Goal: Task Accomplishment & Management: Manage account settings

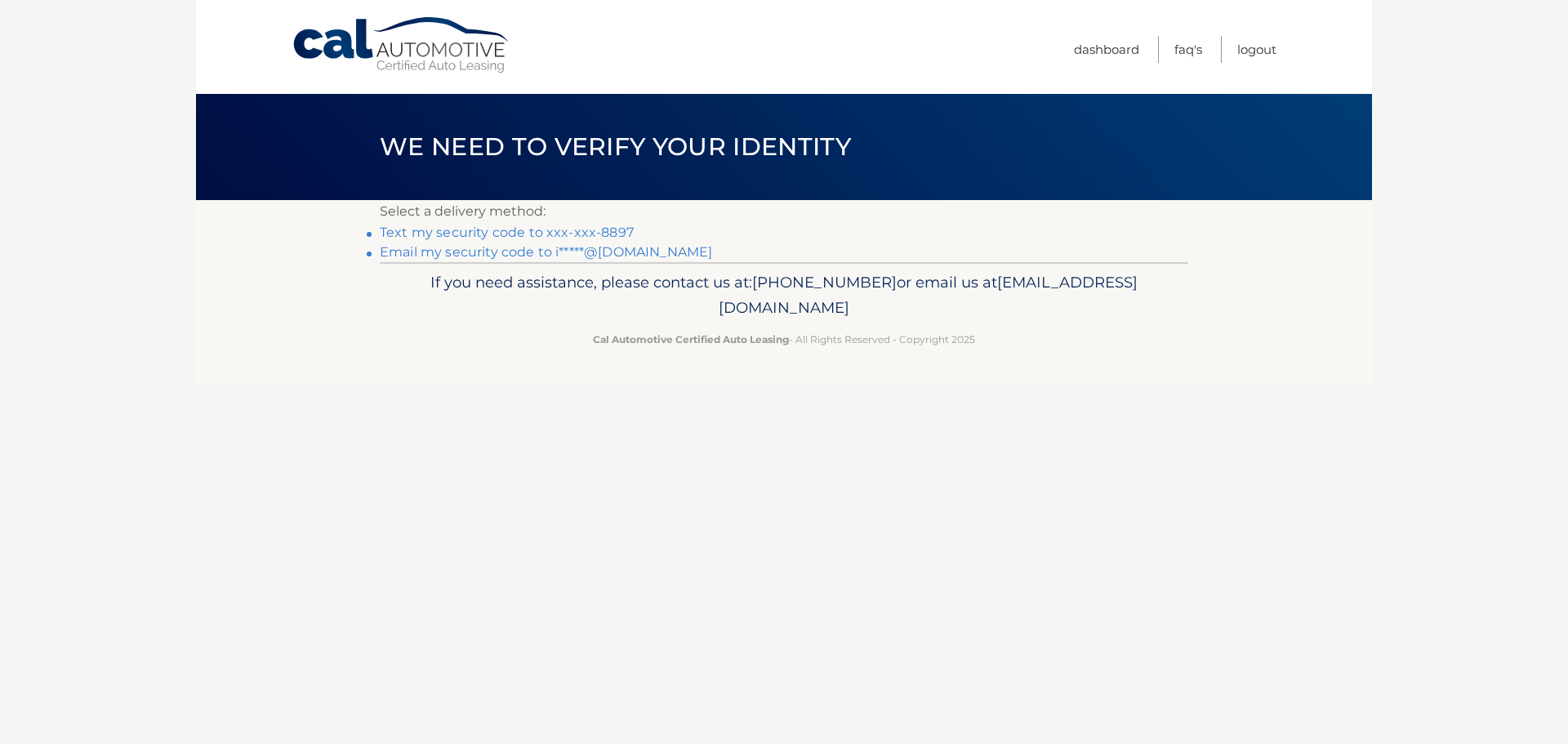
click at [605, 253] on link "Email my security code to i*****@yahoo.com" at bounding box center [546, 252] width 333 height 16
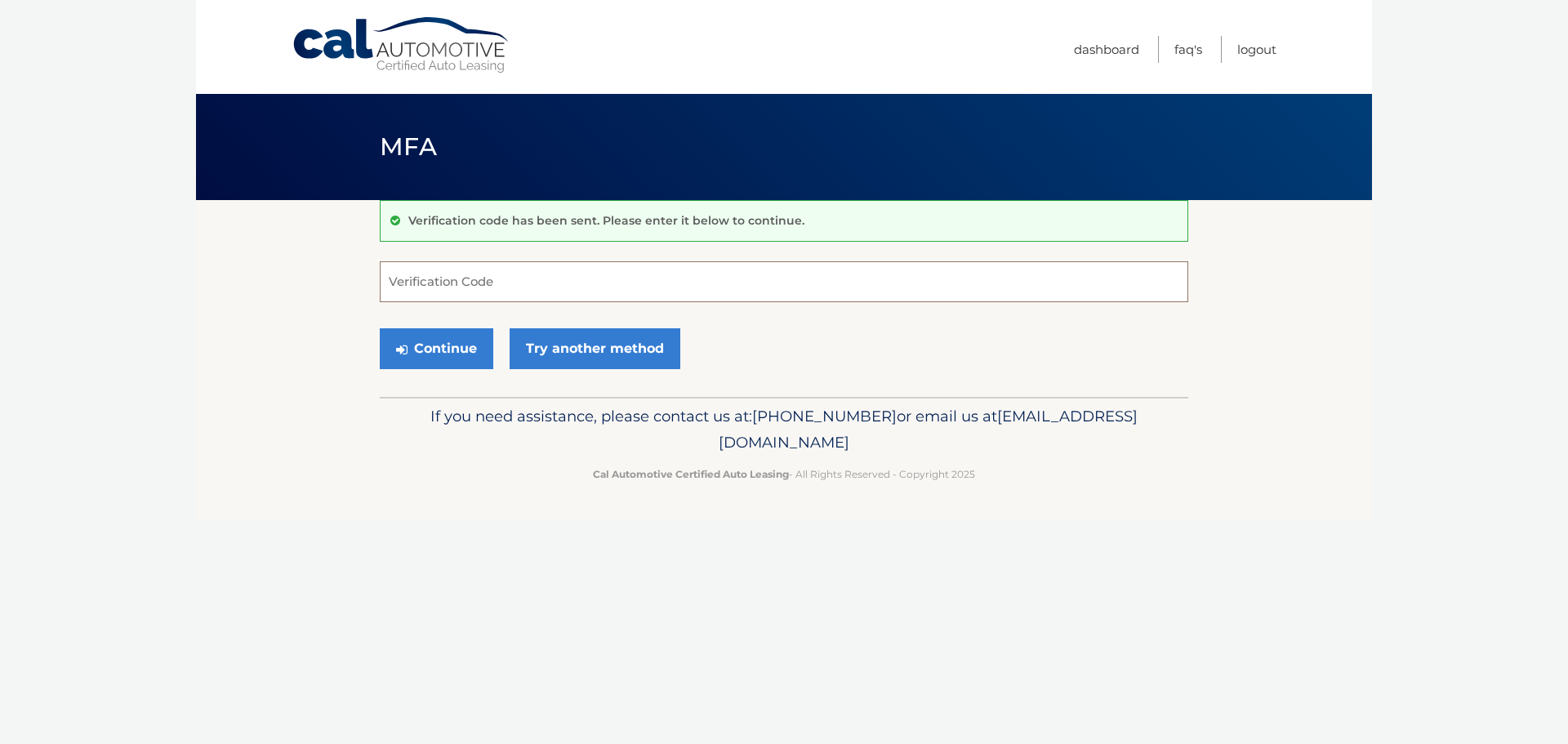
click at [704, 288] on input "Verification Code" at bounding box center [784, 282] width 809 height 41
paste input "614394"
click at [396, 343] on icon "submit" at bounding box center [402, 348] width 12 height 13
type input "614394"
click at [435, 356] on button "Continue" at bounding box center [437, 348] width 114 height 41
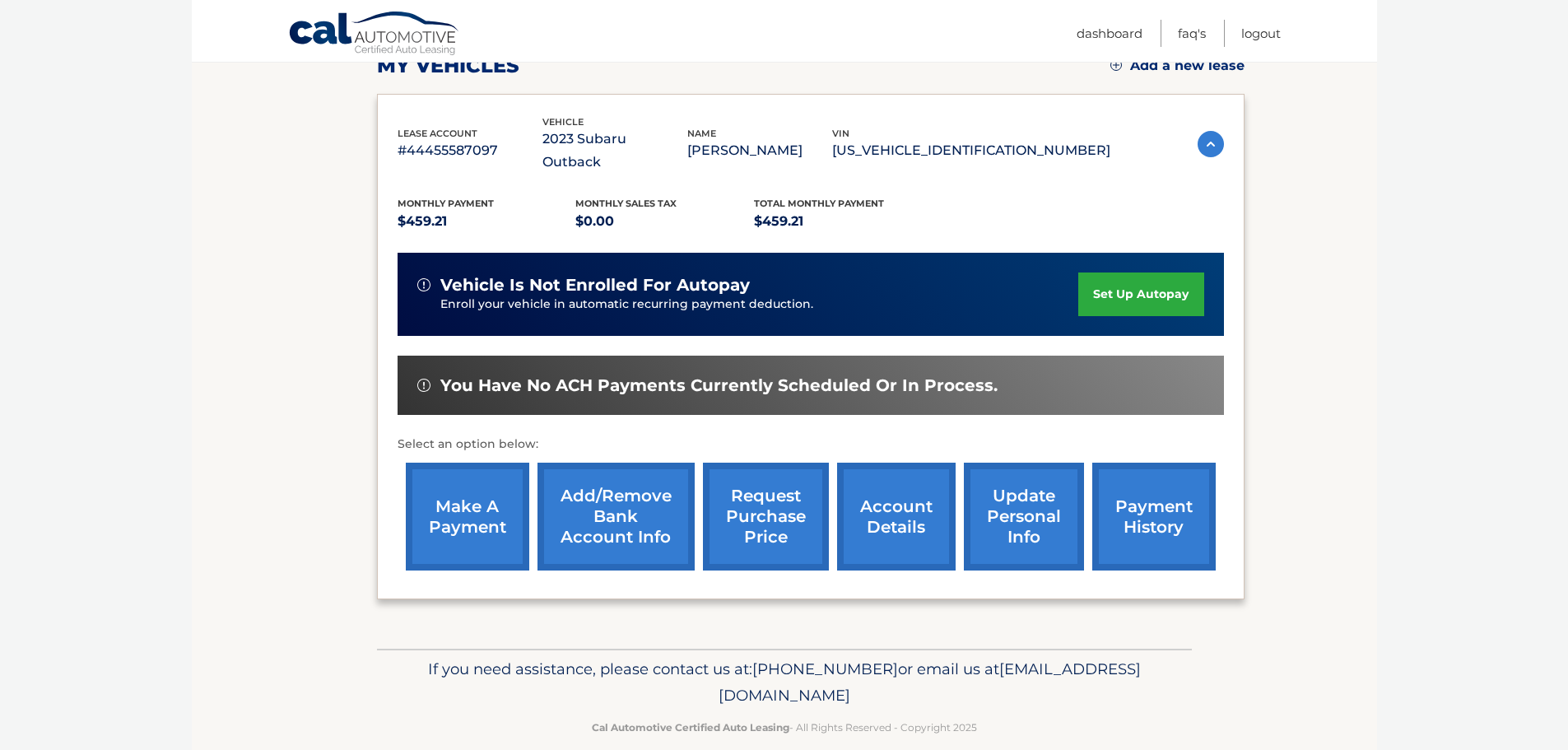
scroll to position [247, 0]
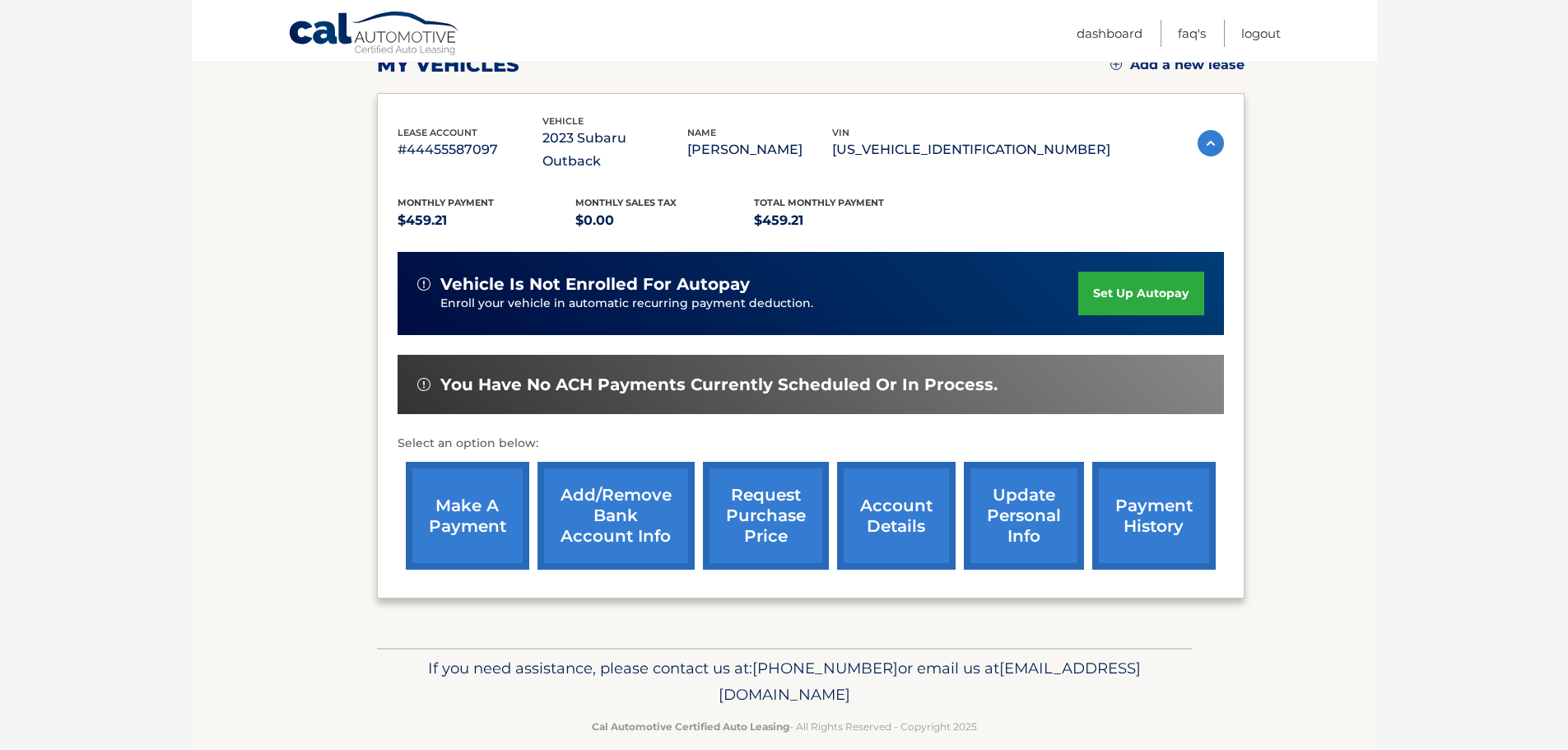
click at [767, 502] on link "request purchase price" at bounding box center [765, 516] width 126 height 108
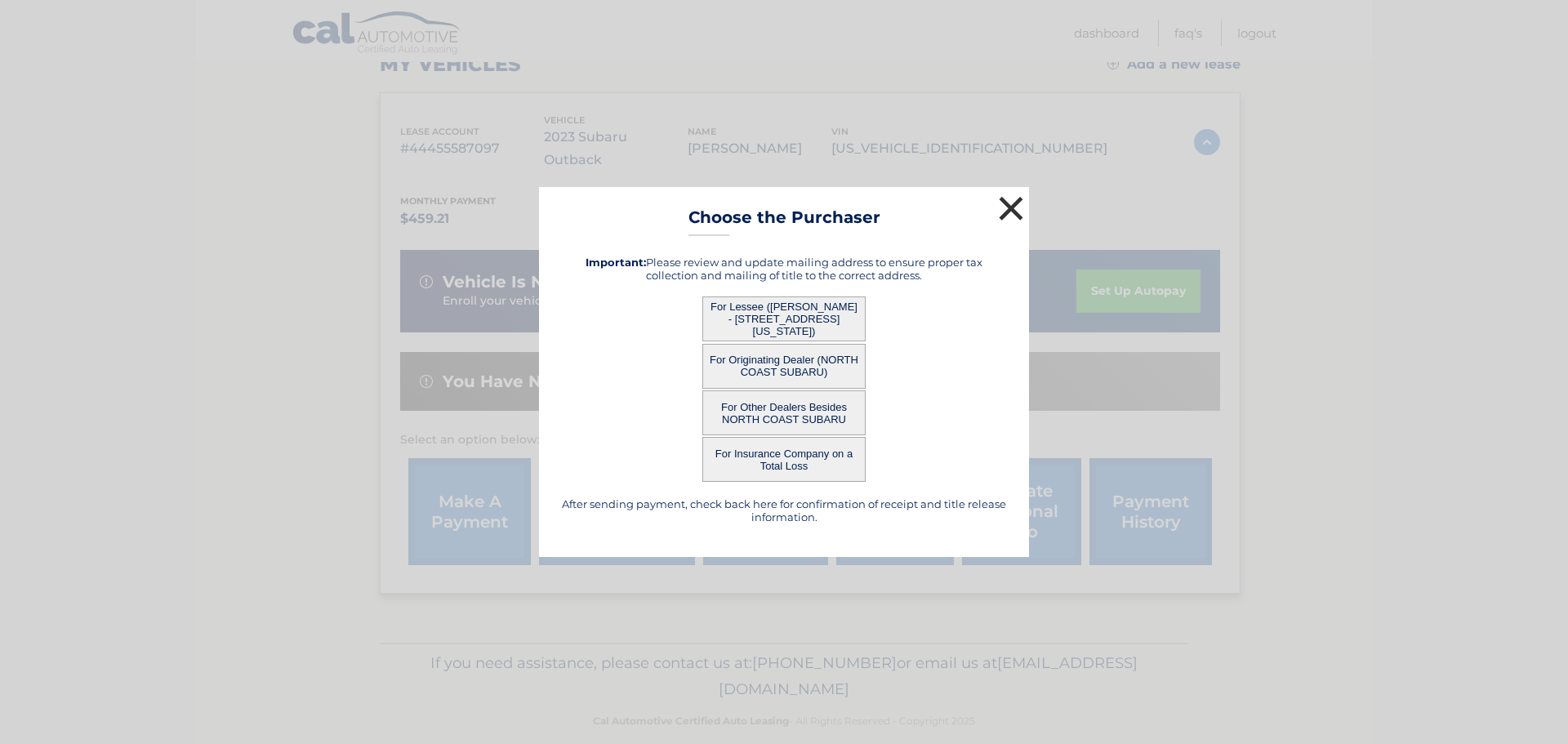
click at [1008, 199] on button "×" at bounding box center [1010, 208] width 32 height 32
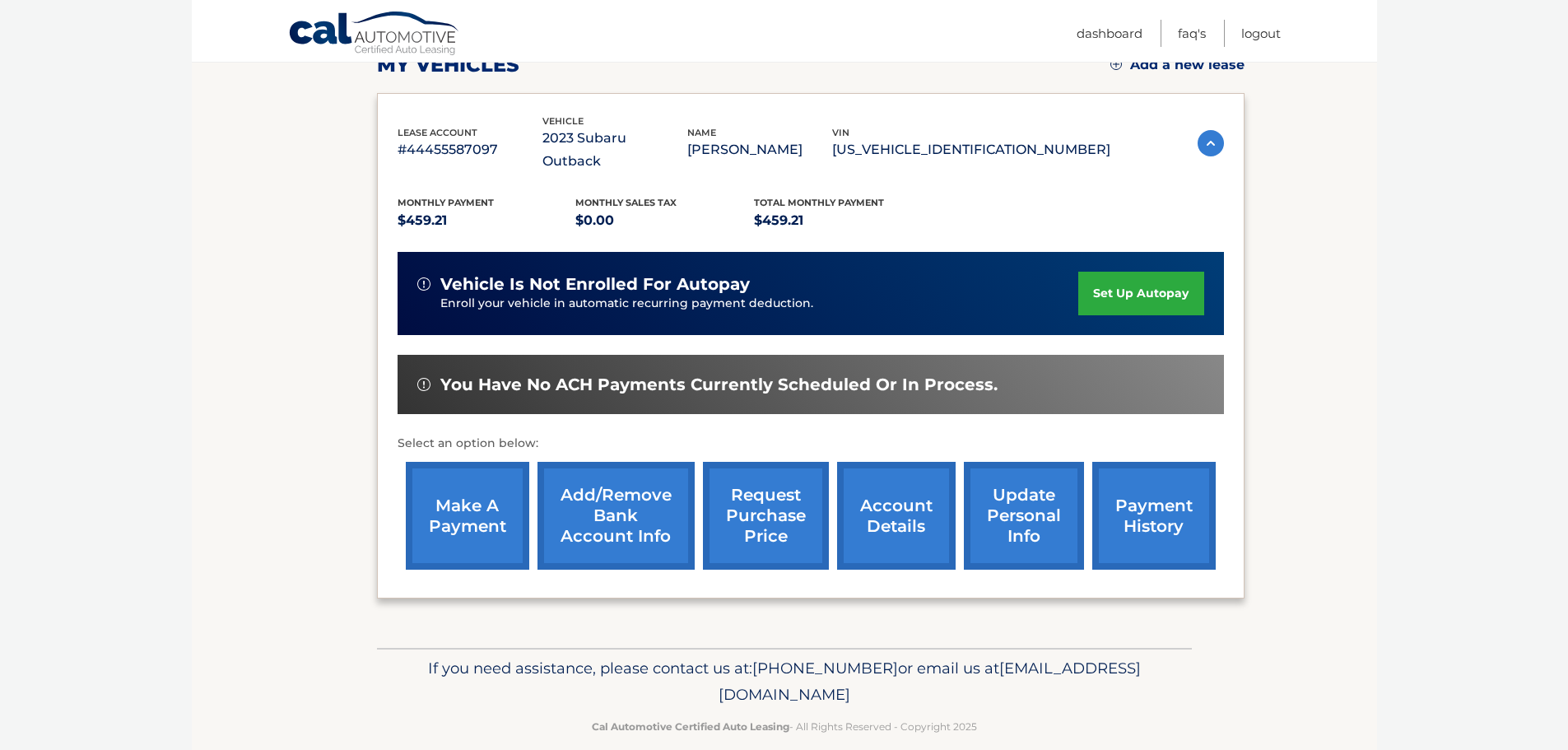
click at [882, 507] on link "account details" at bounding box center [896, 516] width 119 height 108
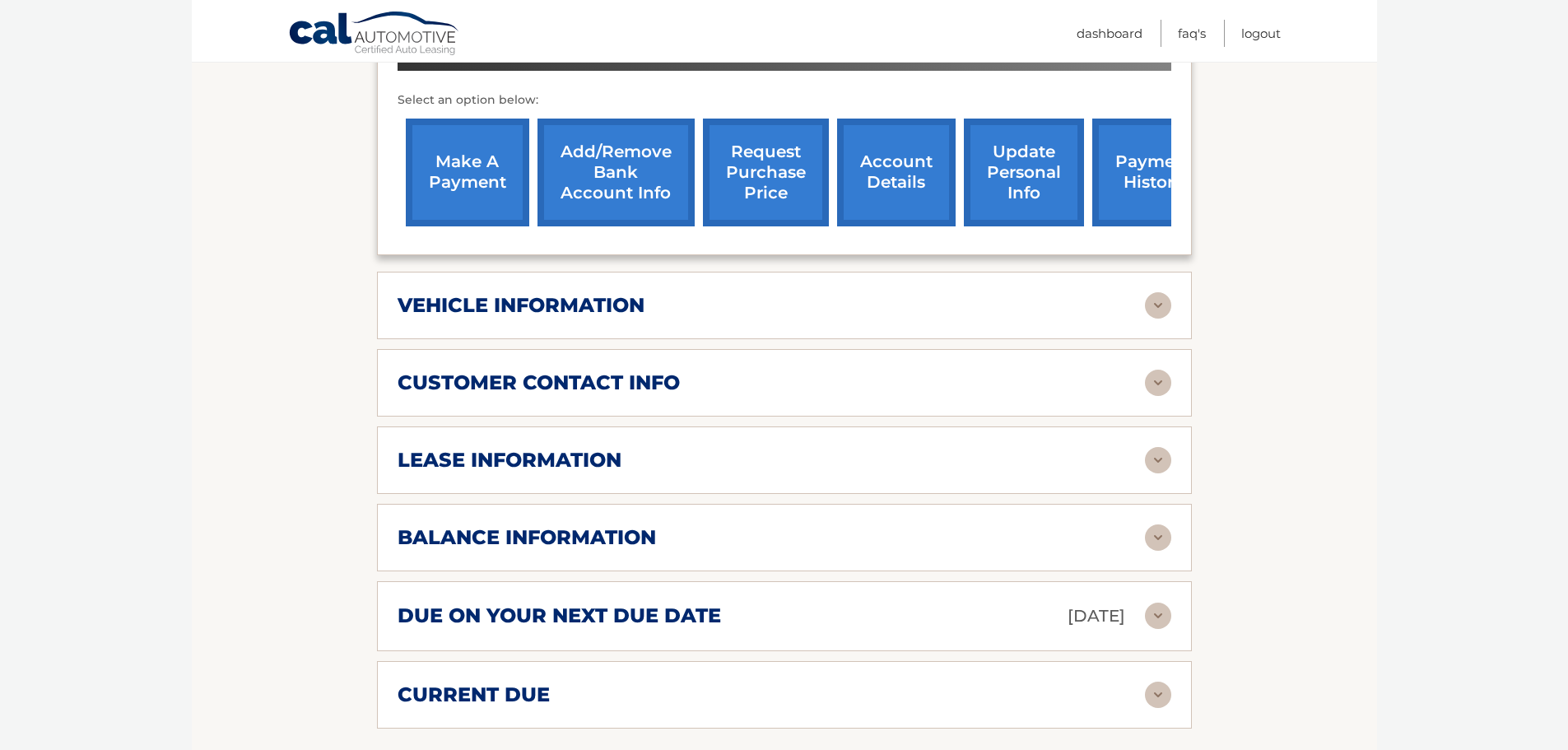
scroll to position [659, 0]
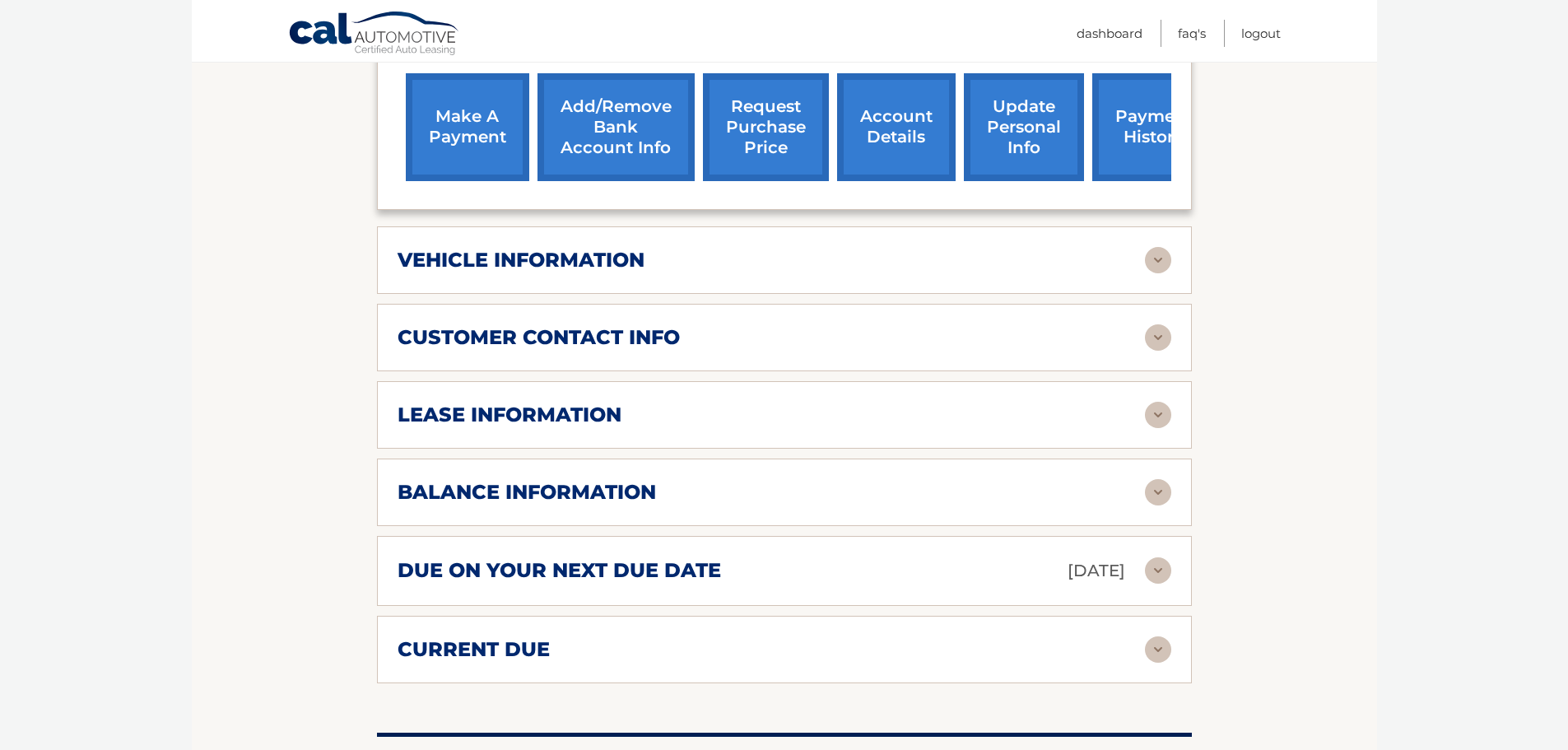
click at [483, 480] on h2 "balance information" at bounding box center [526, 492] width 258 height 25
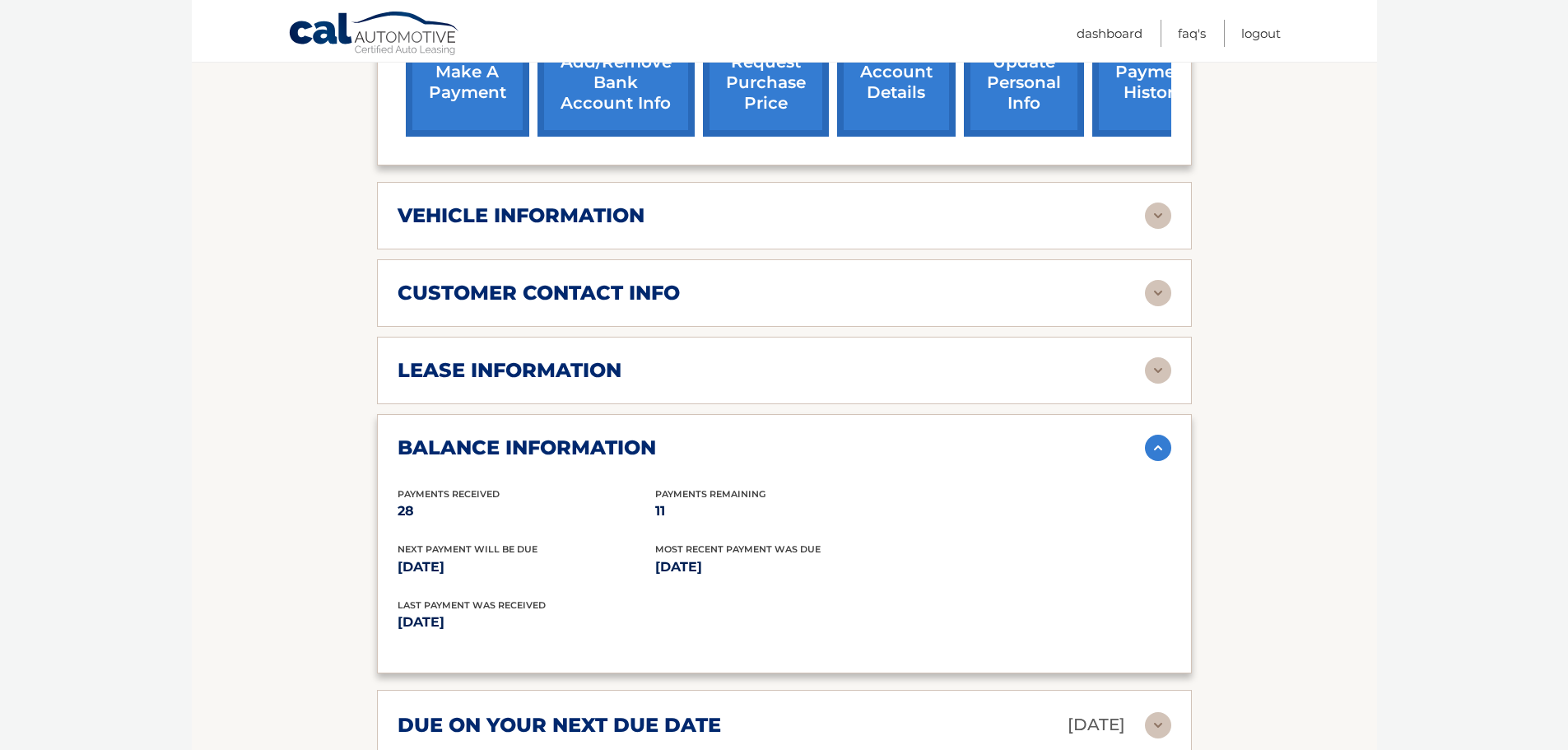
scroll to position [741, 0]
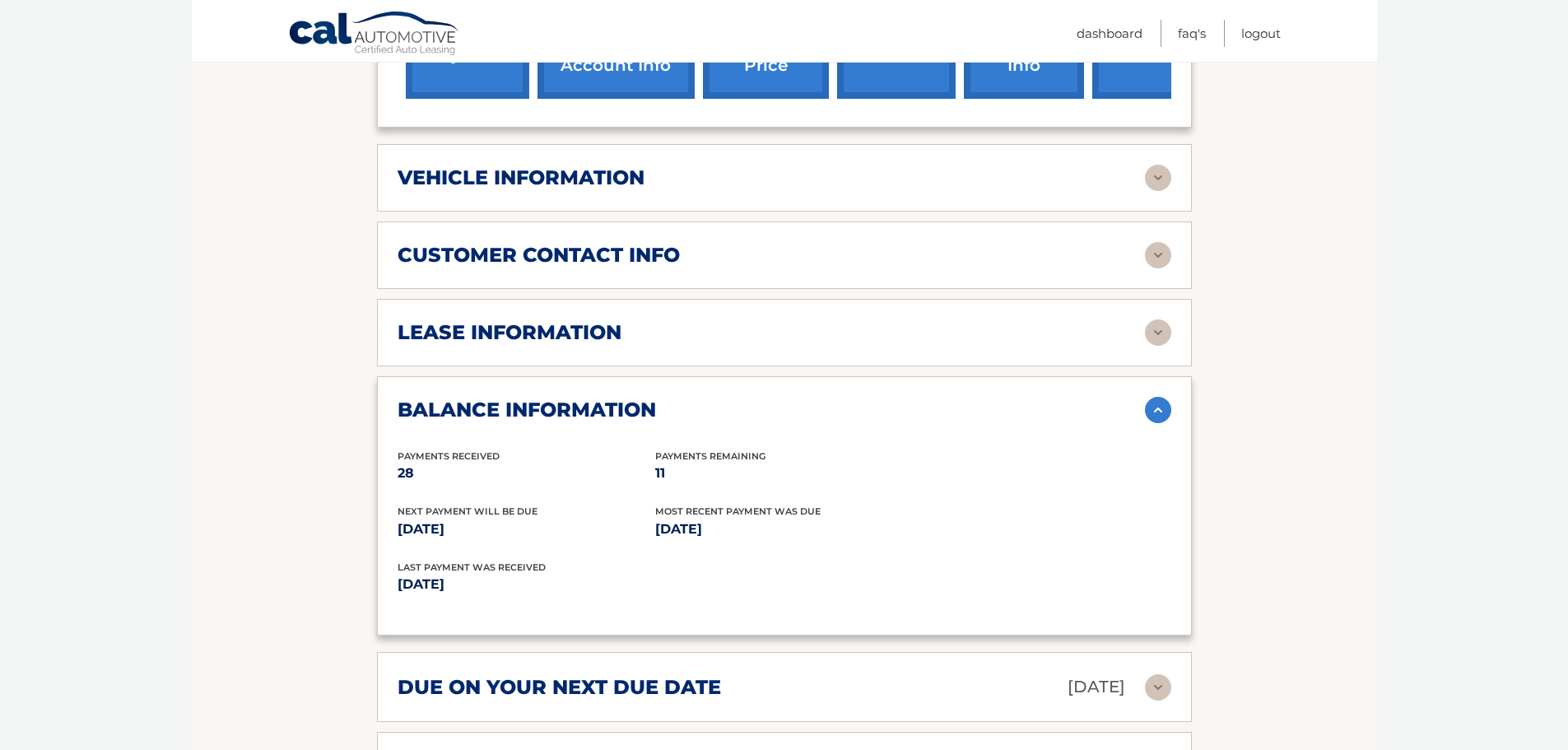
click at [455, 321] on h2 "lease information" at bounding box center [509, 332] width 224 height 25
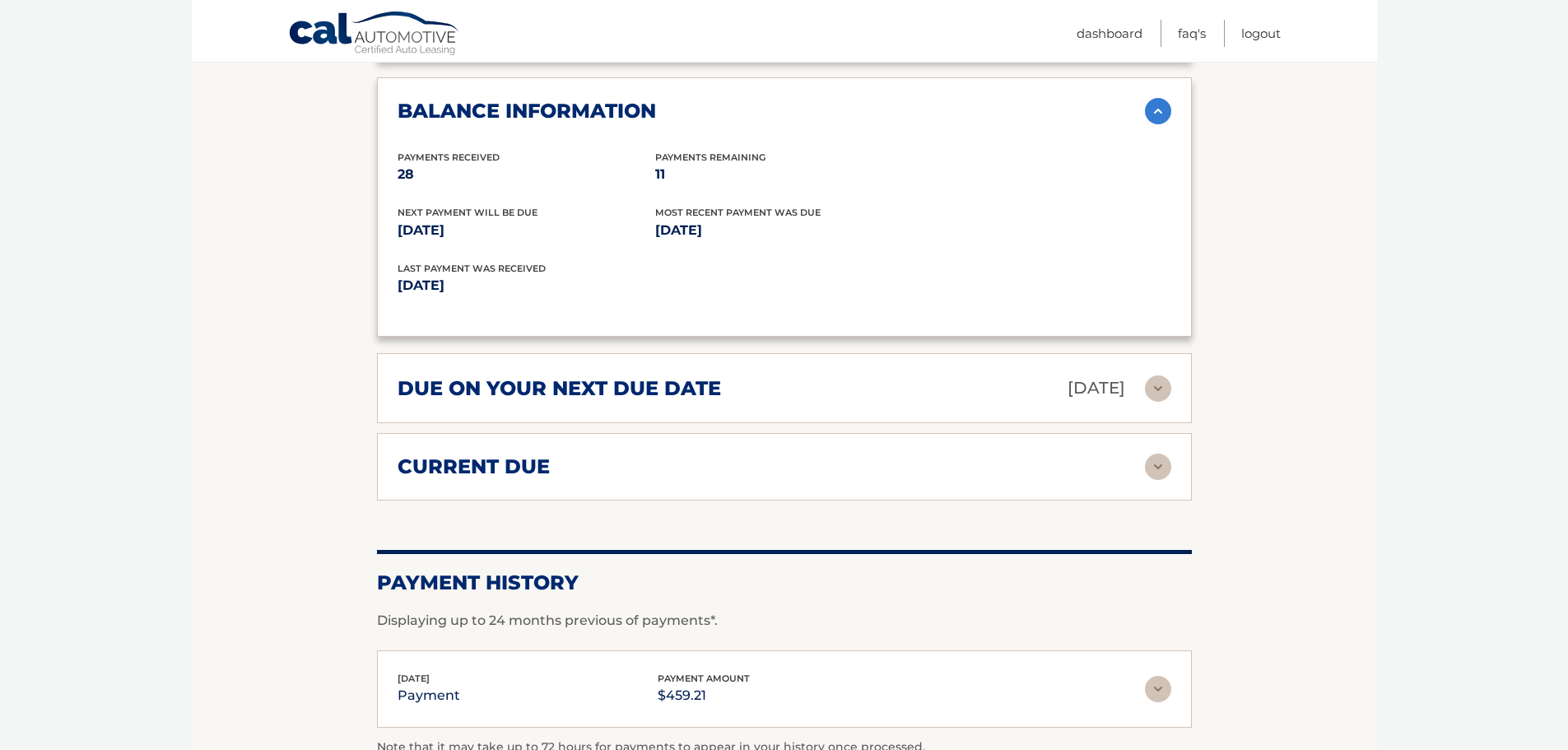
scroll to position [1399, 0]
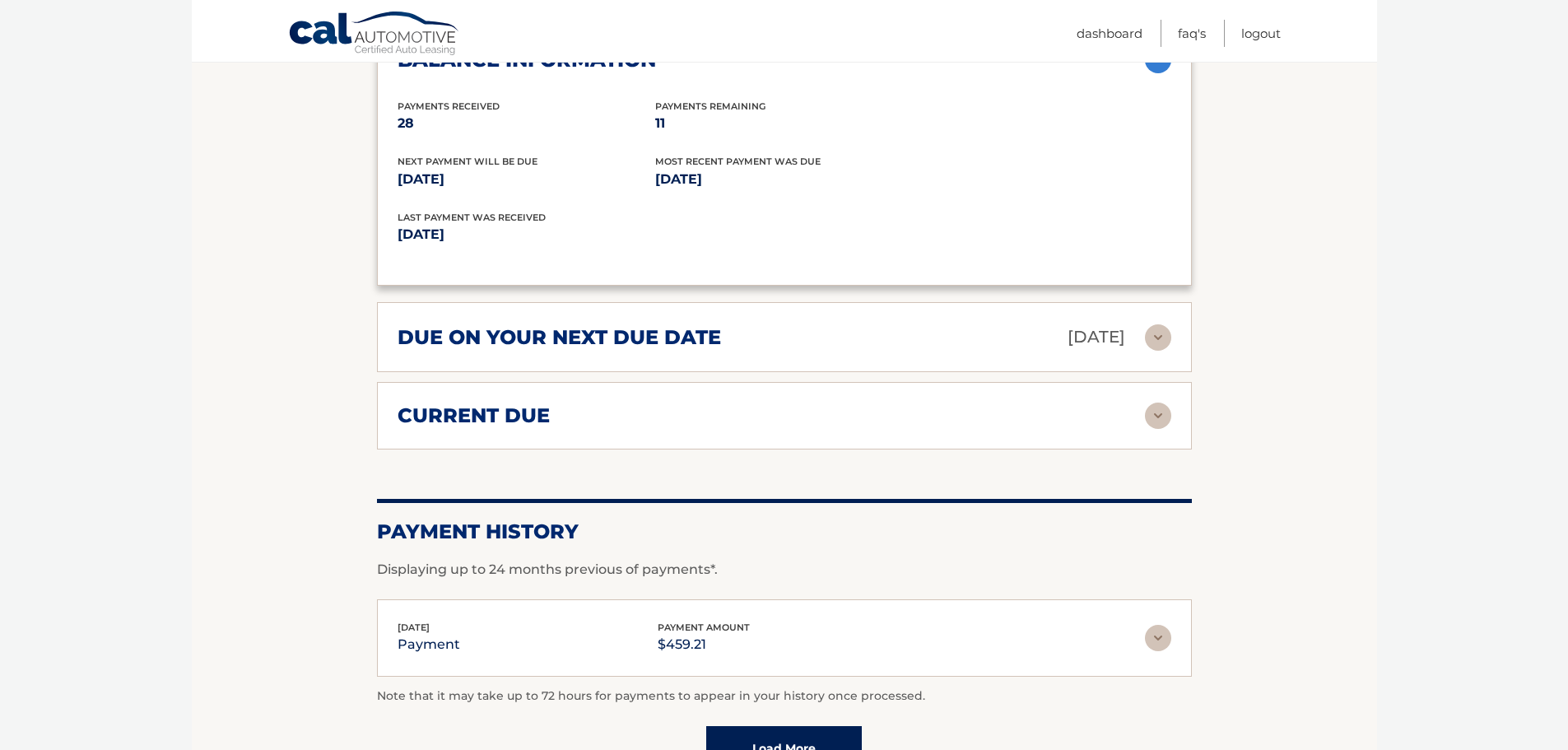
click at [447, 326] on h2 "due on your next due date" at bounding box center [559, 337] width 323 height 25
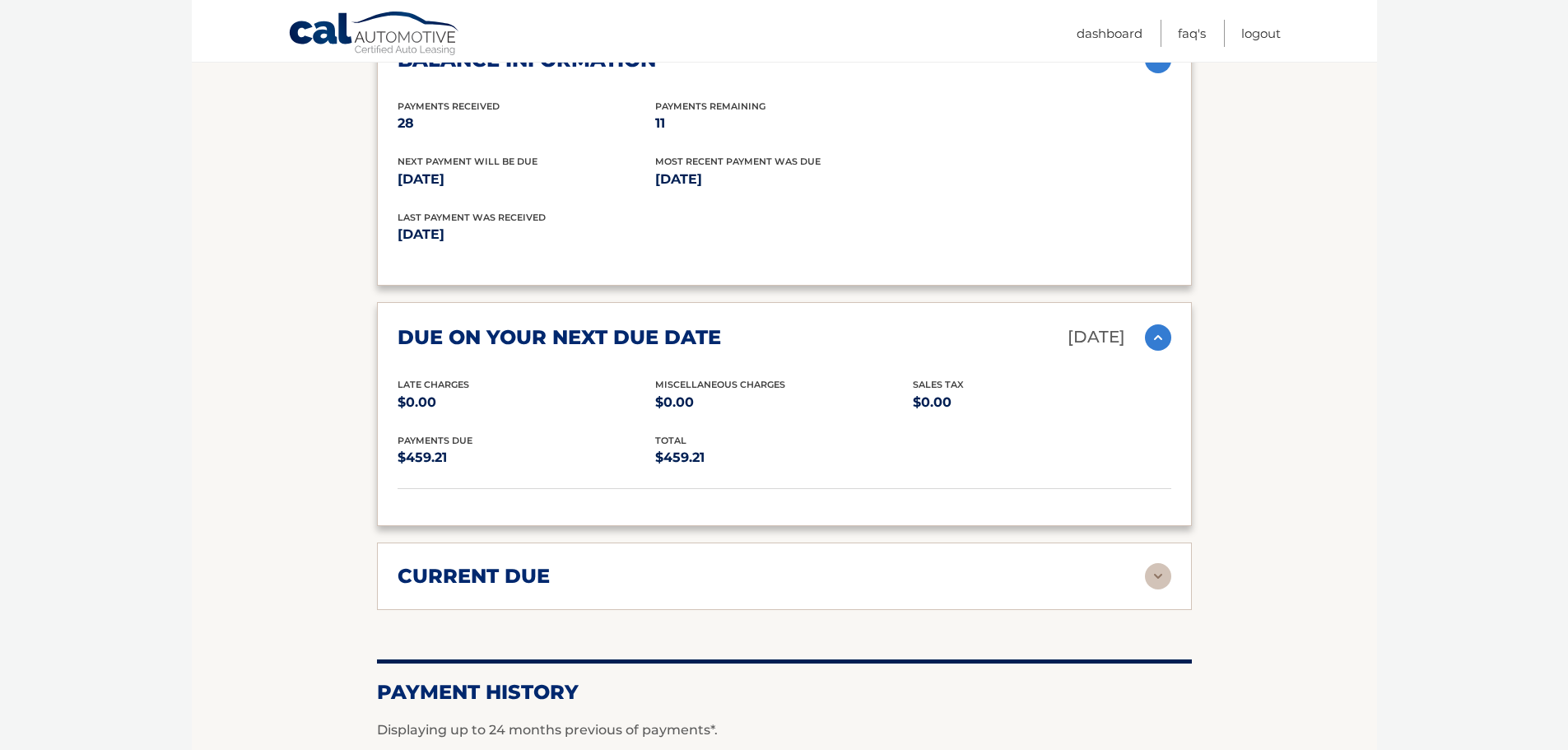
click at [447, 326] on h2 "due on your next due date" at bounding box center [559, 337] width 323 height 25
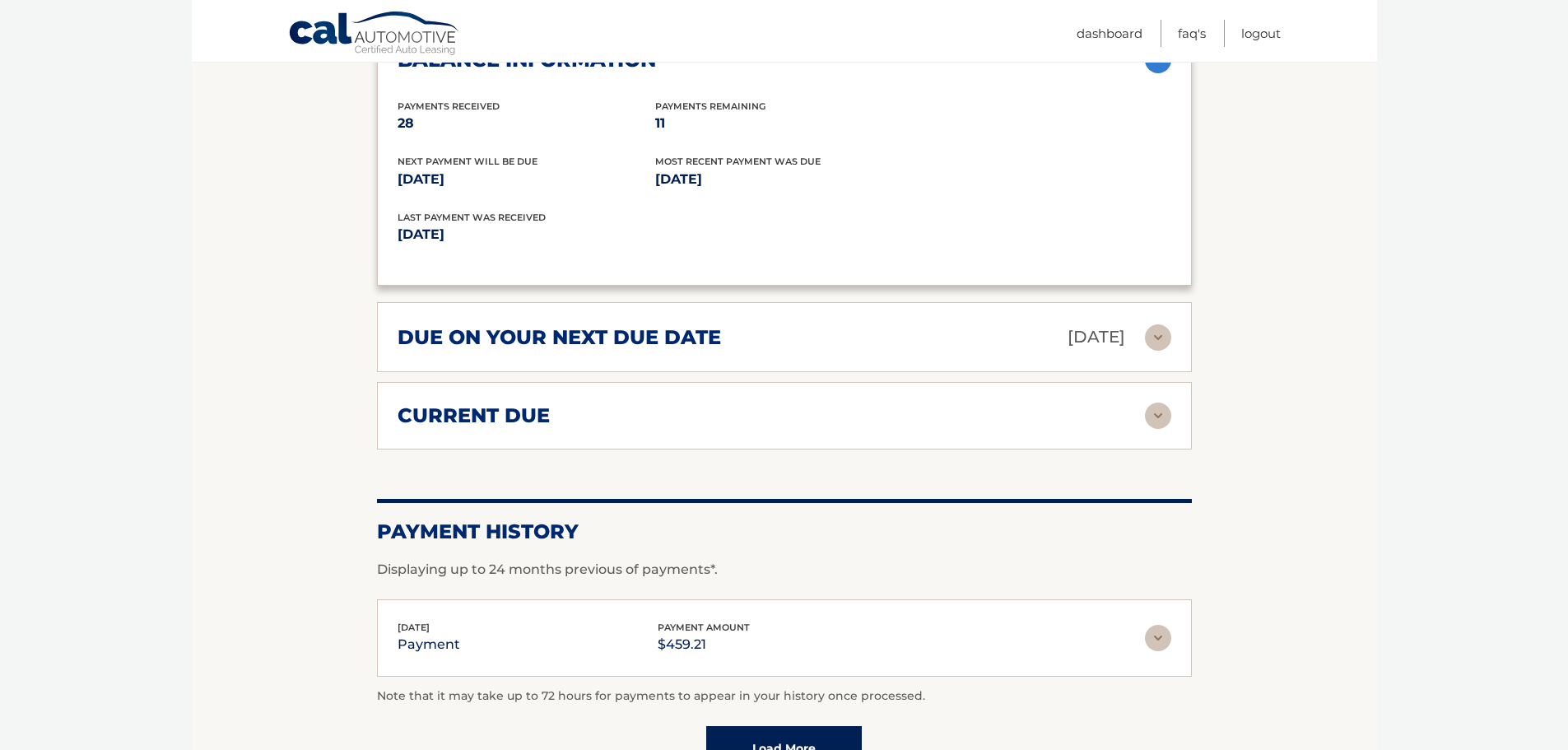
click at [455, 404] on h2 "current due" at bounding box center [474, 416] width 152 height 25
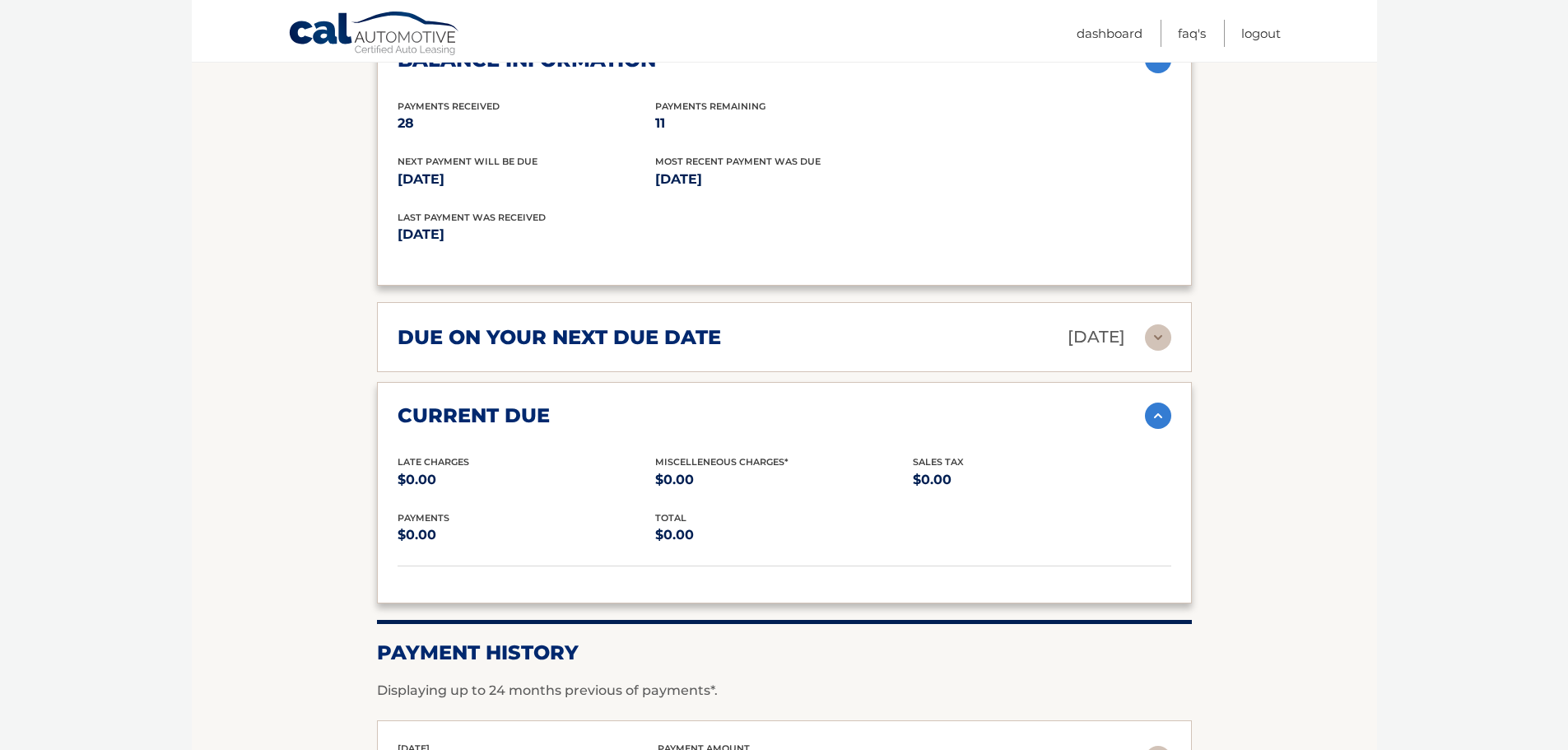
click at [455, 404] on h2 "current due" at bounding box center [474, 416] width 152 height 25
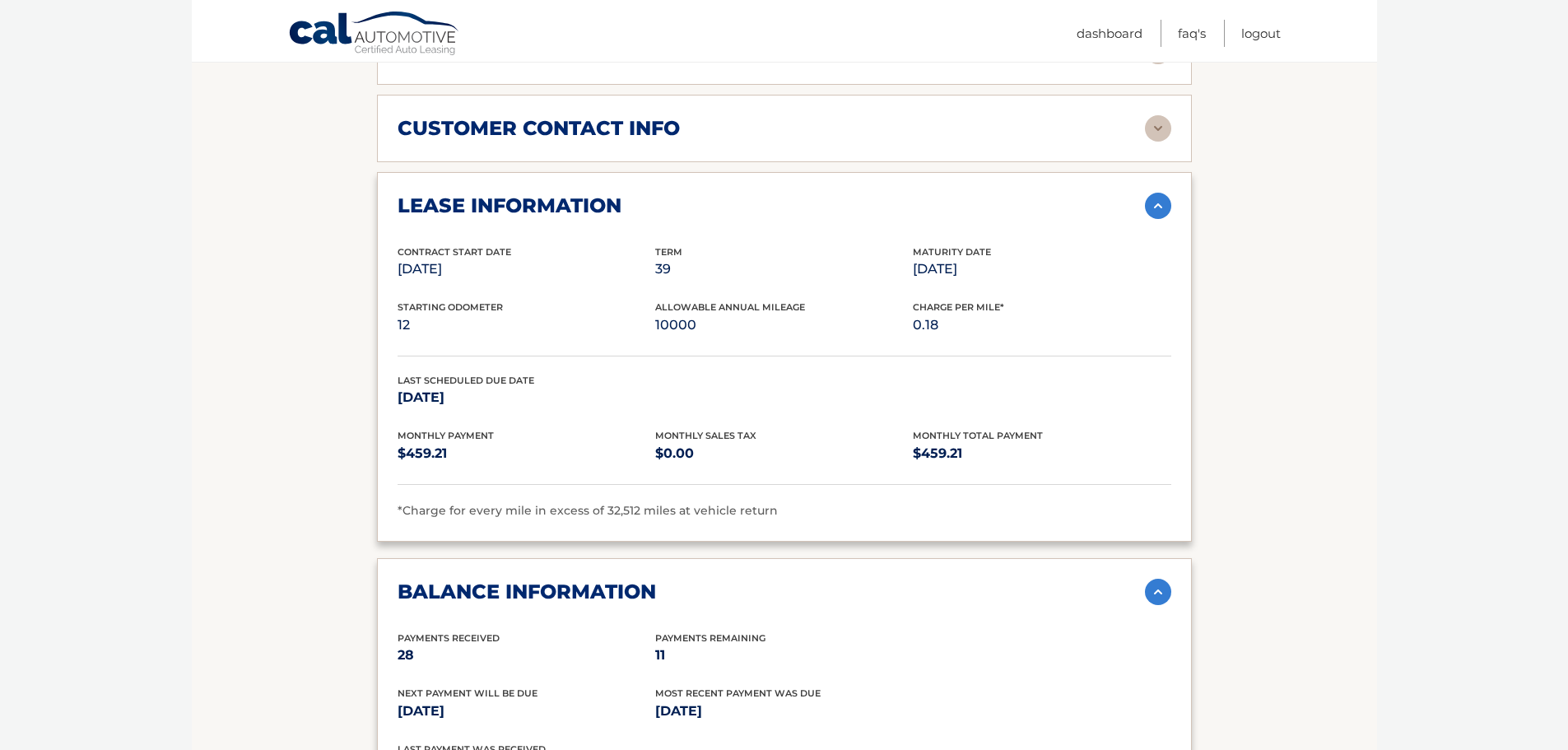
scroll to position [741, 0]
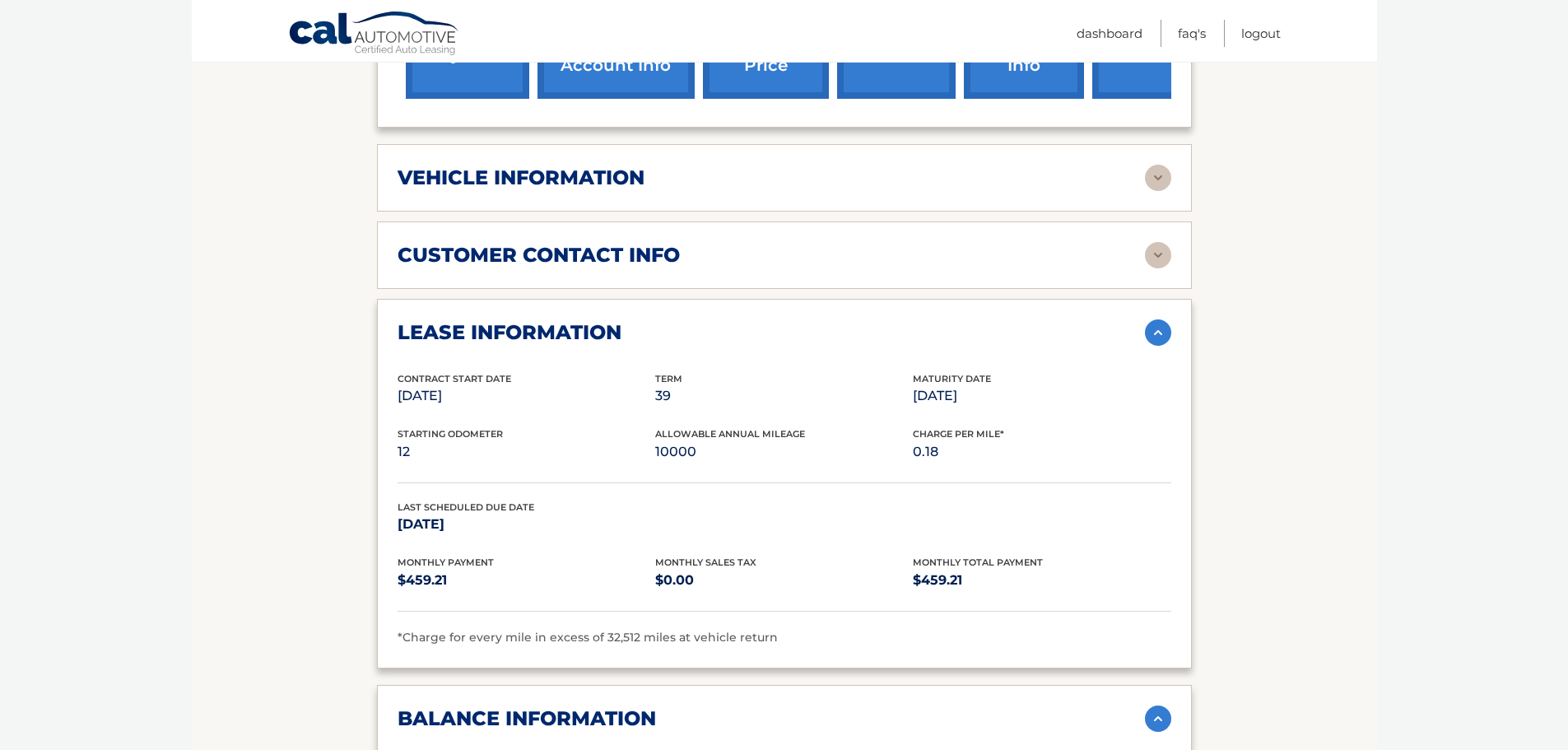
click at [562, 170] on div "vehicle information vehicle Year 2023 vehicle make Subaru vehicle model Outback…" at bounding box center [784, 178] width 815 height 67
click at [562, 165] on h2 "vehicle information" at bounding box center [521, 177] width 247 height 25
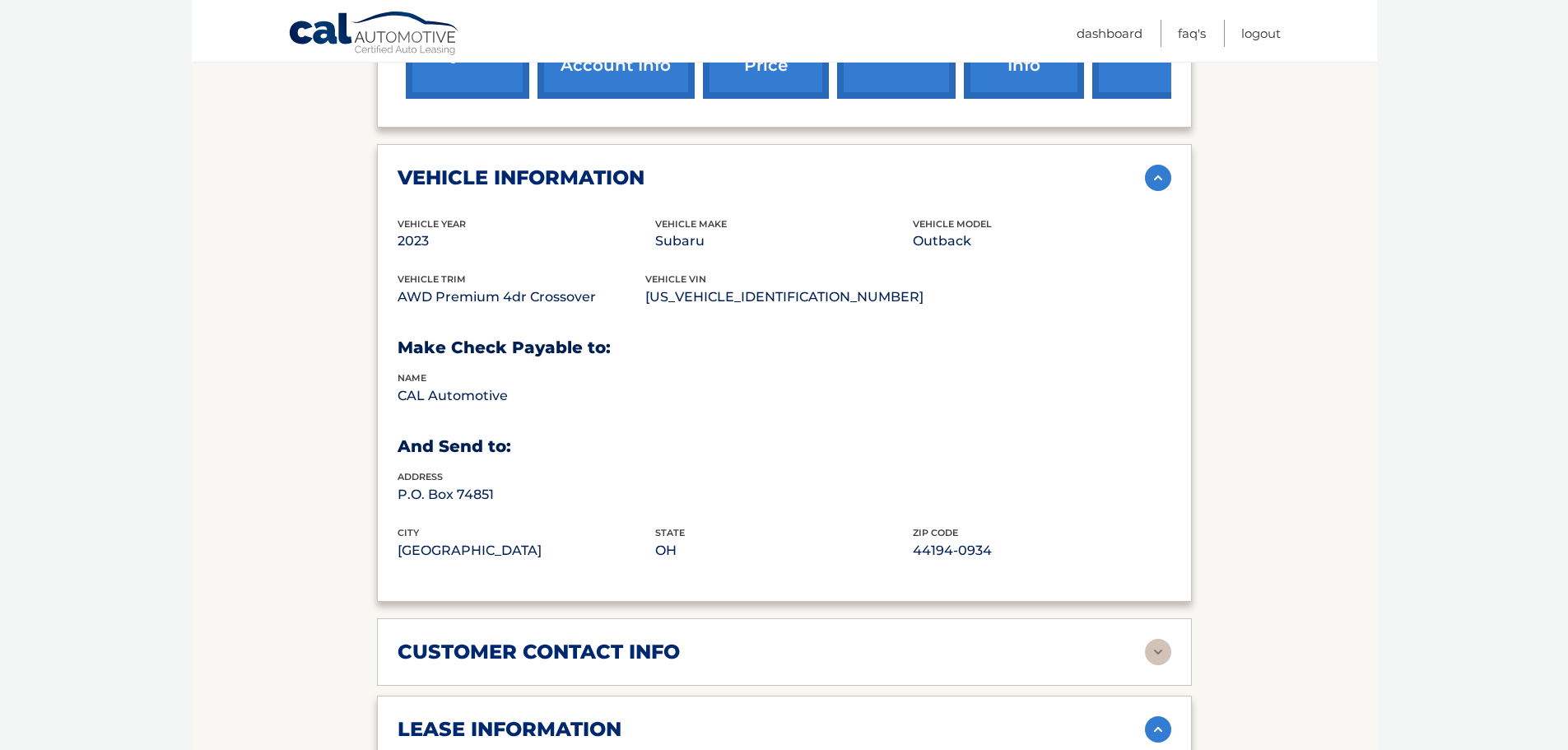
click at [573, 165] on h2 "vehicle information" at bounding box center [521, 177] width 247 height 25
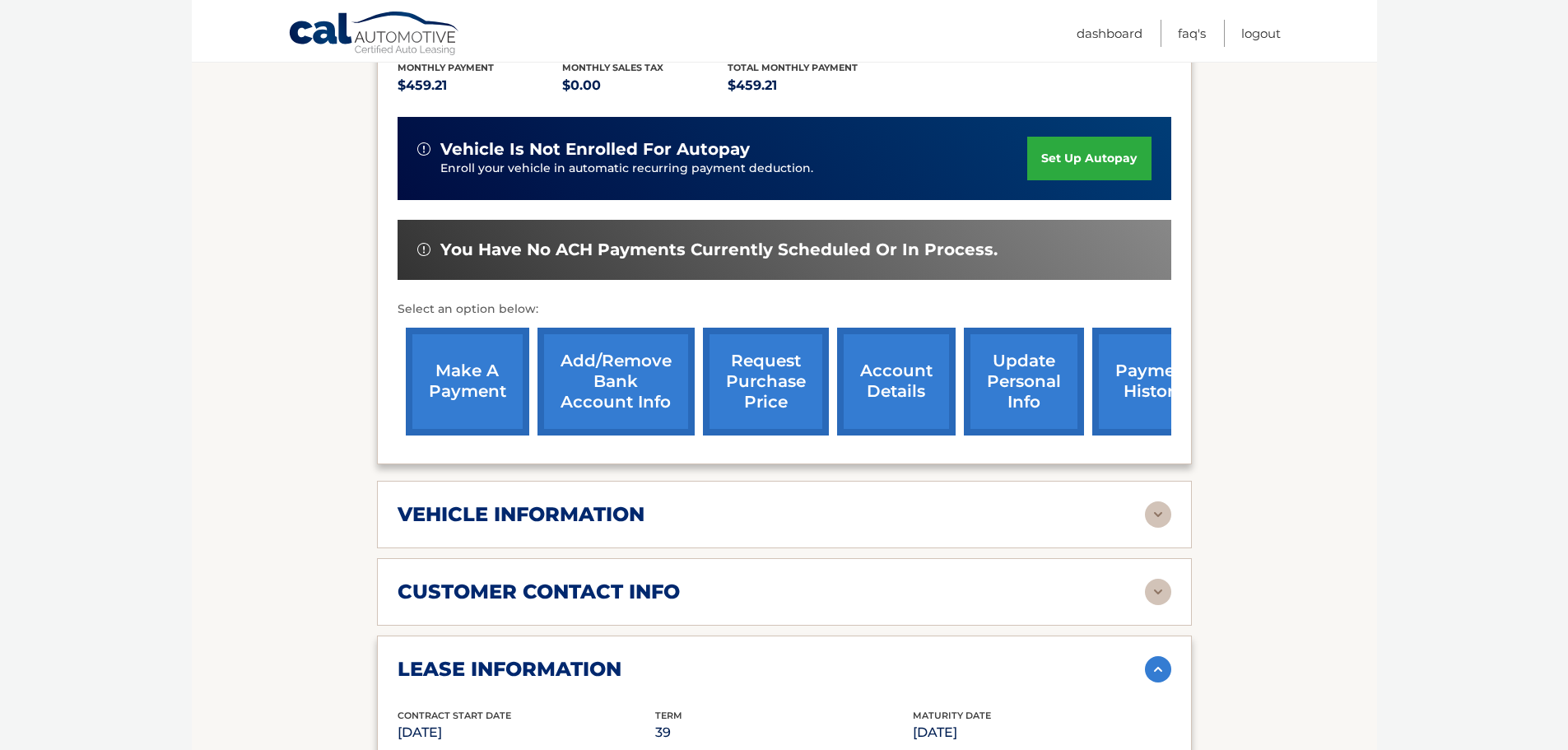
scroll to position [412, 0]
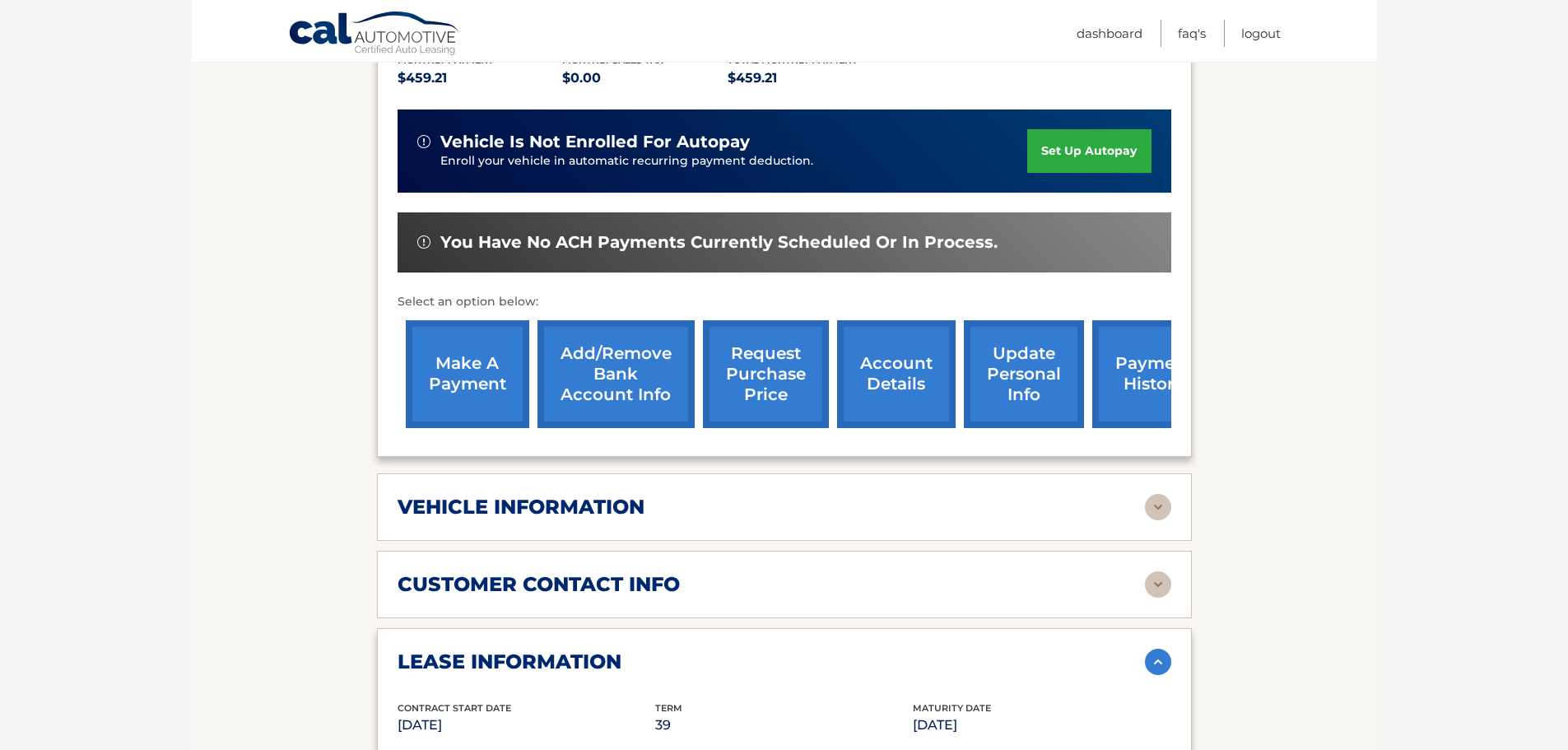
click at [923, 371] on link "account details" at bounding box center [896, 374] width 119 height 108
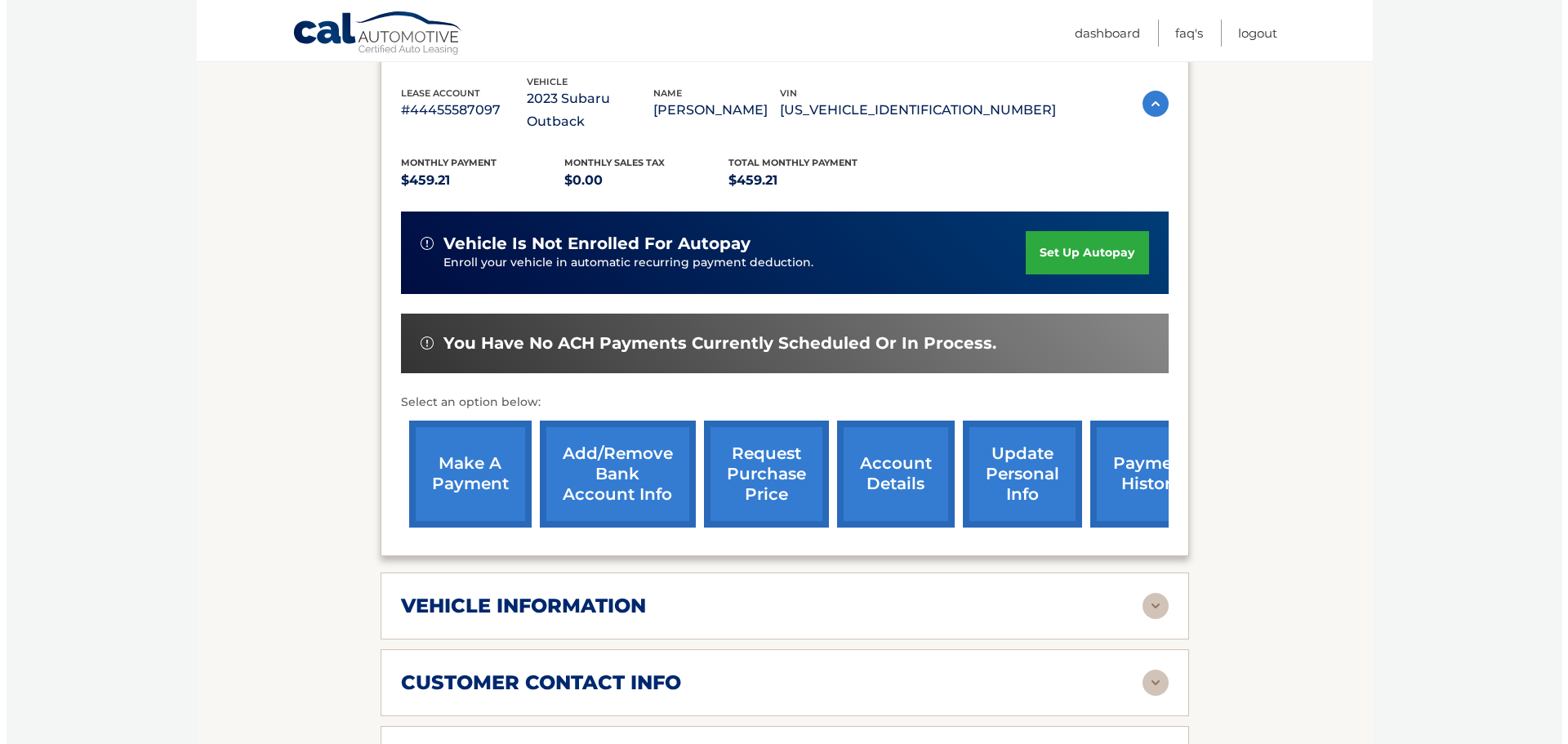
scroll to position [140, 0]
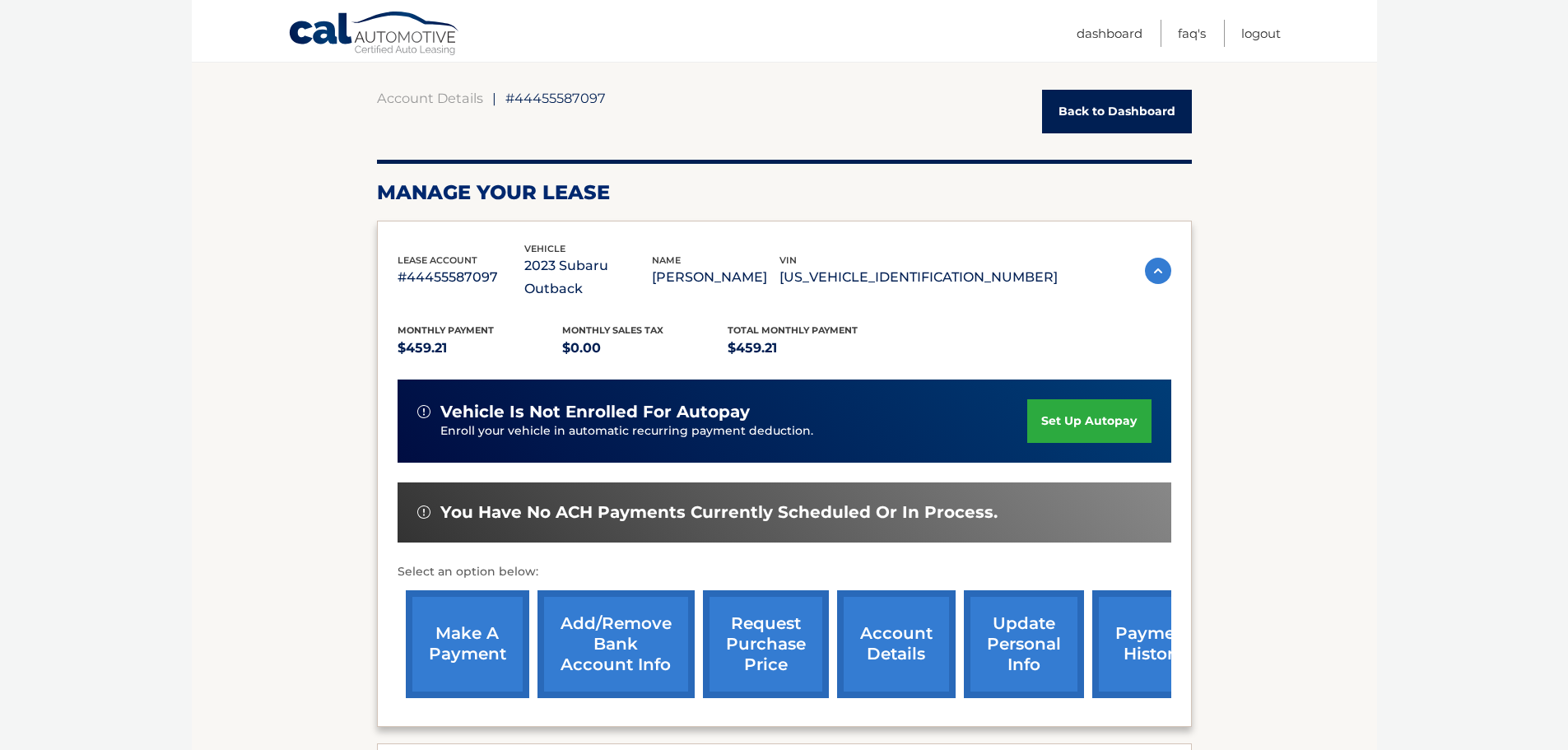
click at [783, 632] on link "request purchase price" at bounding box center [765, 643] width 126 height 108
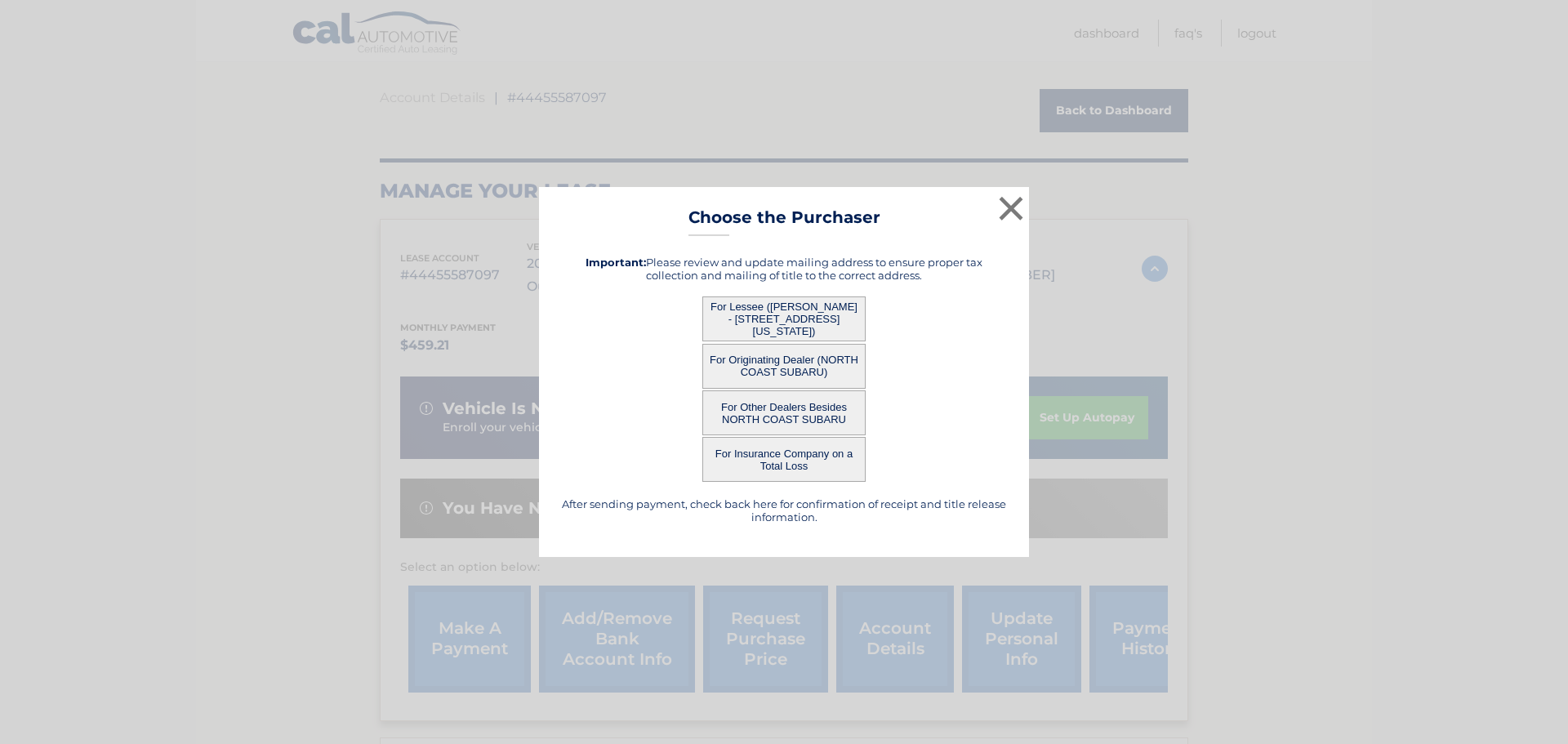
click at [793, 302] on button "For Lessee (IGOR SLAVINSKY - 595 MAIN ST, APT 709, NEW YORK CITY, NY 10044)" at bounding box center [784, 319] width 163 height 45
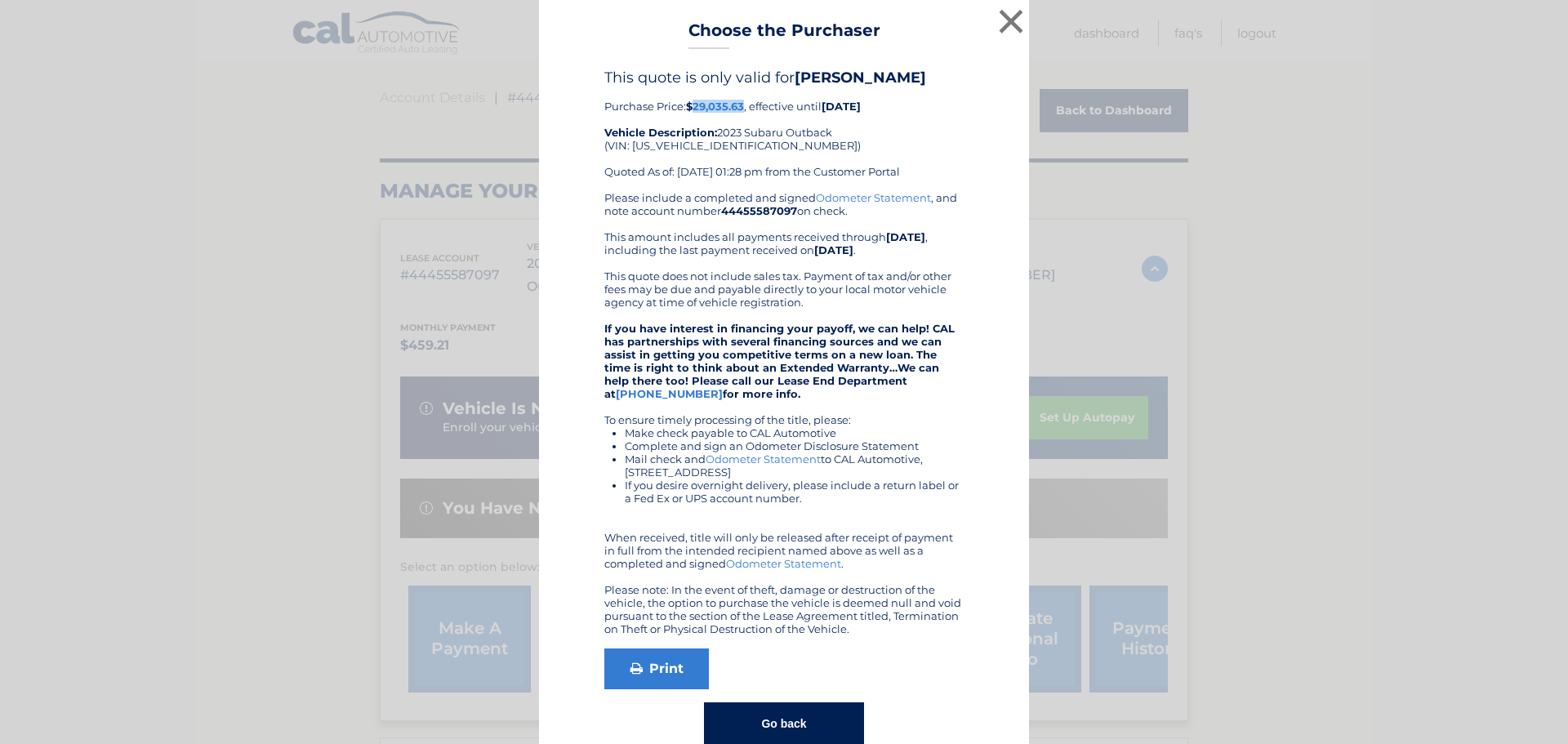
drag, startPoint x: 687, startPoint y: 105, endPoint x: 737, endPoint y: 108, distance: 50.1
click at [737, 108] on b "$29,035.63" at bounding box center [715, 105] width 58 height 13
copy b "29,035.63"
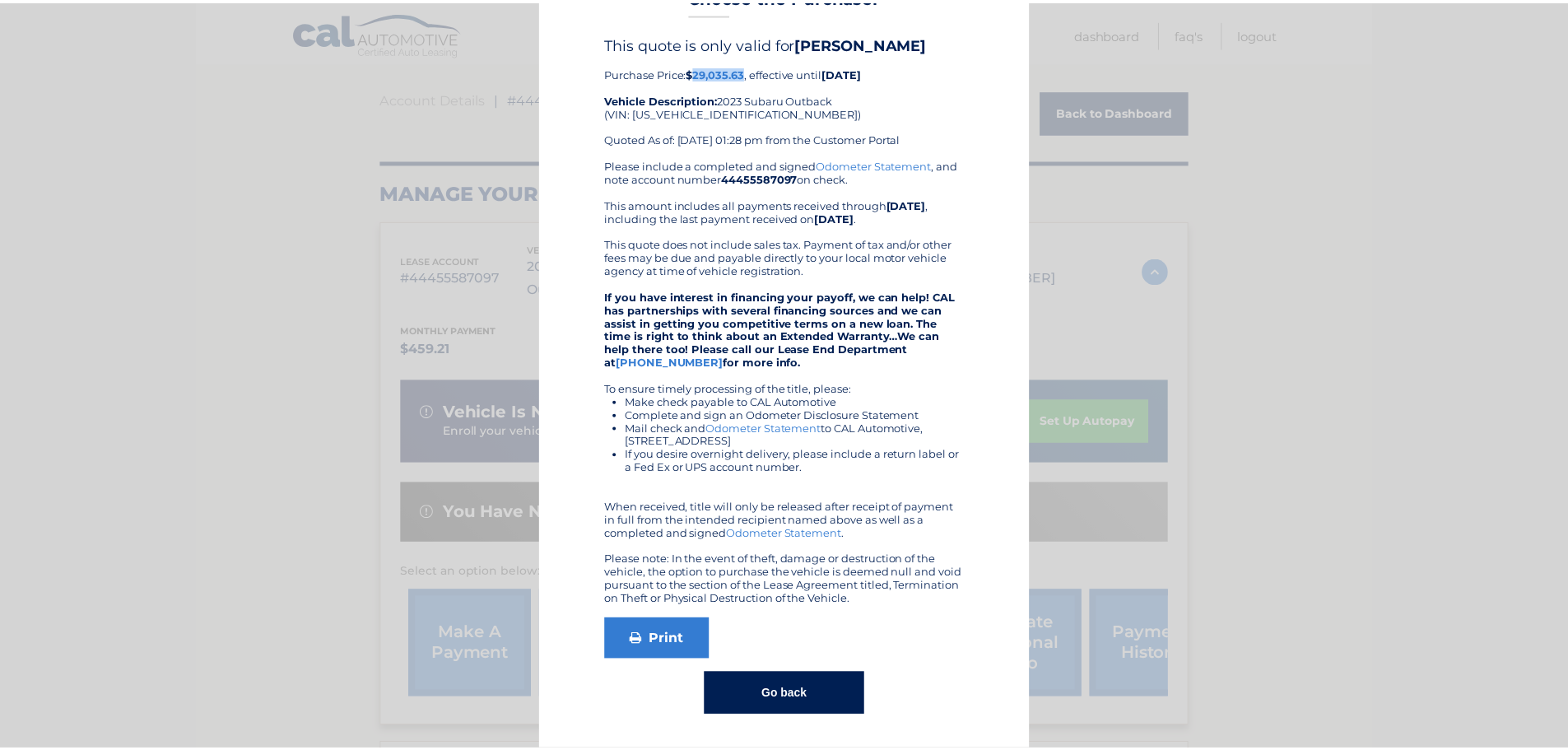
scroll to position [0, 0]
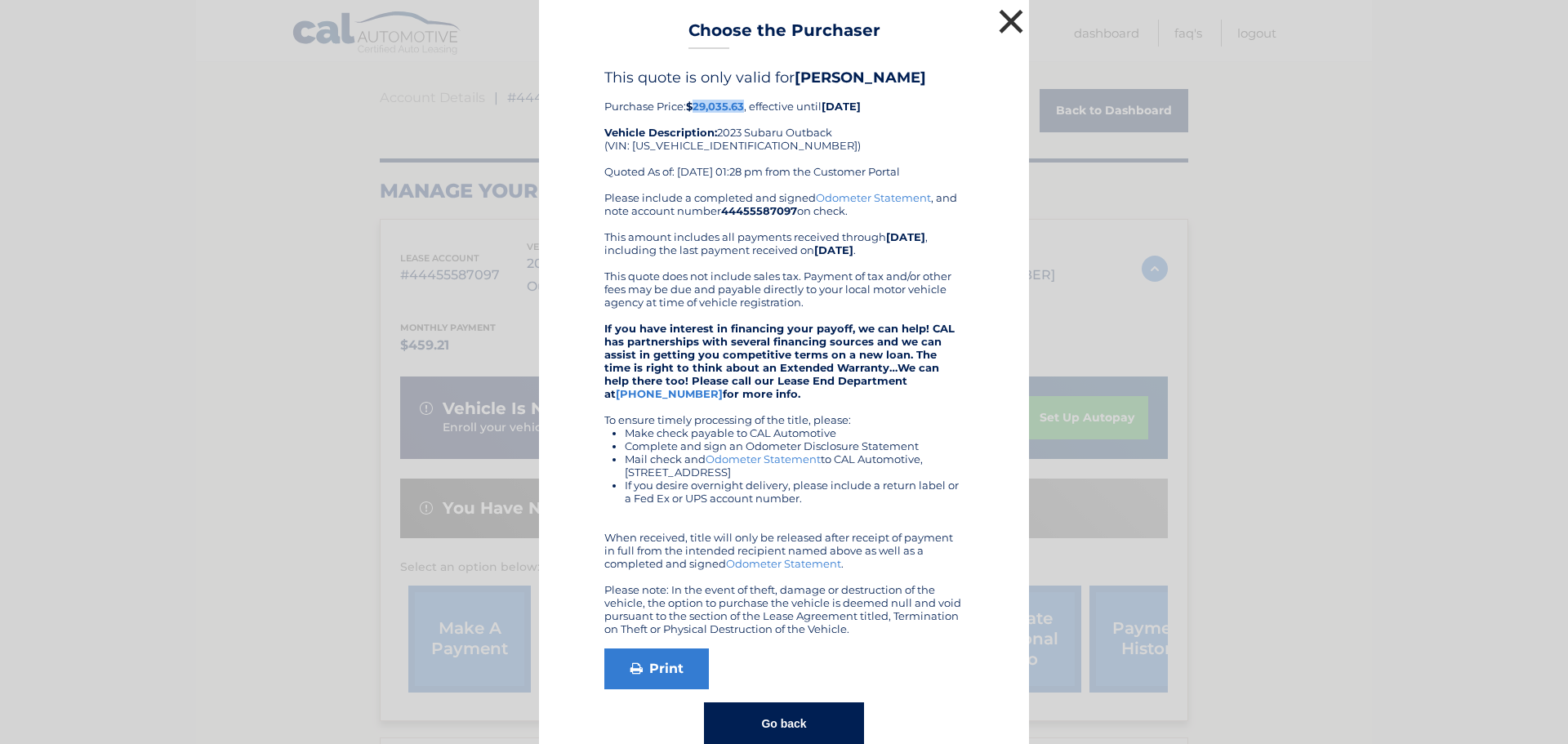
click at [1007, 18] on button "×" at bounding box center [1010, 21] width 32 height 32
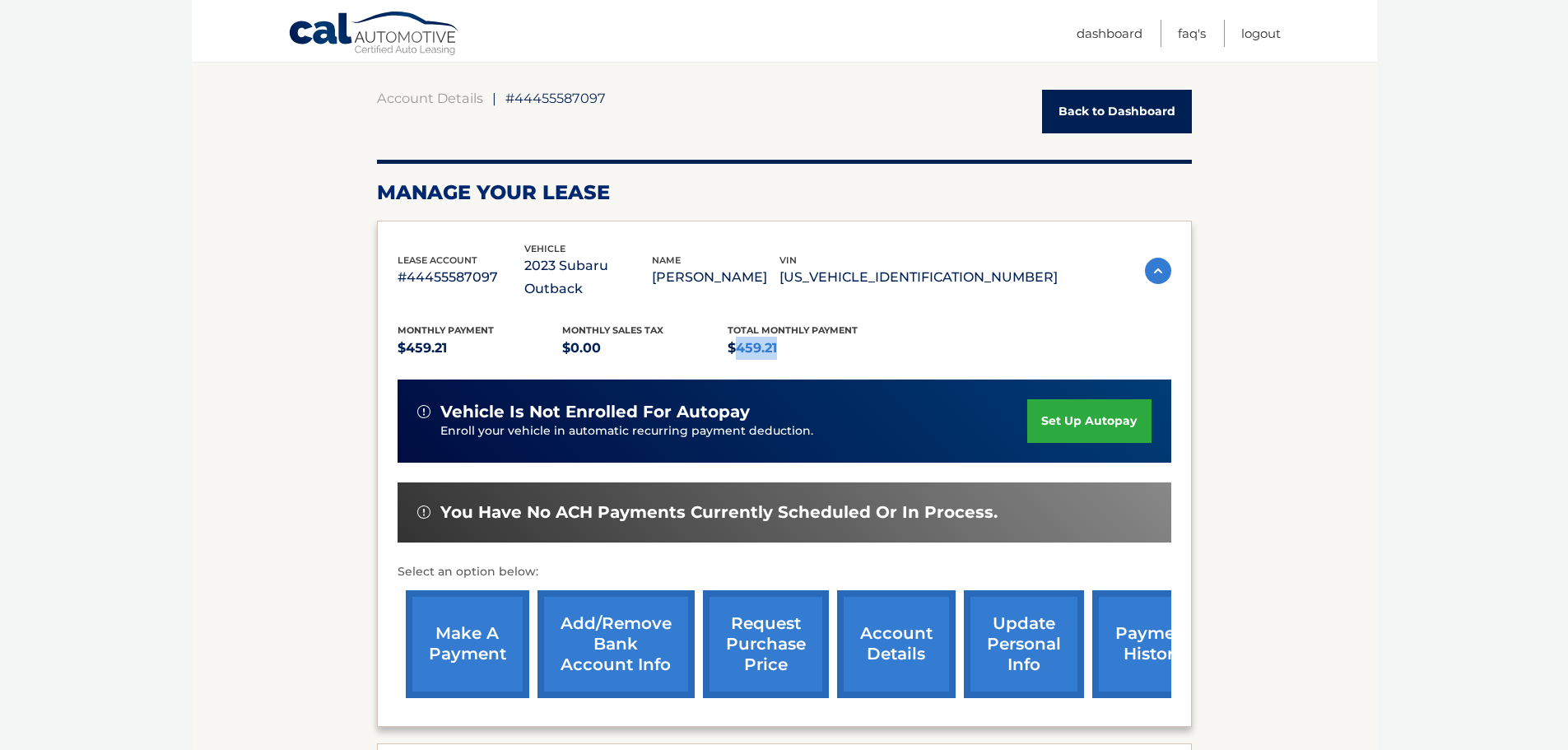
drag, startPoint x: 737, startPoint y: 324, endPoint x: 784, endPoint y: 321, distance: 47.1
click at [784, 336] on p "$459.21" at bounding box center [809, 347] width 165 height 23
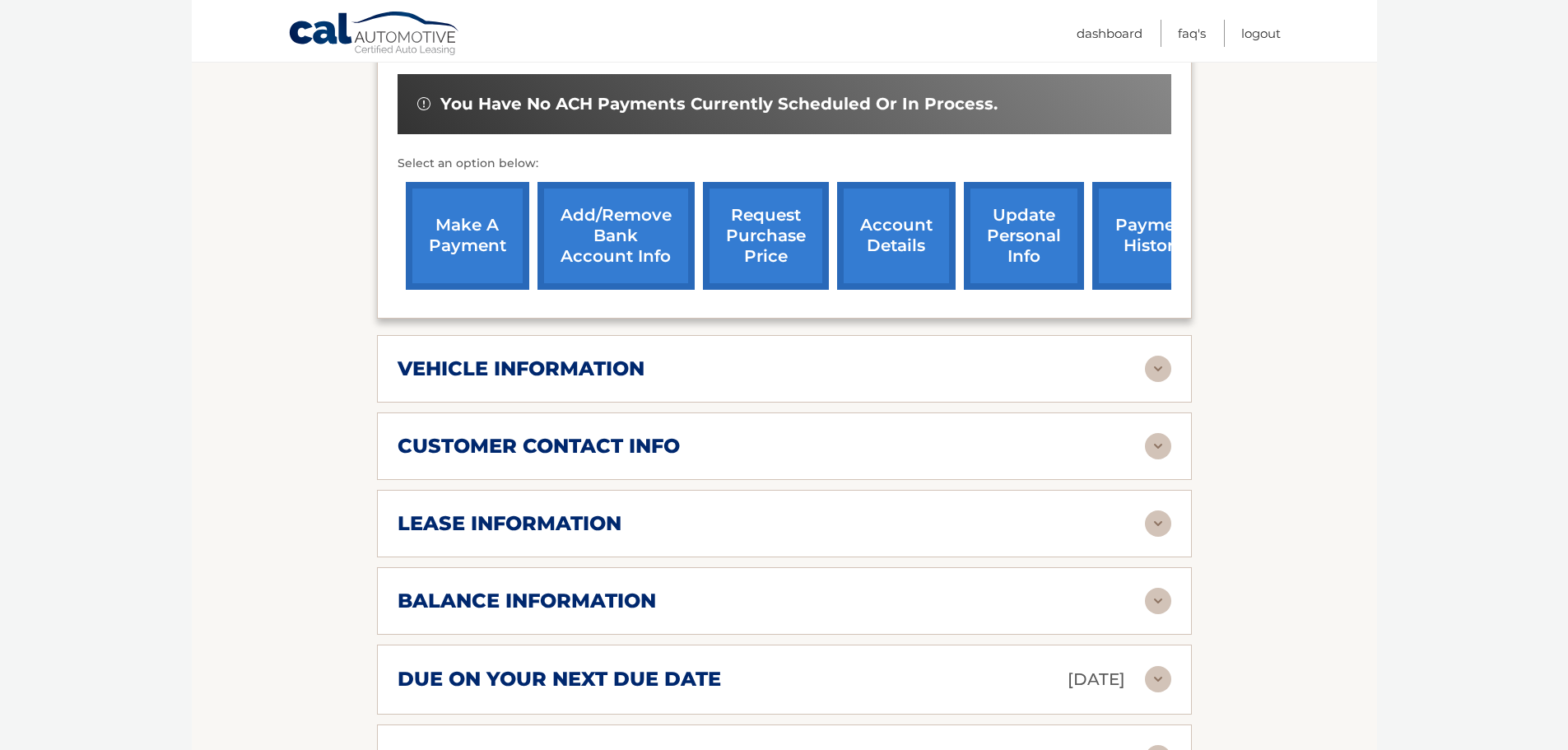
scroll to position [635, 0]
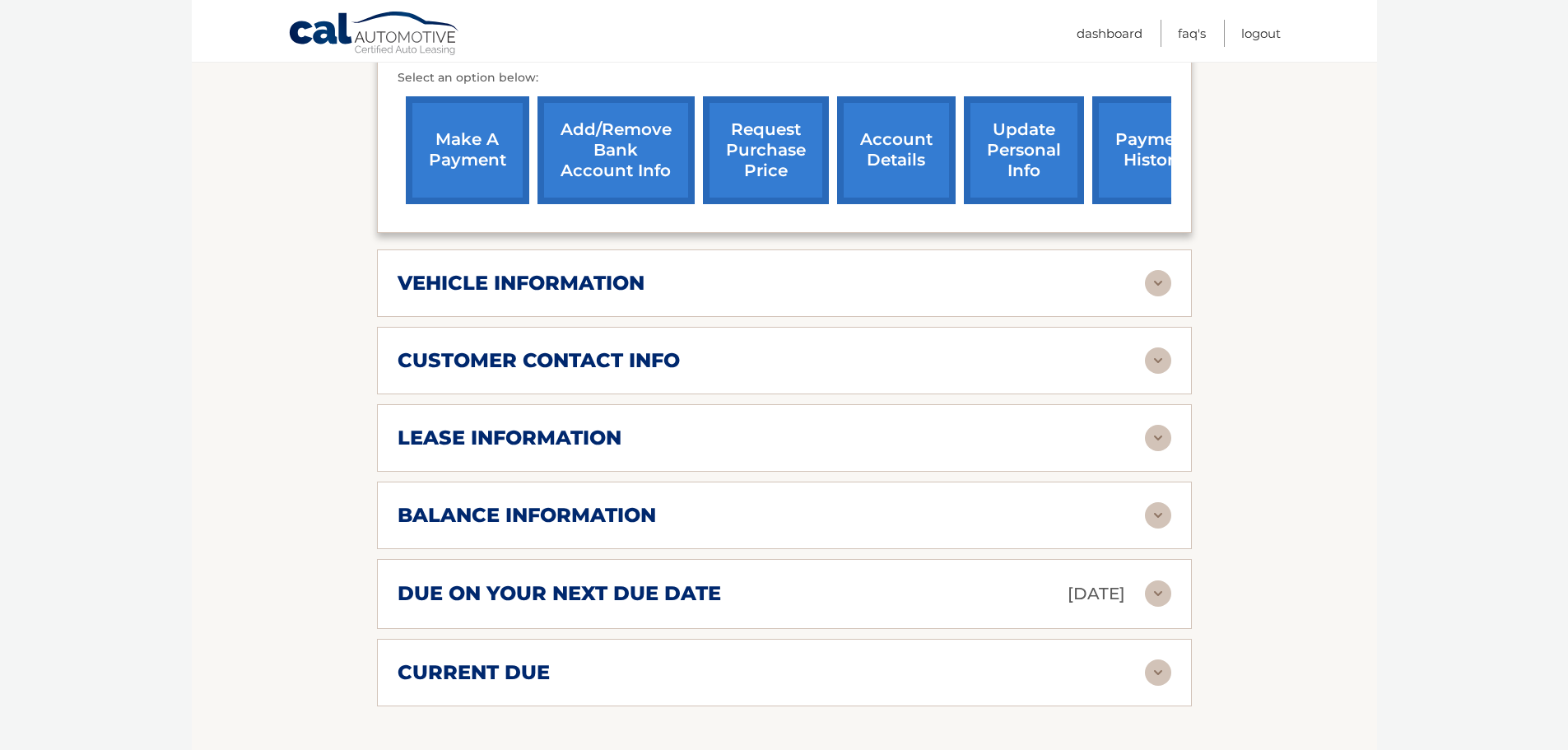
click at [587, 271] on h2 "vehicle information" at bounding box center [521, 283] width 247 height 25
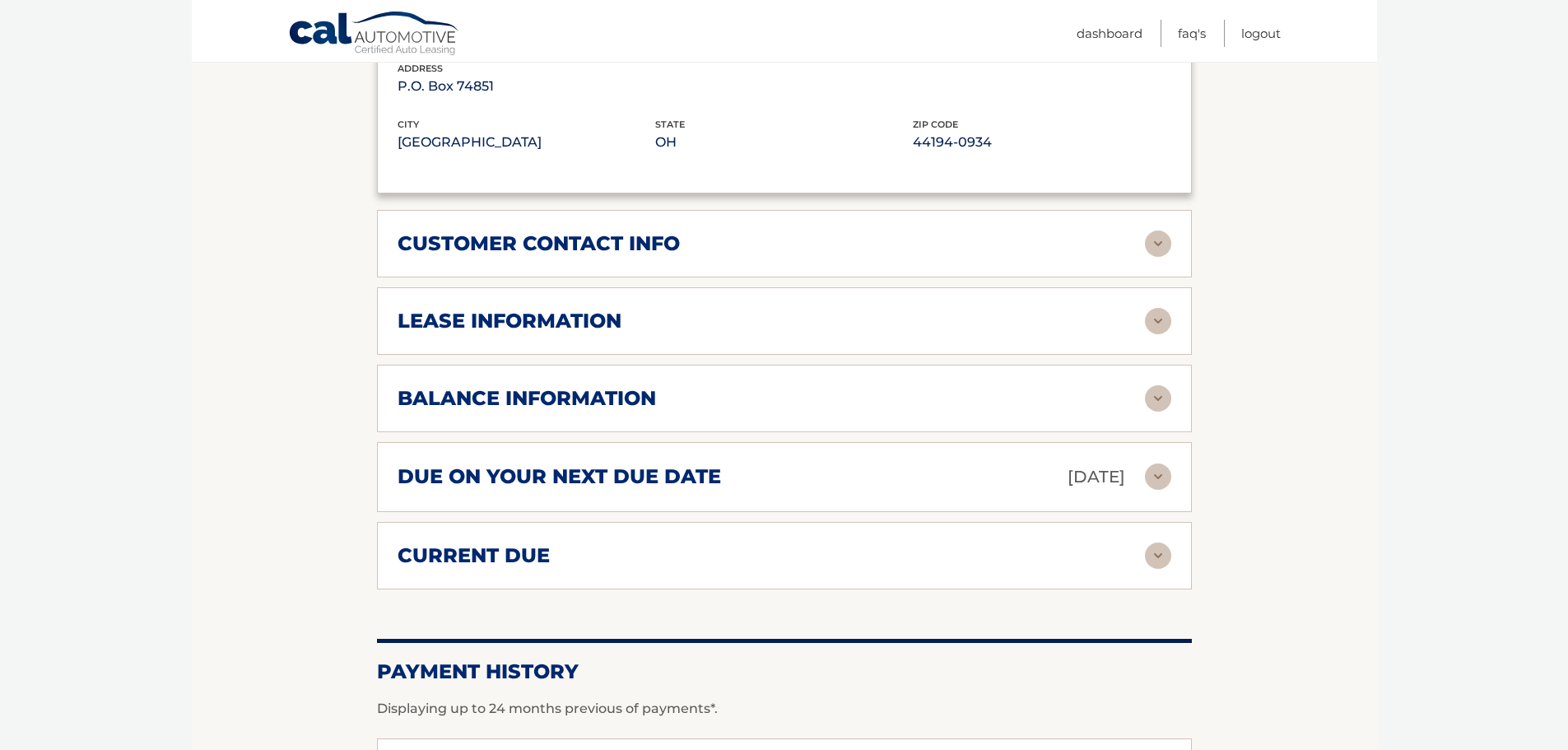
scroll to position [1294, 0]
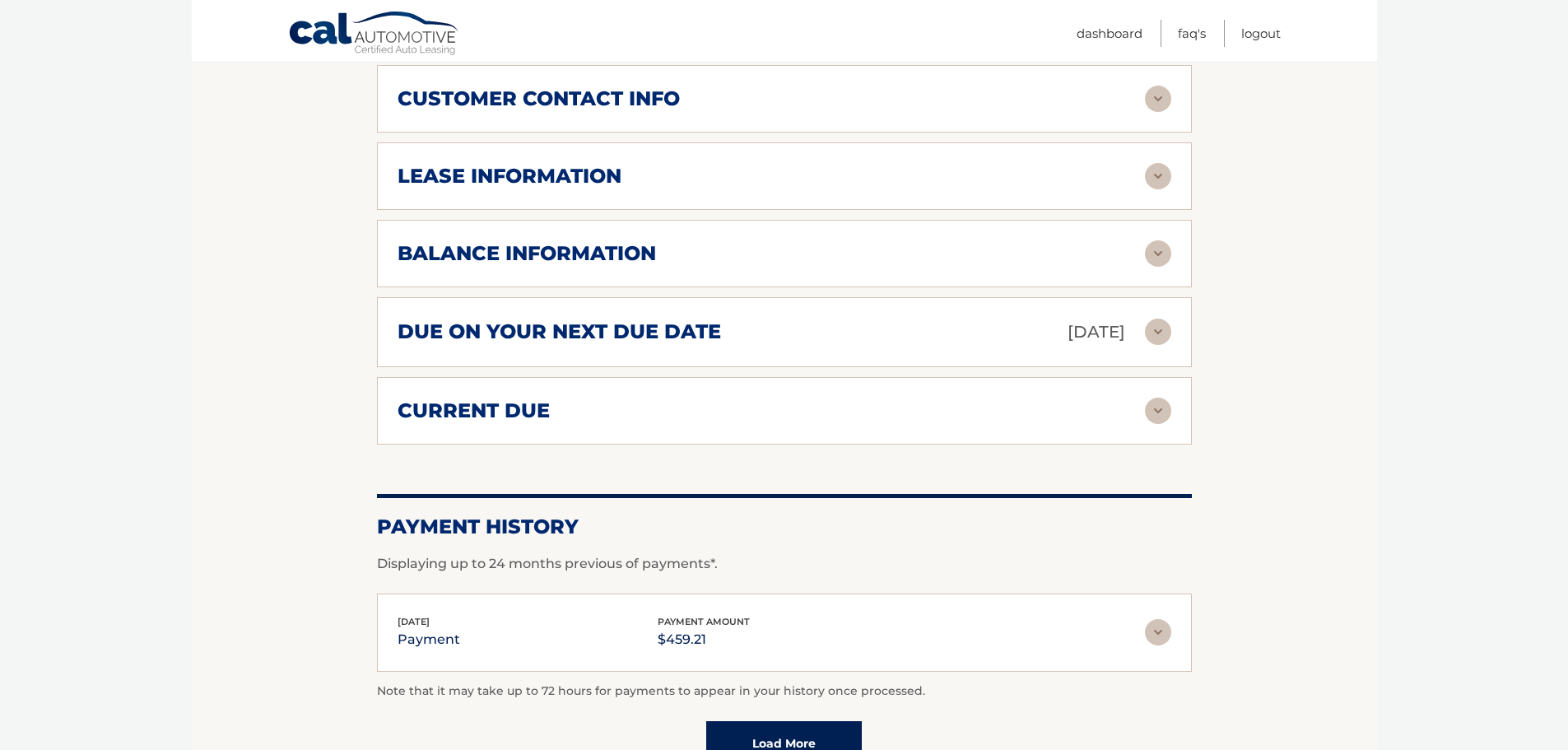
click at [590, 164] on h2 "lease information" at bounding box center [509, 176] width 224 height 25
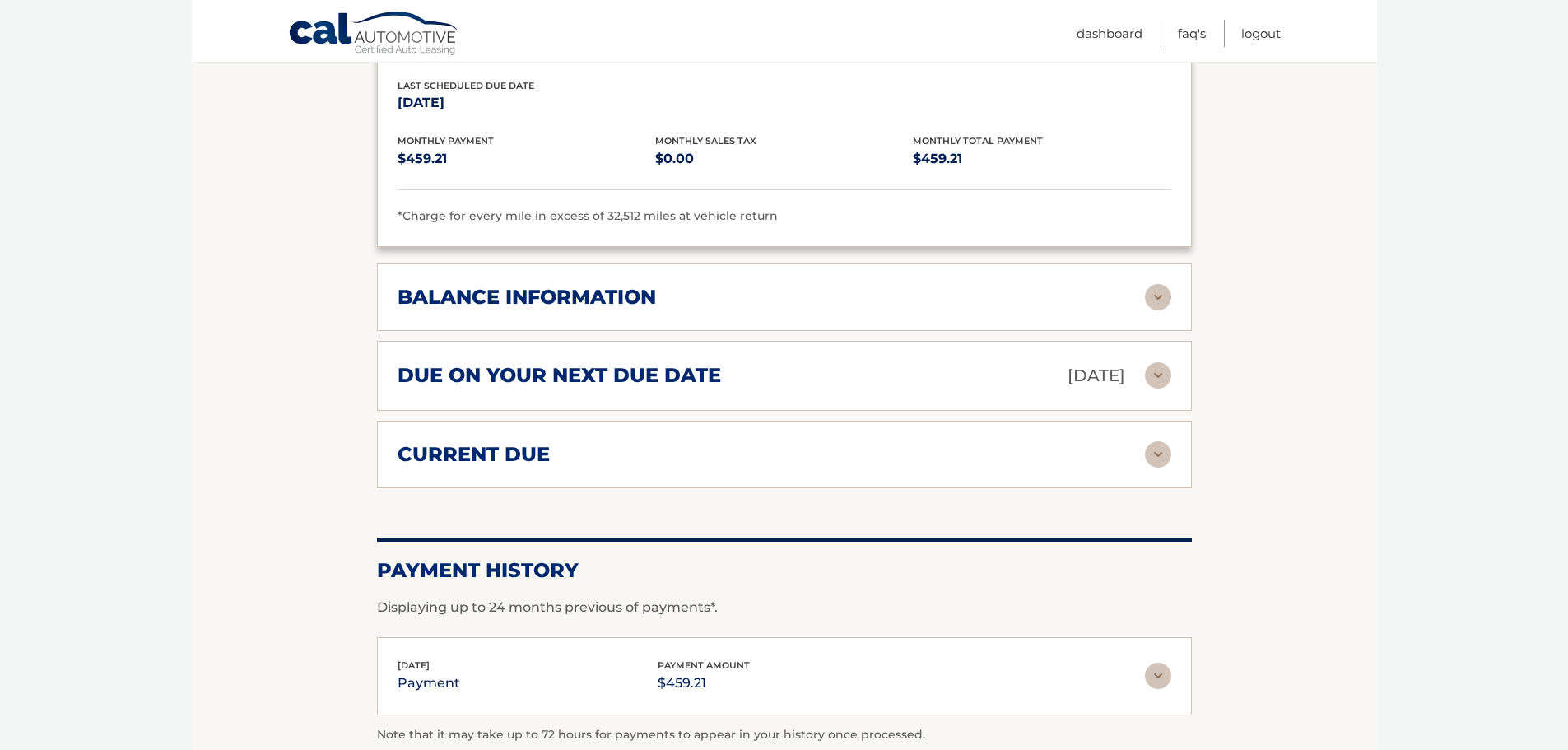
scroll to position [1624, 0]
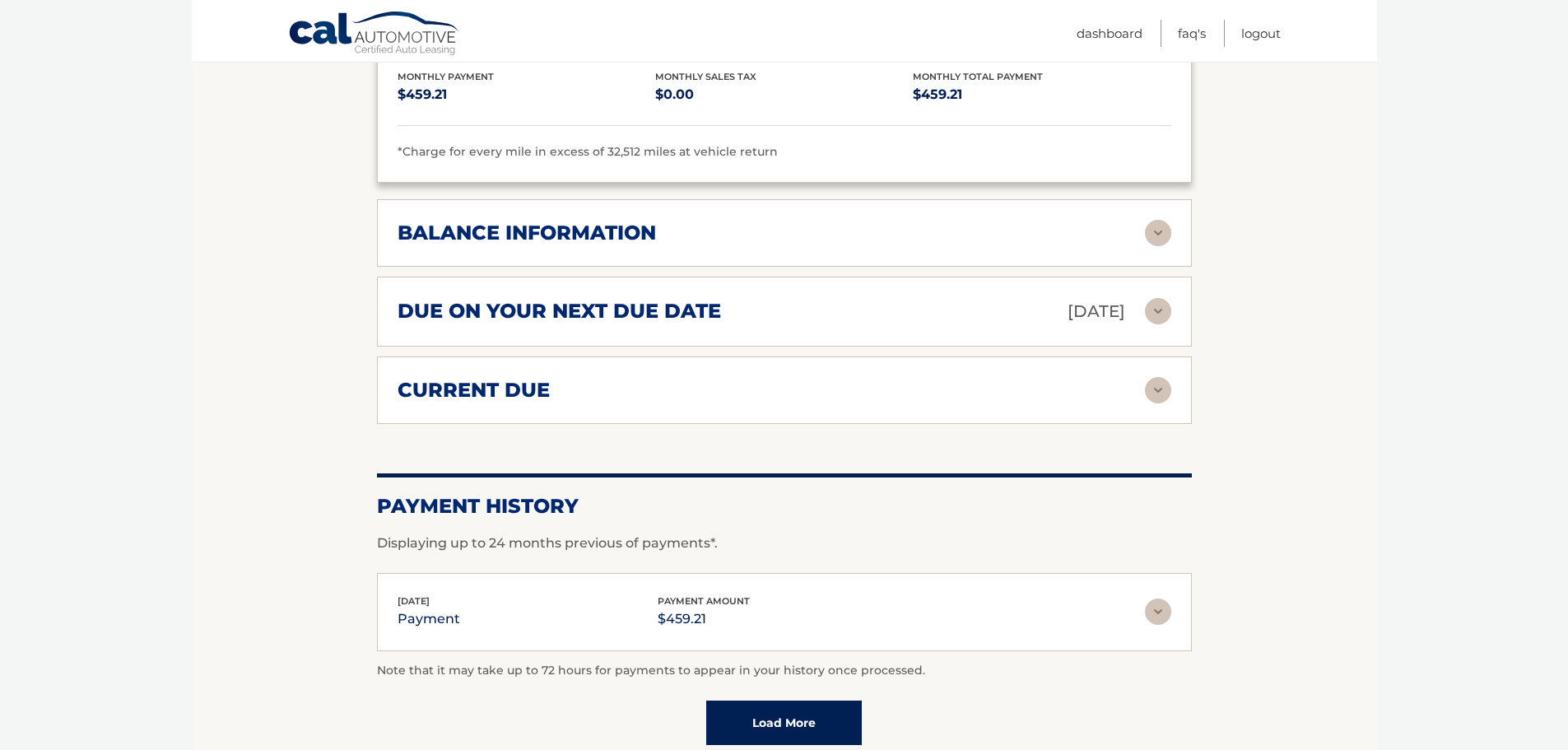
click at [423, 221] on h2 "balance information" at bounding box center [526, 233] width 258 height 25
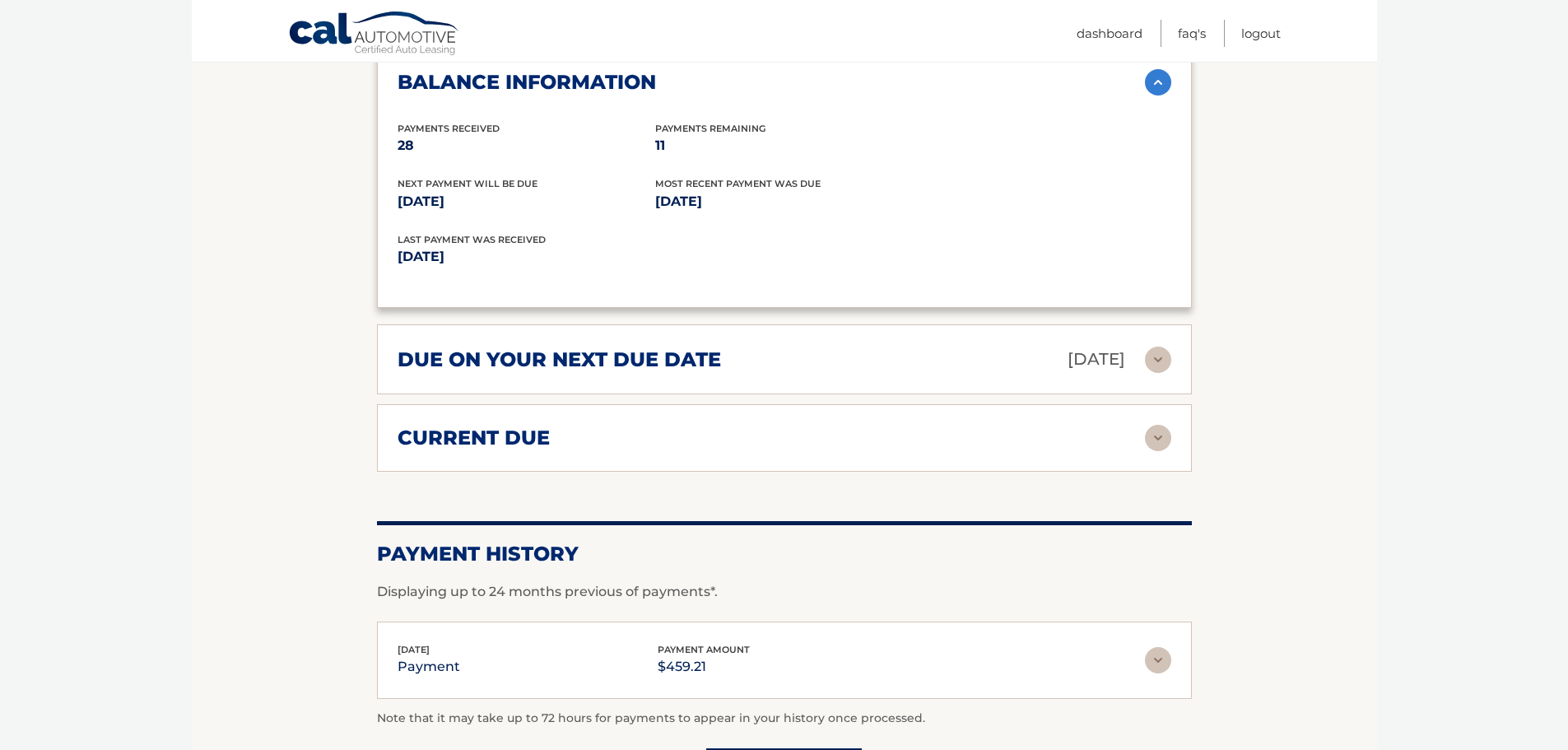
scroll to position [1788, 0]
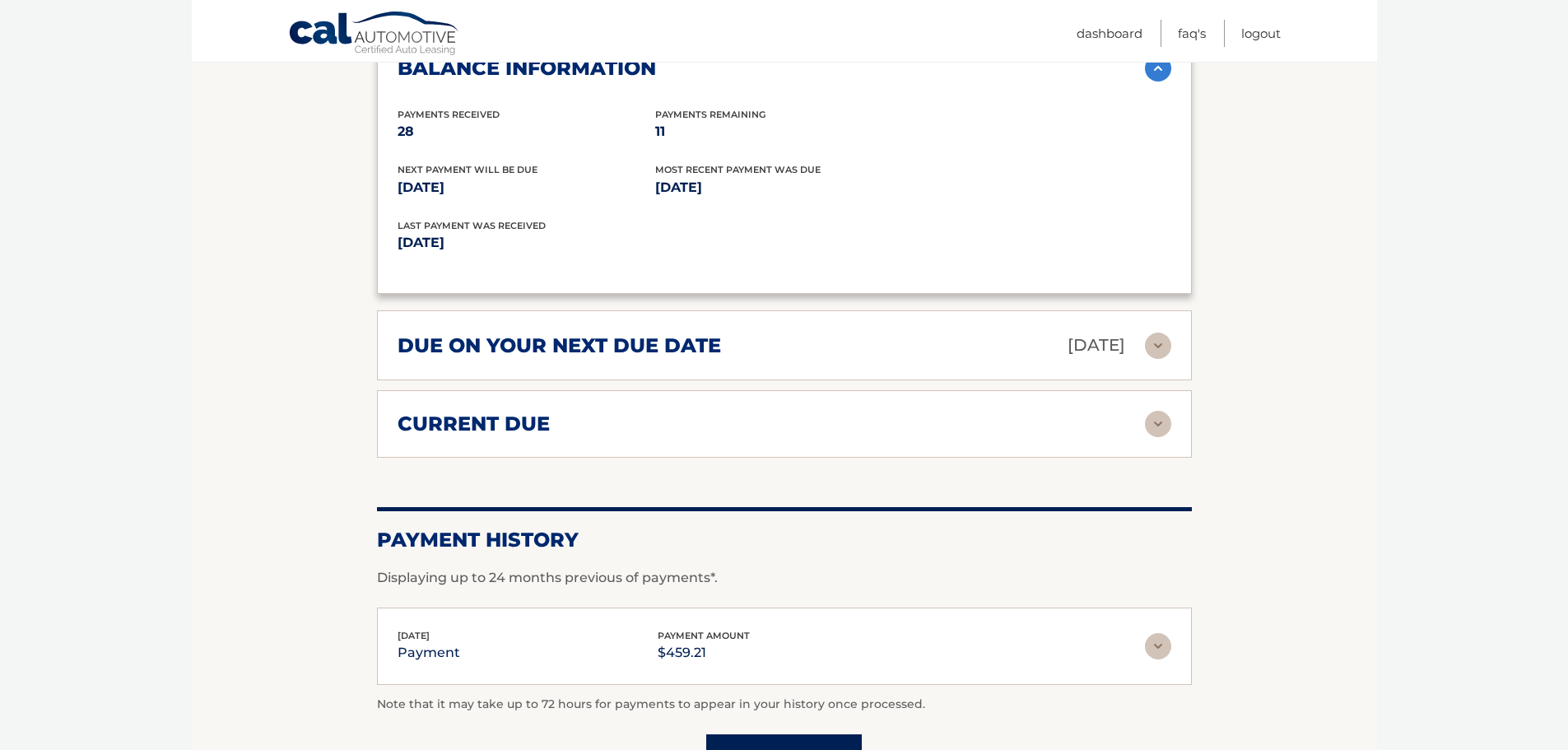
click at [438, 333] on h2 "due on your next due date" at bounding box center [559, 345] width 323 height 25
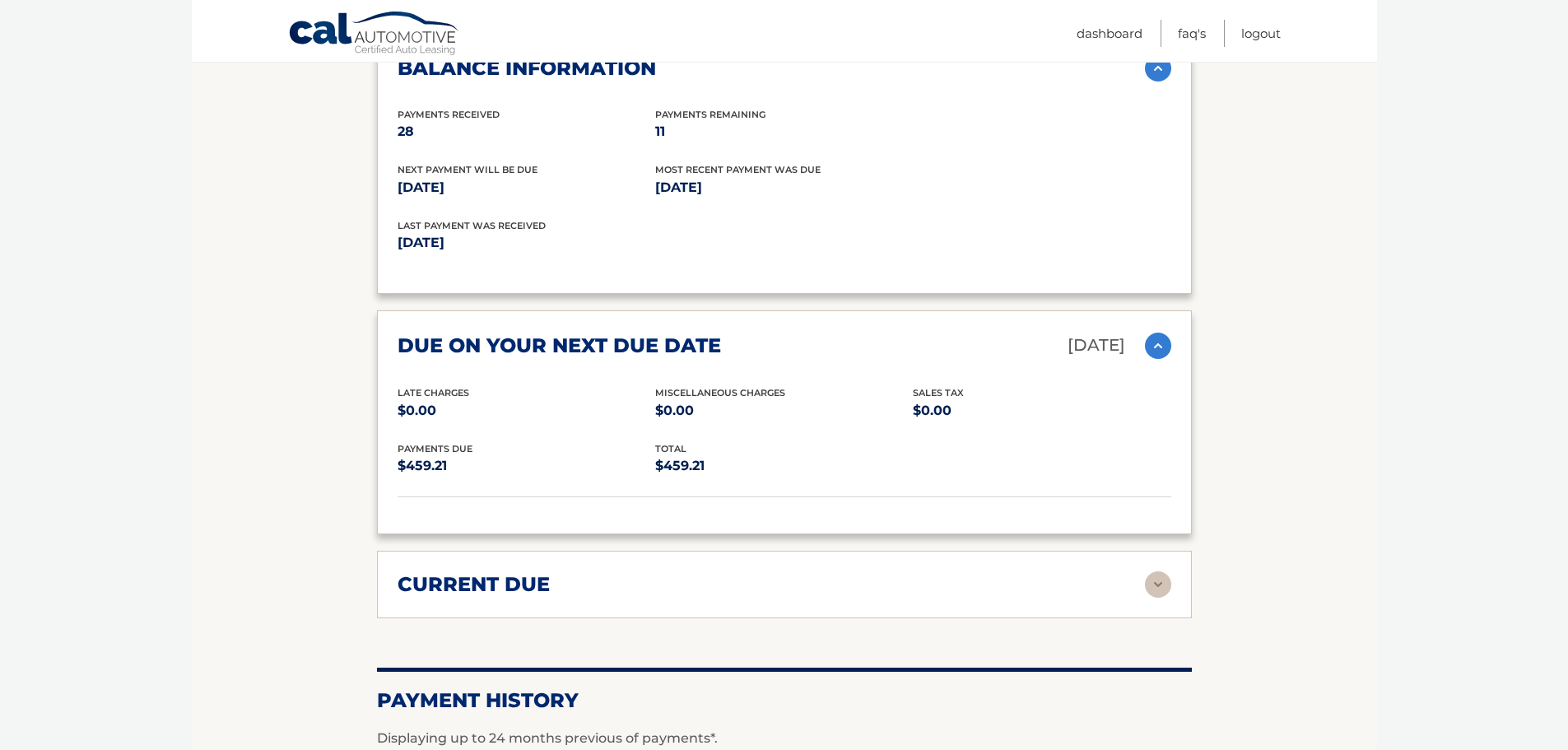
click at [438, 333] on h2 "due on your next due date" at bounding box center [559, 345] width 323 height 25
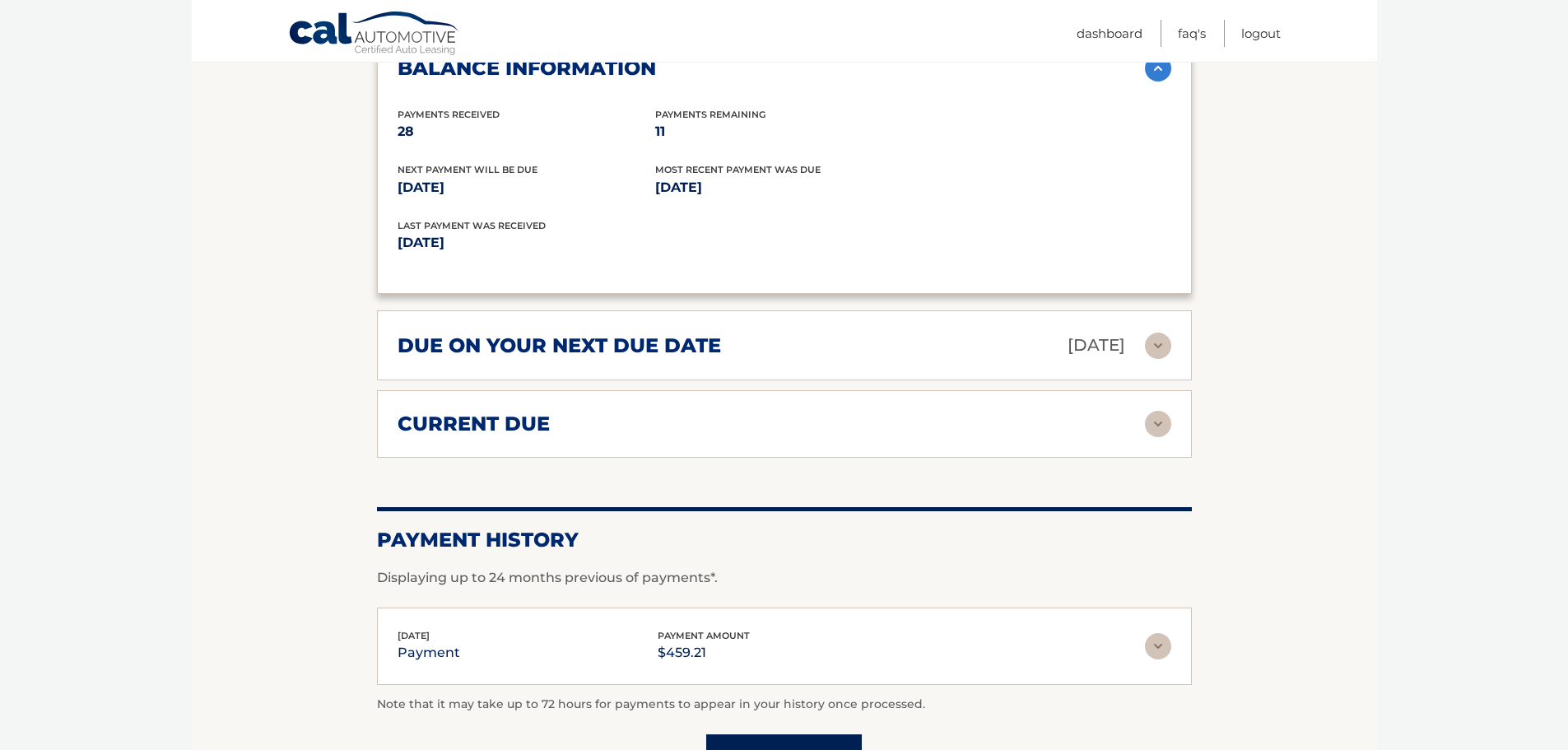
click at [442, 412] on h2 "current due" at bounding box center [474, 423] width 152 height 25
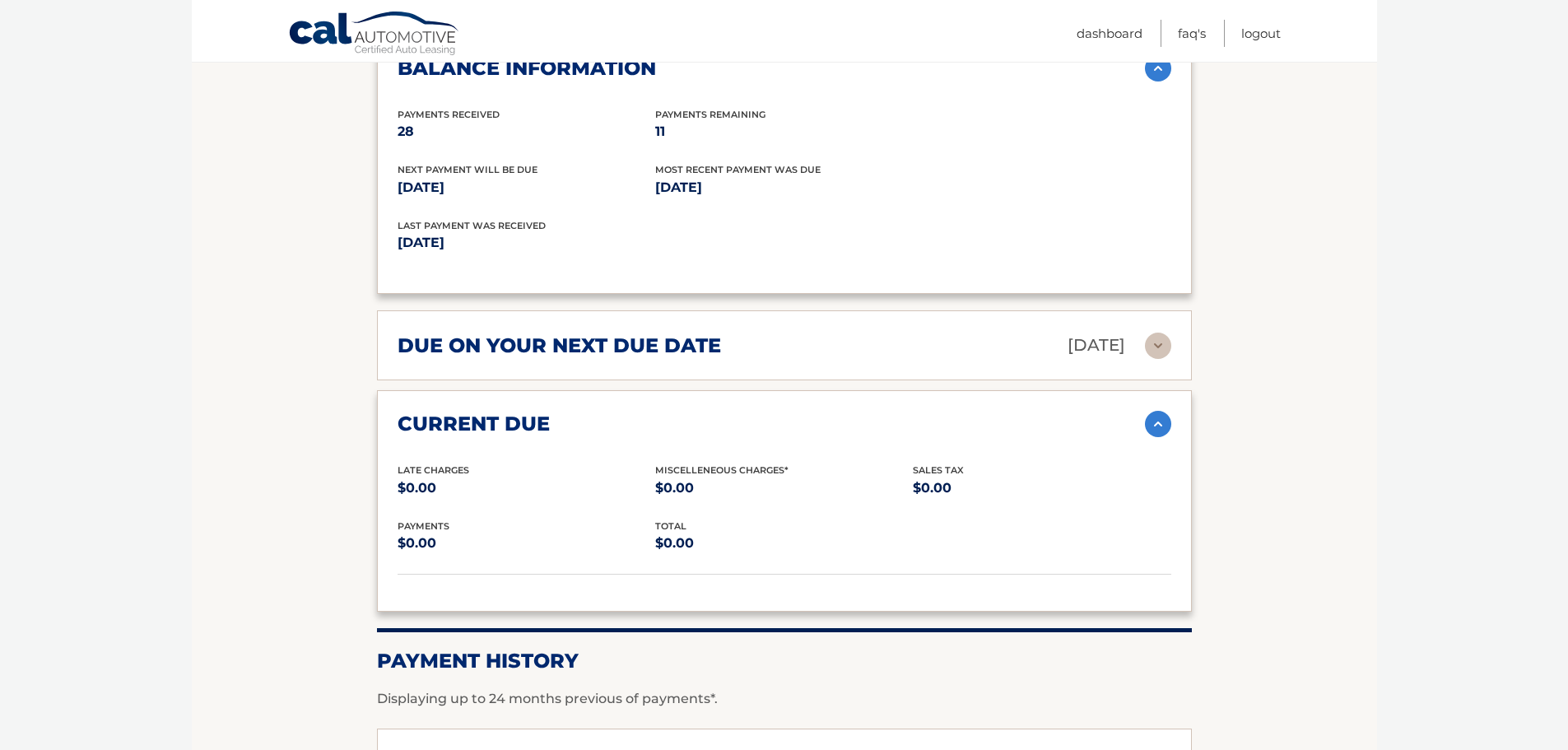
click at [442, 412] on h2 "current due" at bounding box center [474, 423] width 152 height 25
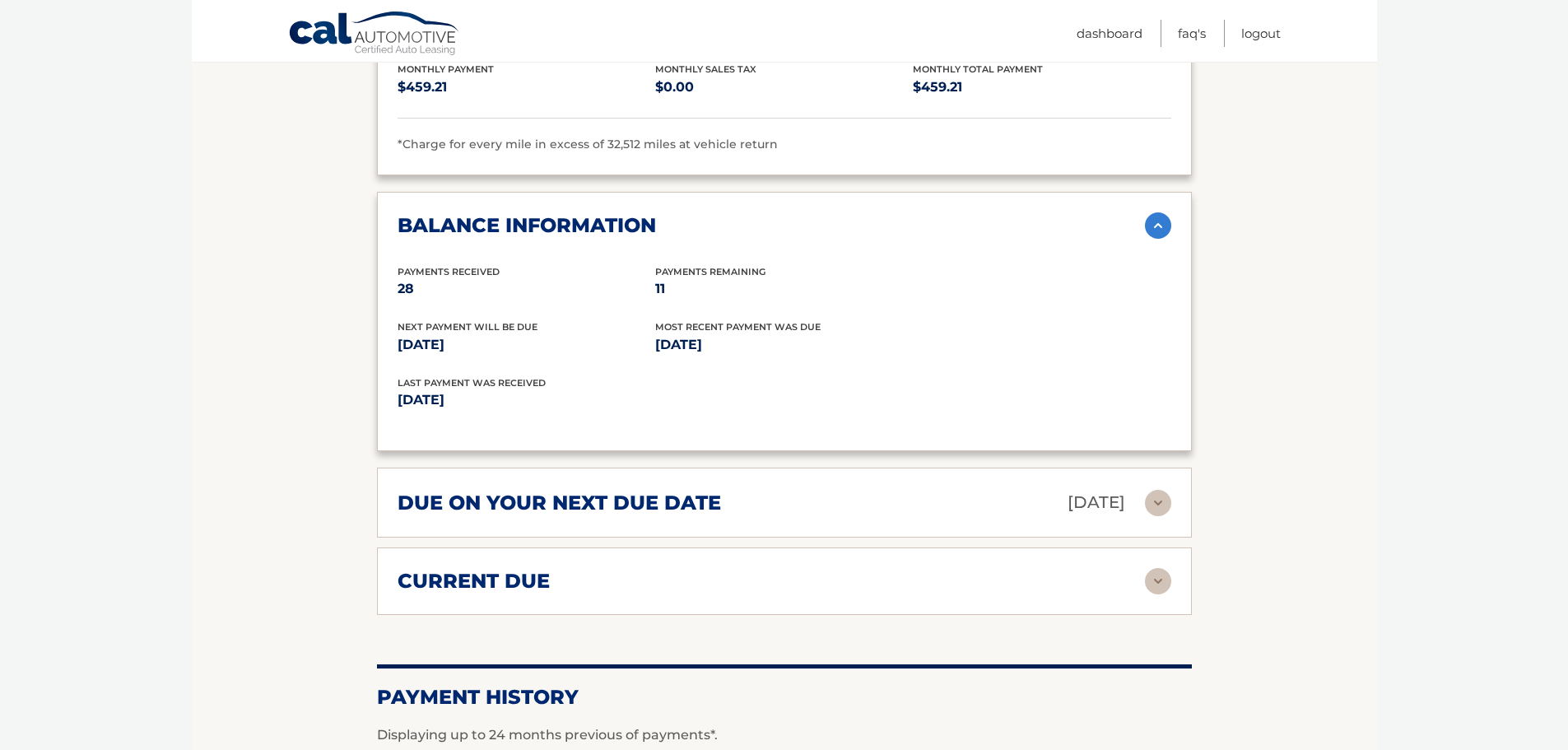
scroll to position [1869, 0]
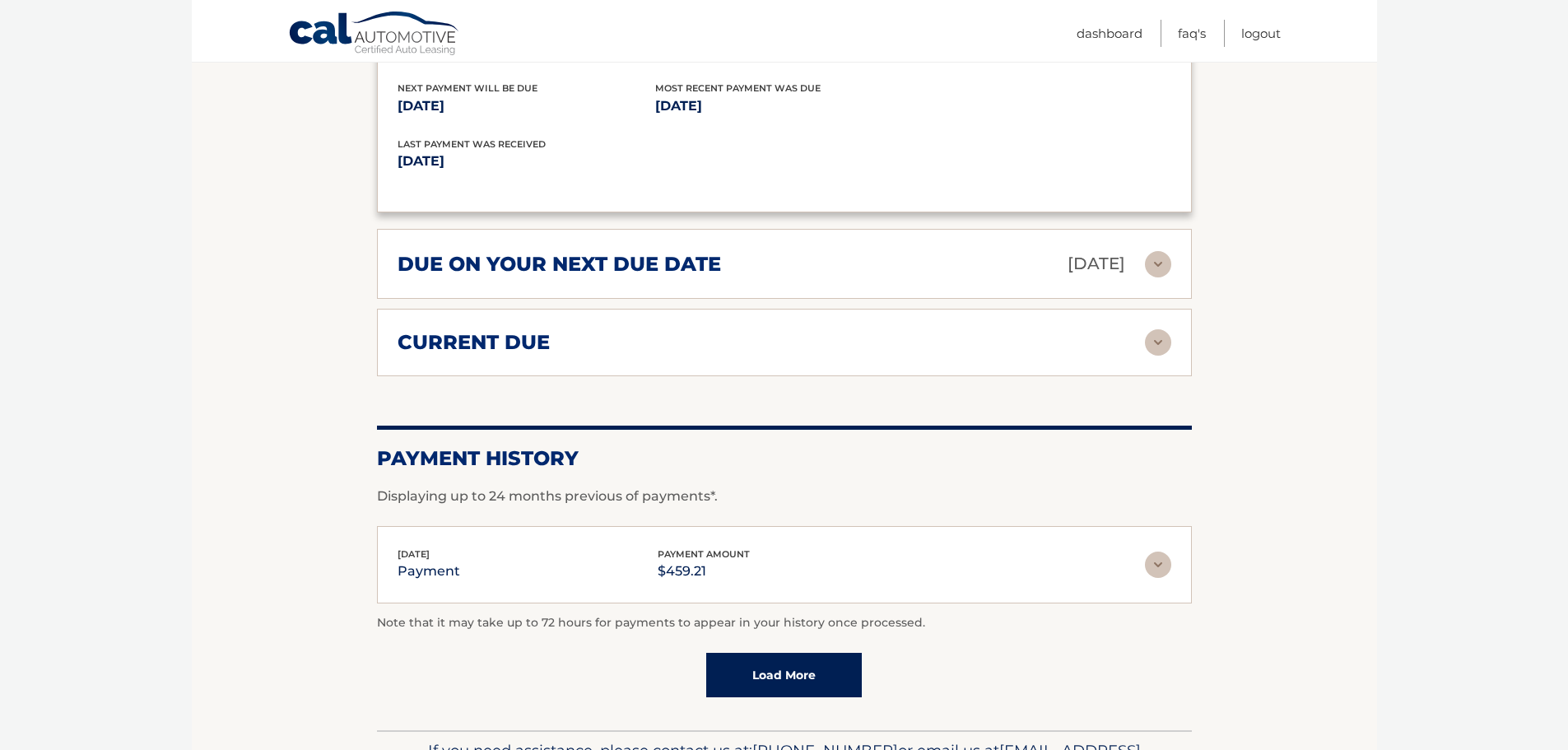
click at [794, 653] on link "Load More" at bounding box center [784, 675] width 155 height 45
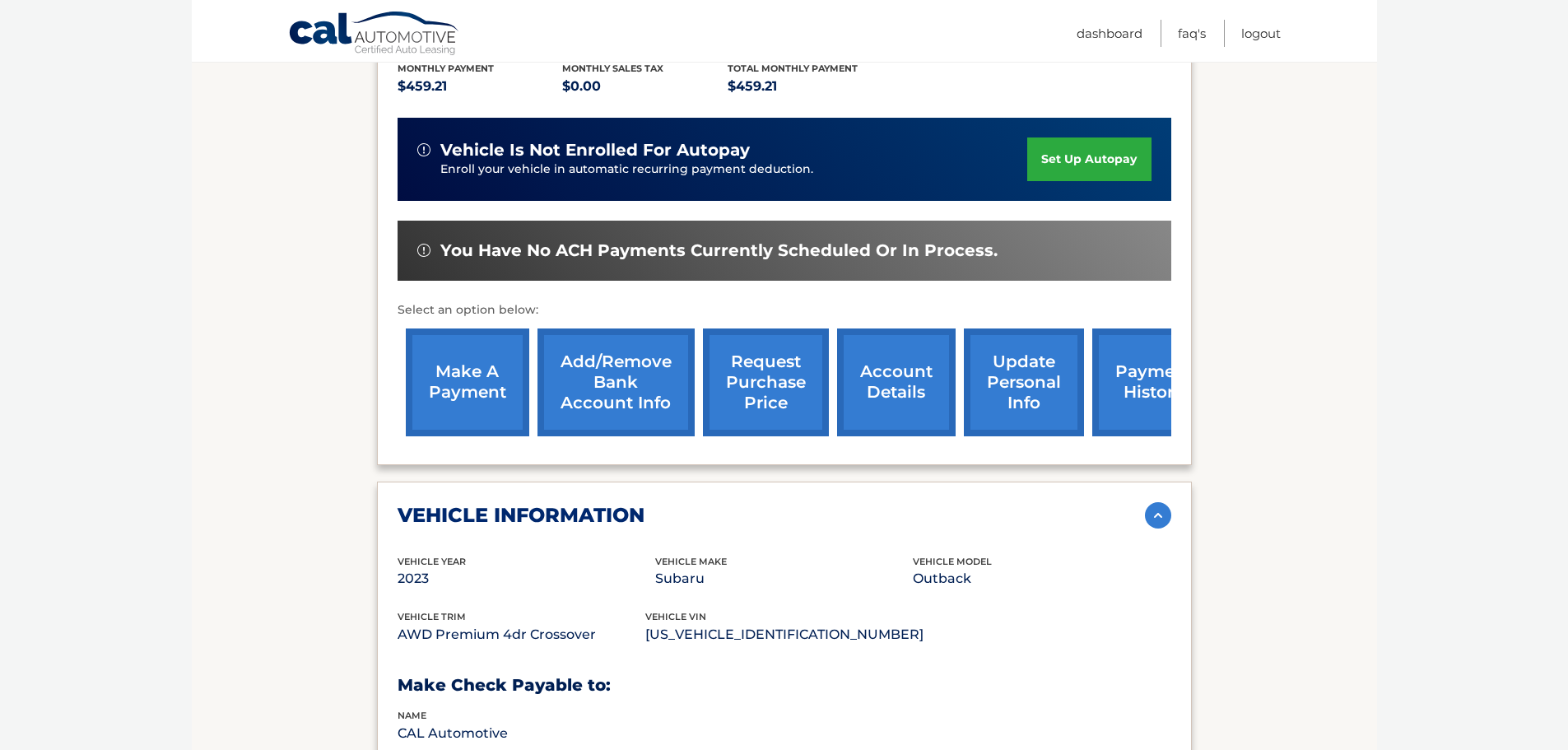
scroll to position [412, 0]
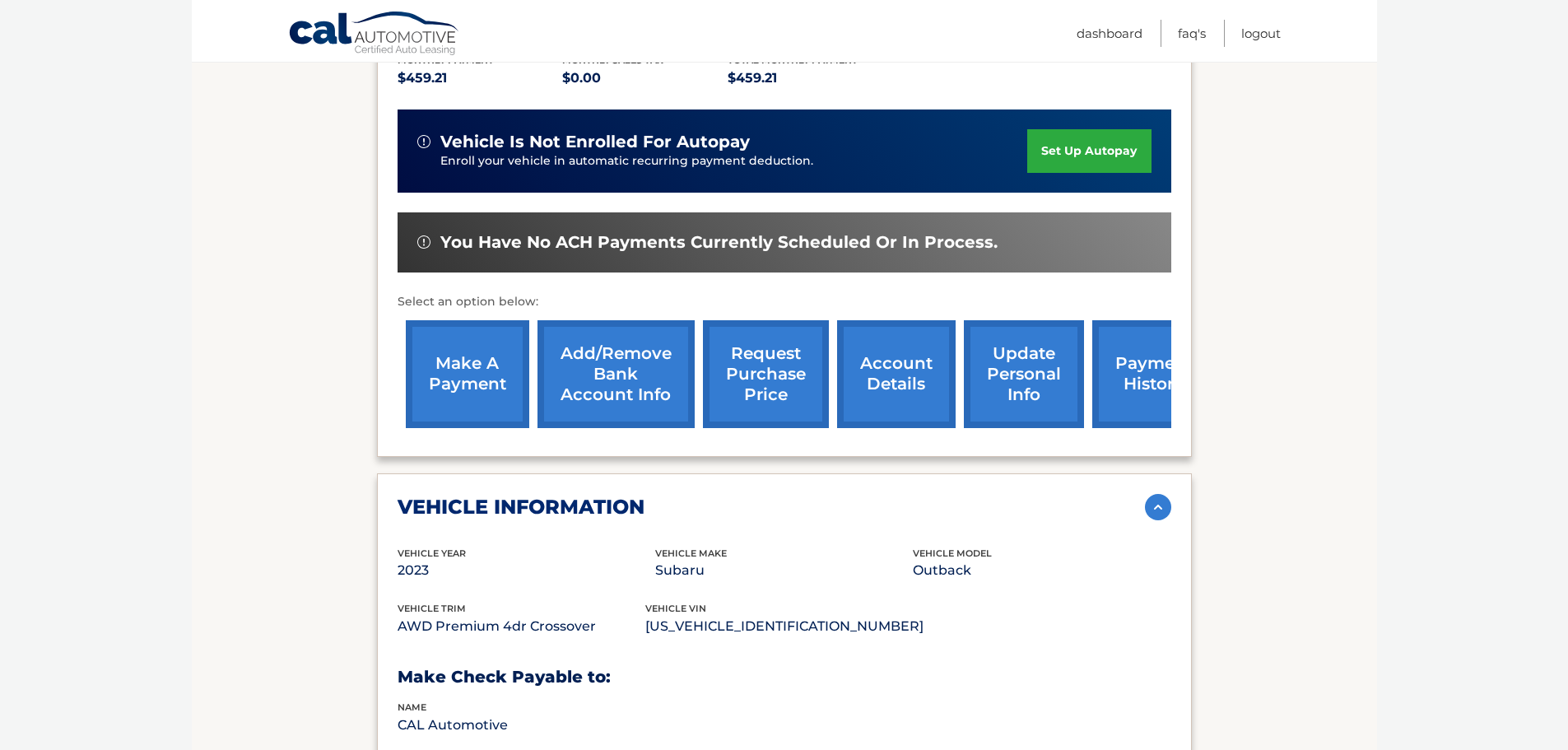
click at [628, 335] on link "Add/Remove bank account info" at bounding box center [615, 374] width 157 height 108
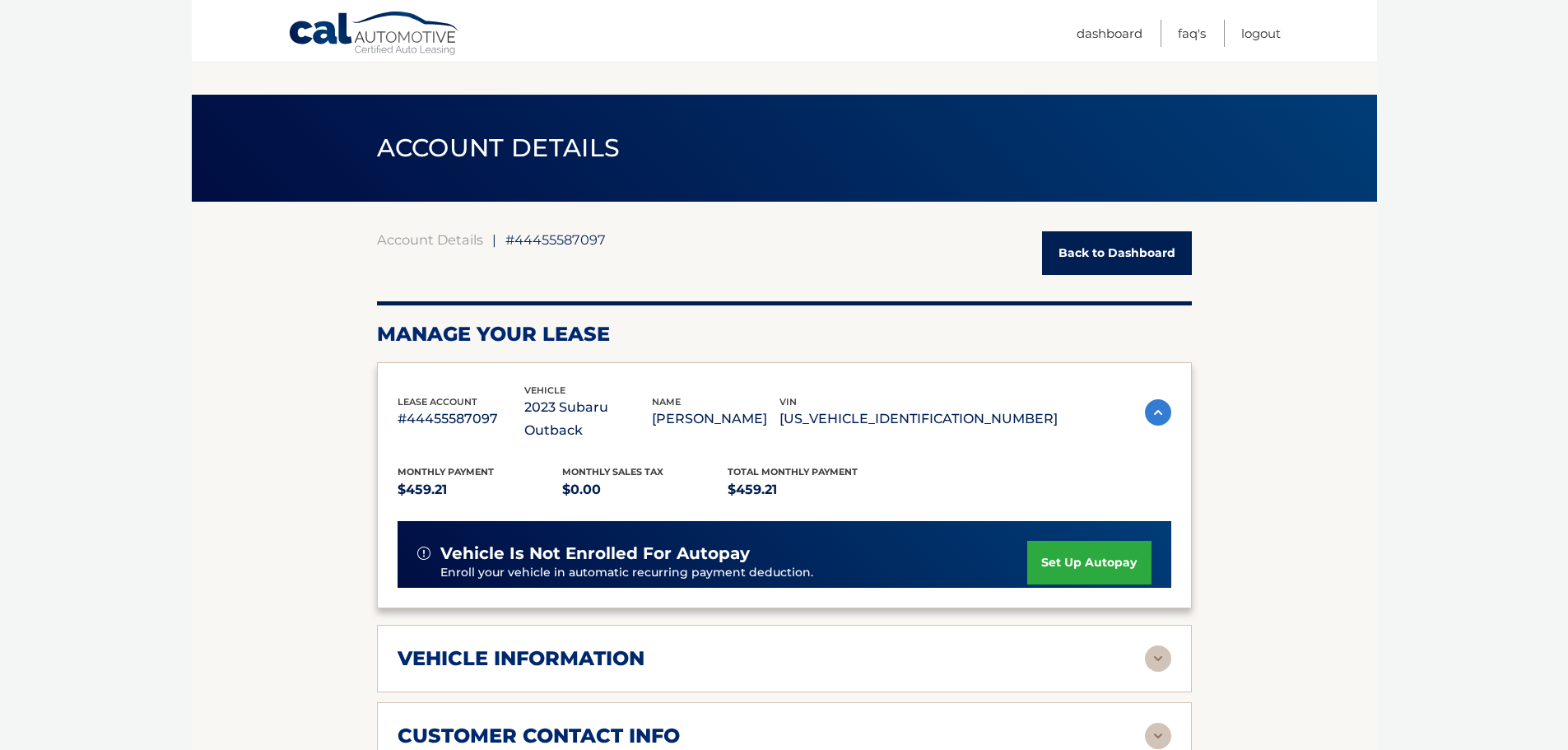
scroll to position [412, 0]
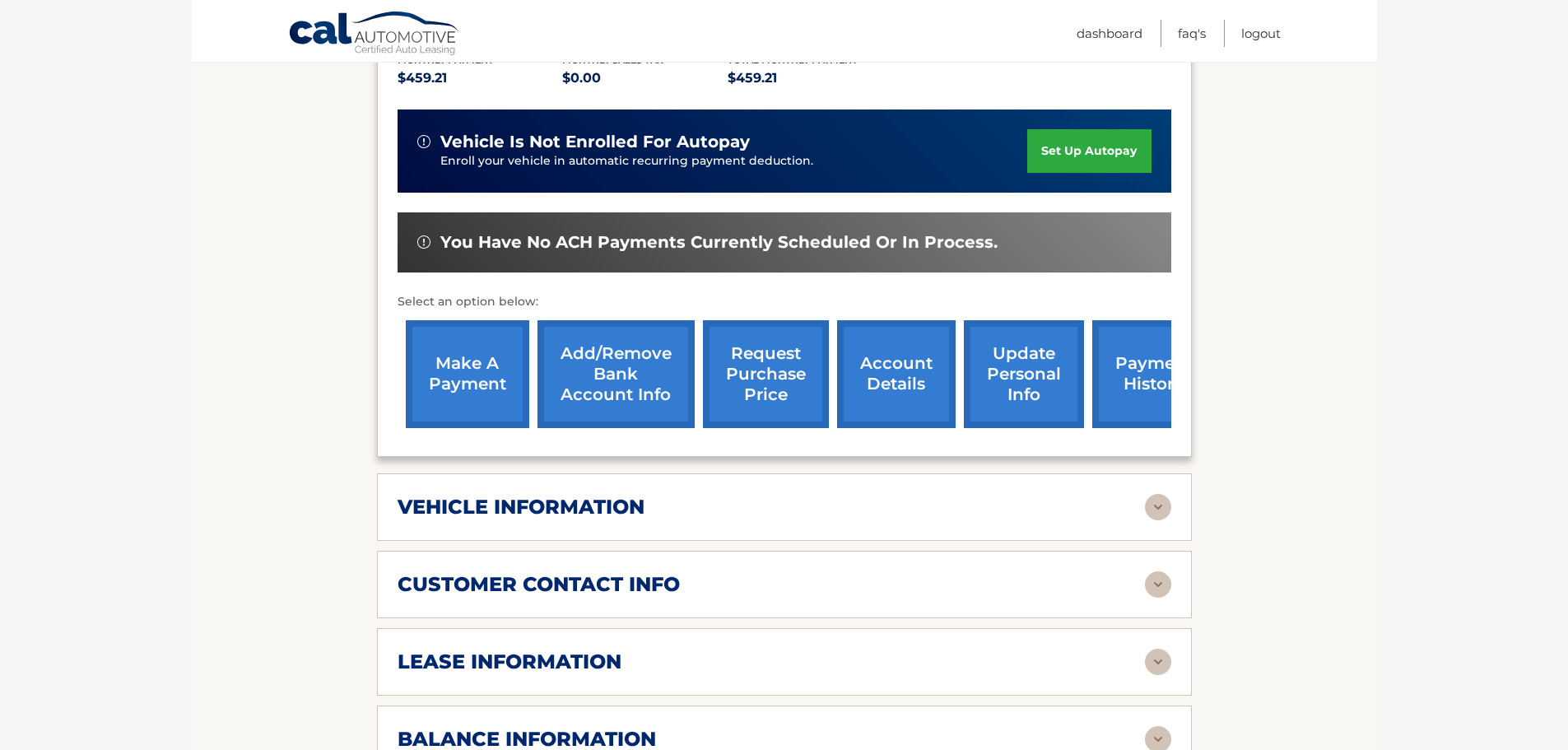
click at [883, 355] on link "account details" at bounding box center [896, 374] width 119 height 108
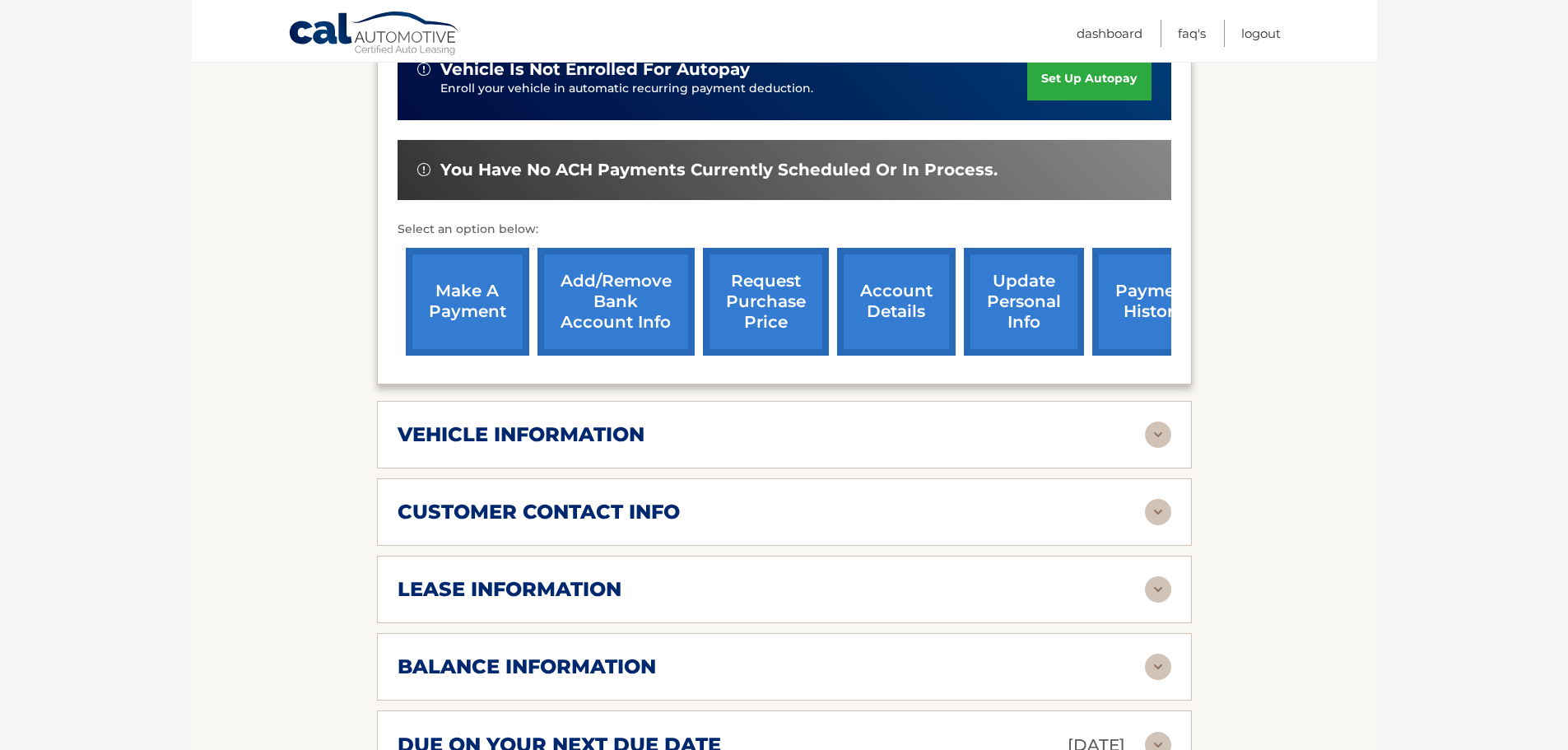
scroll to position [412, 0]
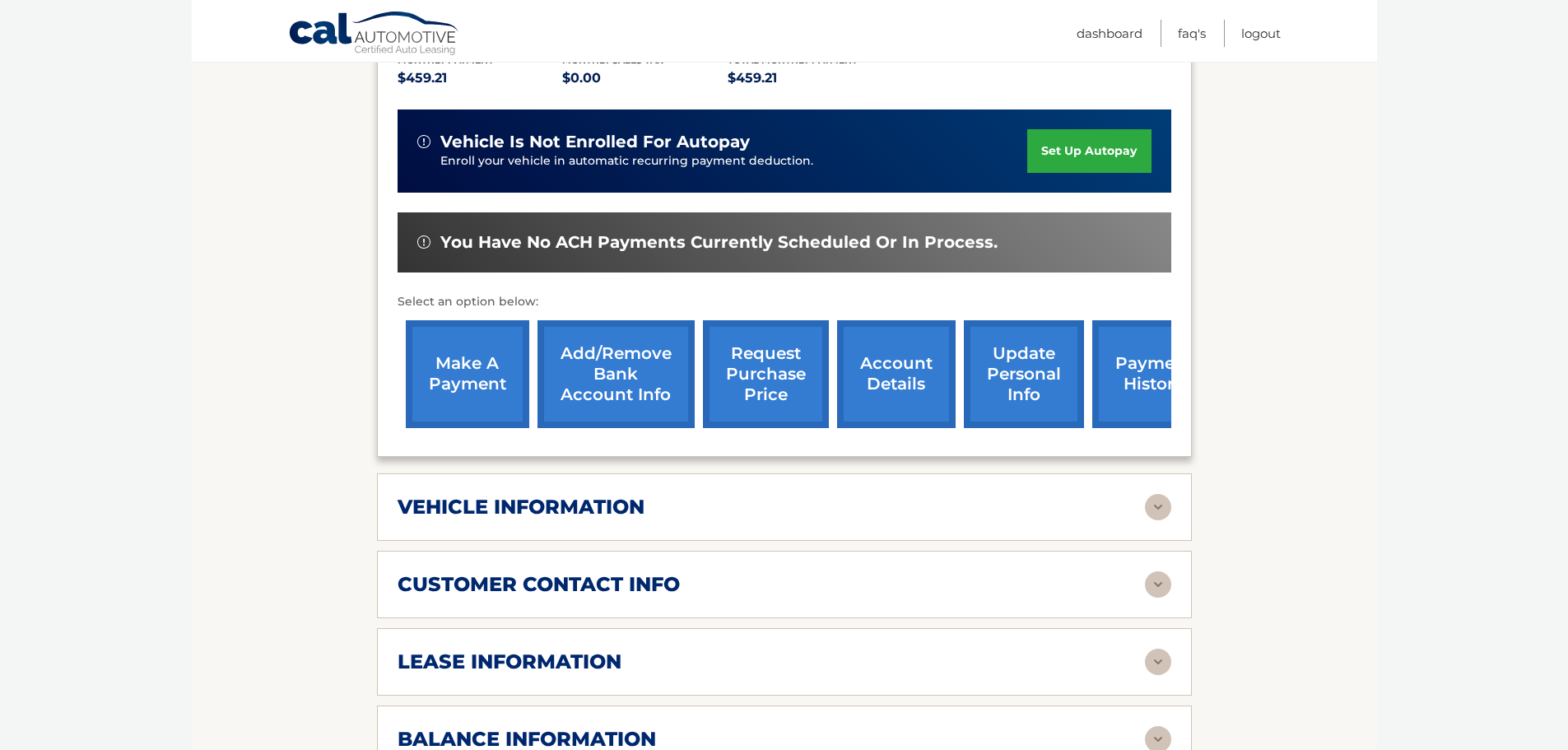
click at [759, 340] on link "request purchase price" at bounding box center [765, 374] width 126 height 108
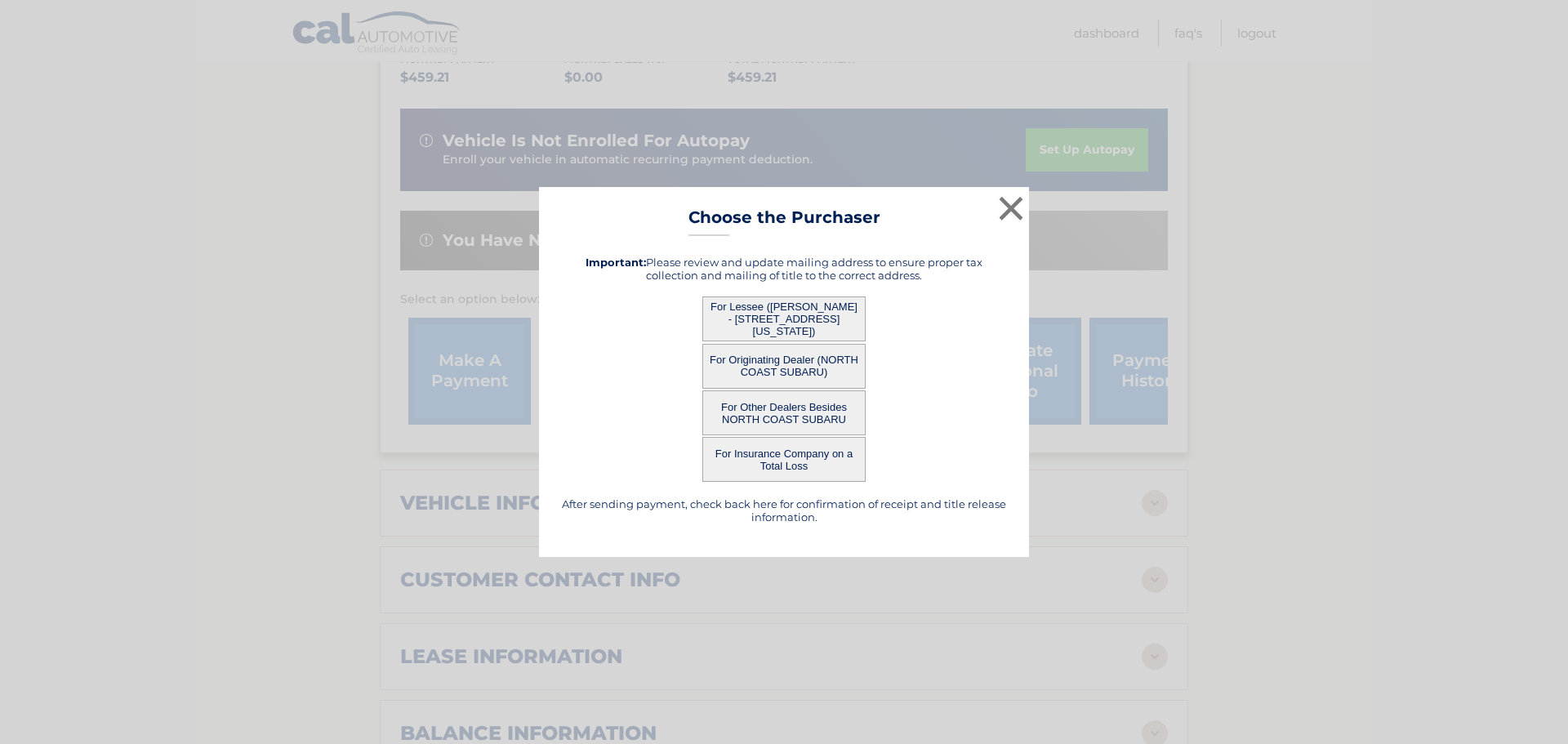
click at [737, 415] on button "For Other Dealers Besides NORTH COAST SUBARU" at bounding box center [784, 413] width 163 height 45
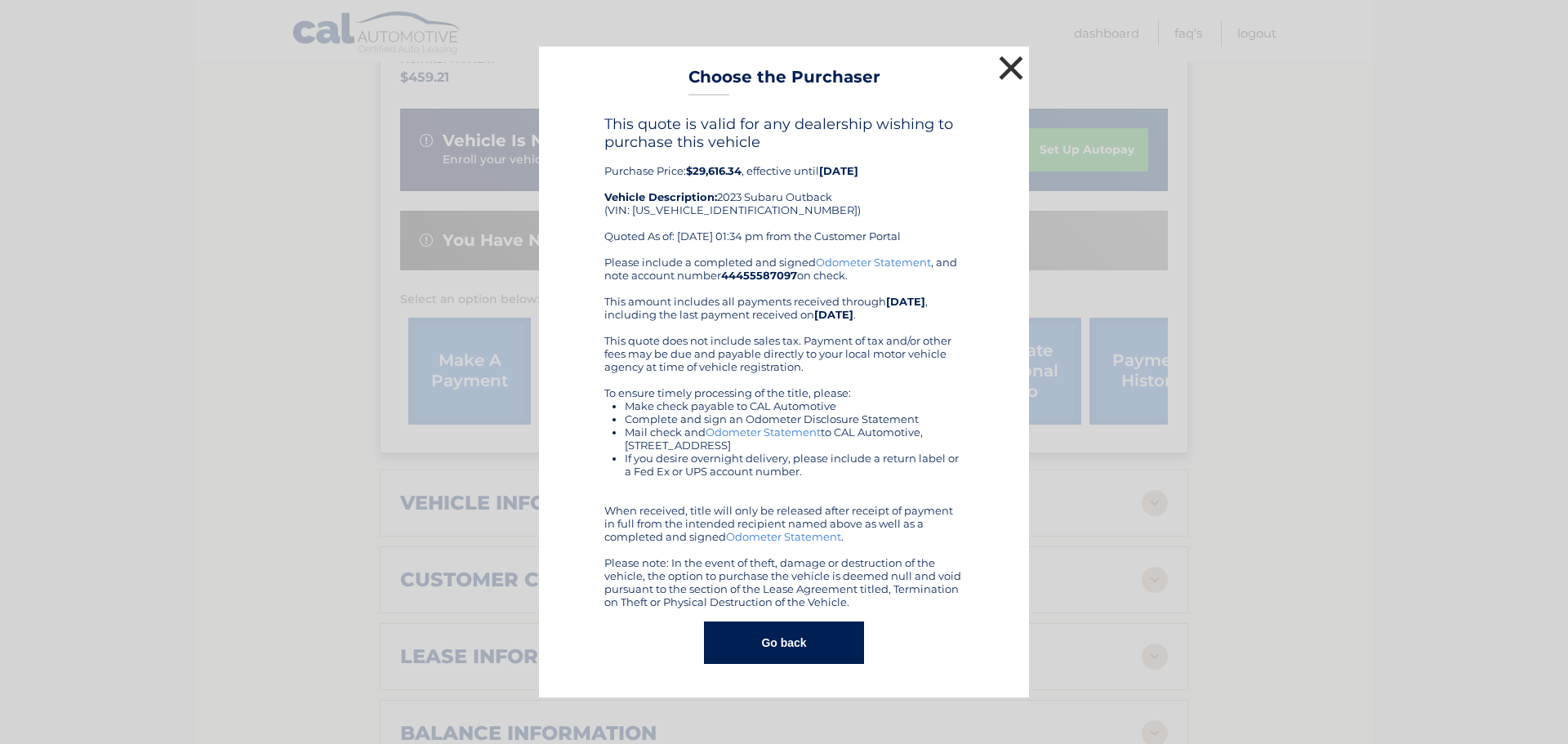
click at [1014, 65] on button "×" at bounding box center [1010, 67] width 32 height 32
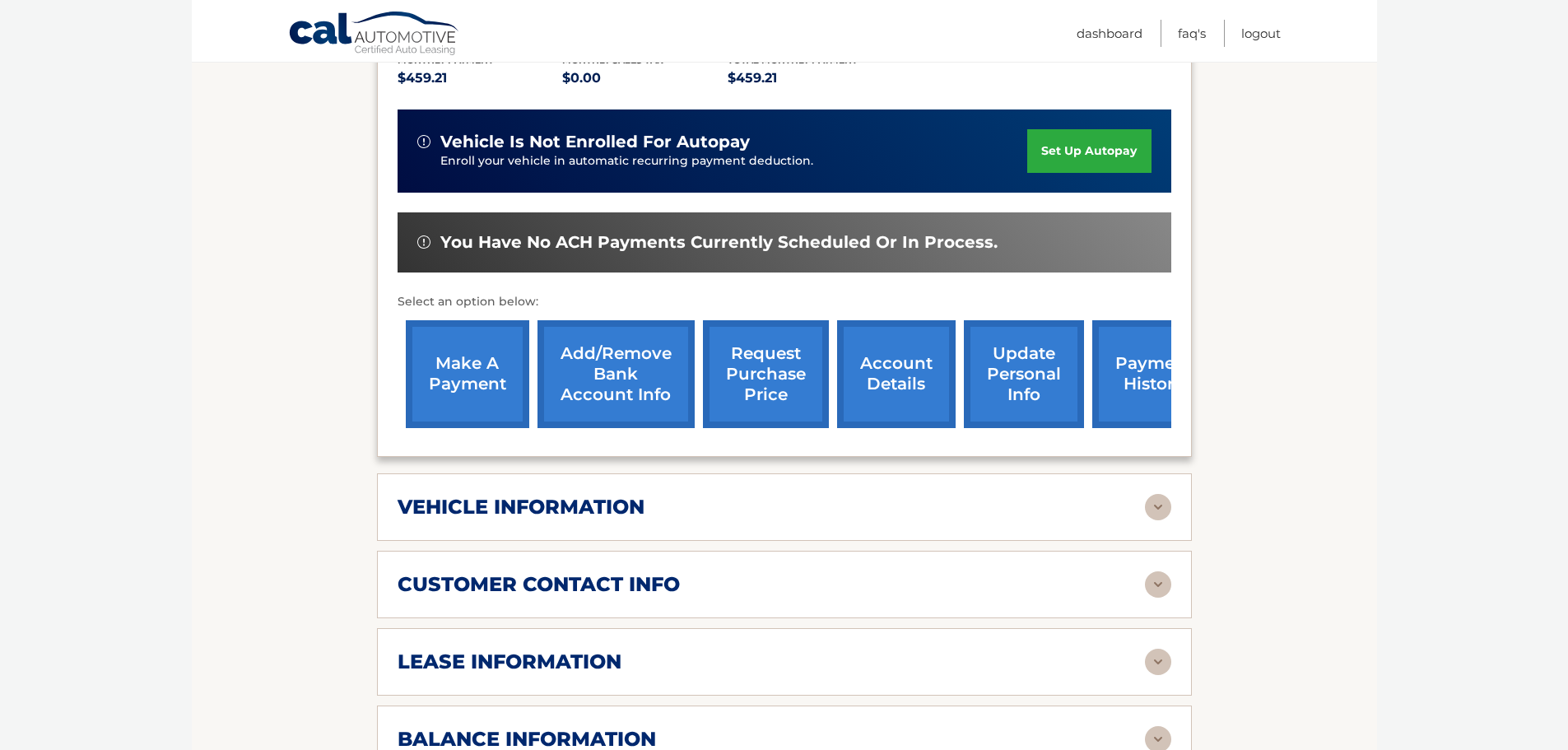
click at [898, 345] on link "account details" at bounding box center [896, 374] width 119 height 108
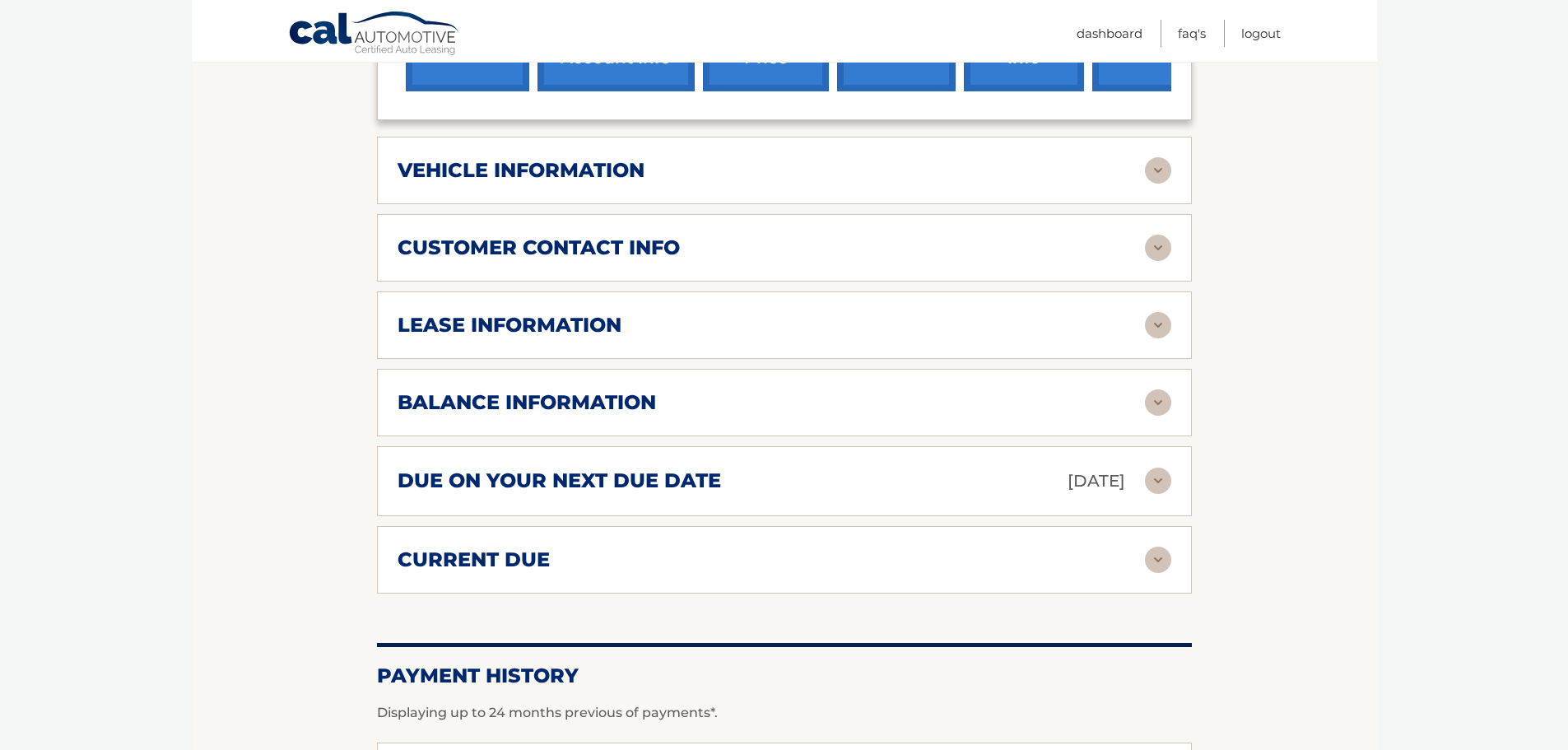
scroll to position [823, 0]
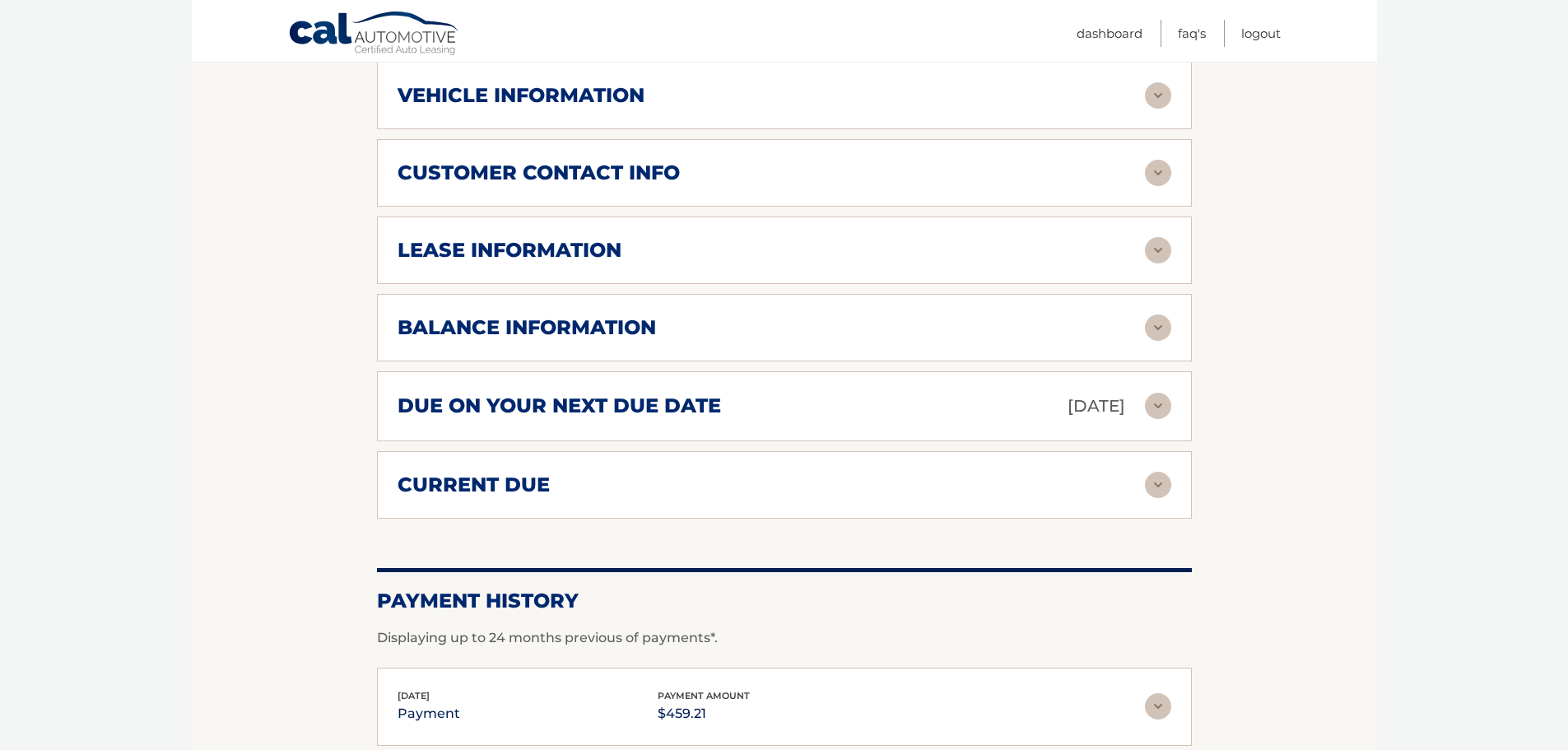
click at [532, 237] on h2 "lease information" at bounding box center [509, 249] width 224 height 25
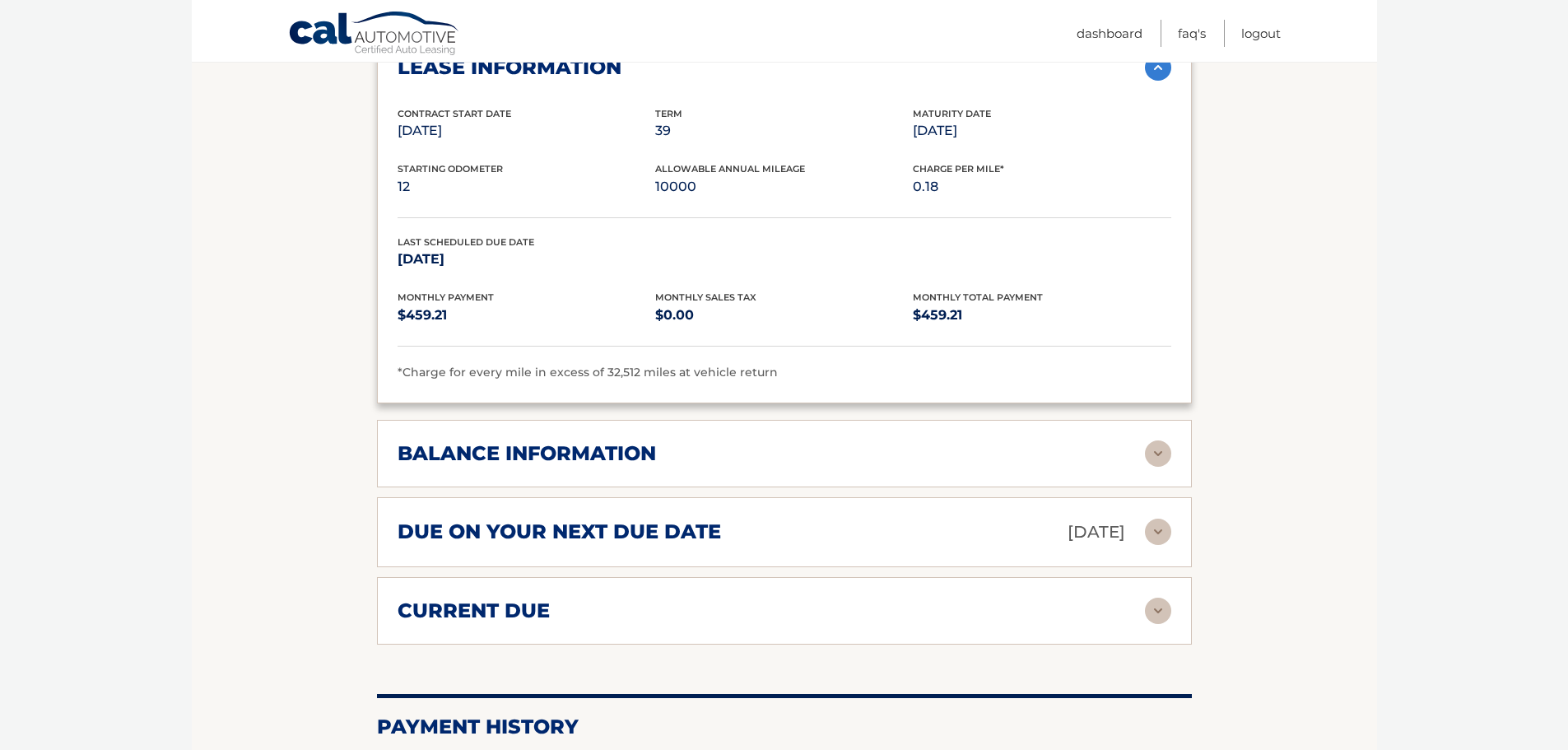
scroll to position [1071, 0]
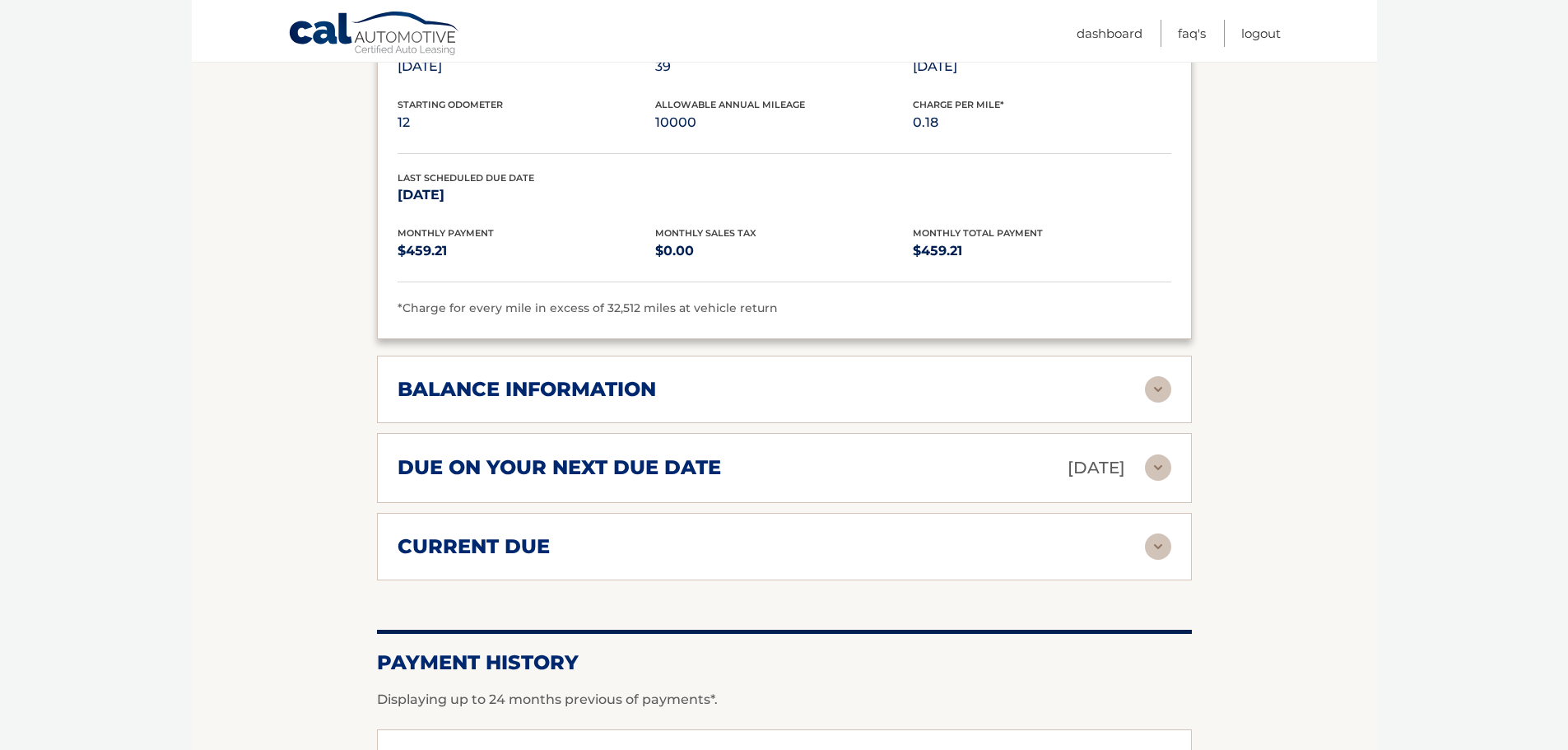
click at [516, 377] on h2 "balance information" at bounding box center [526, 389] width 258 height 25
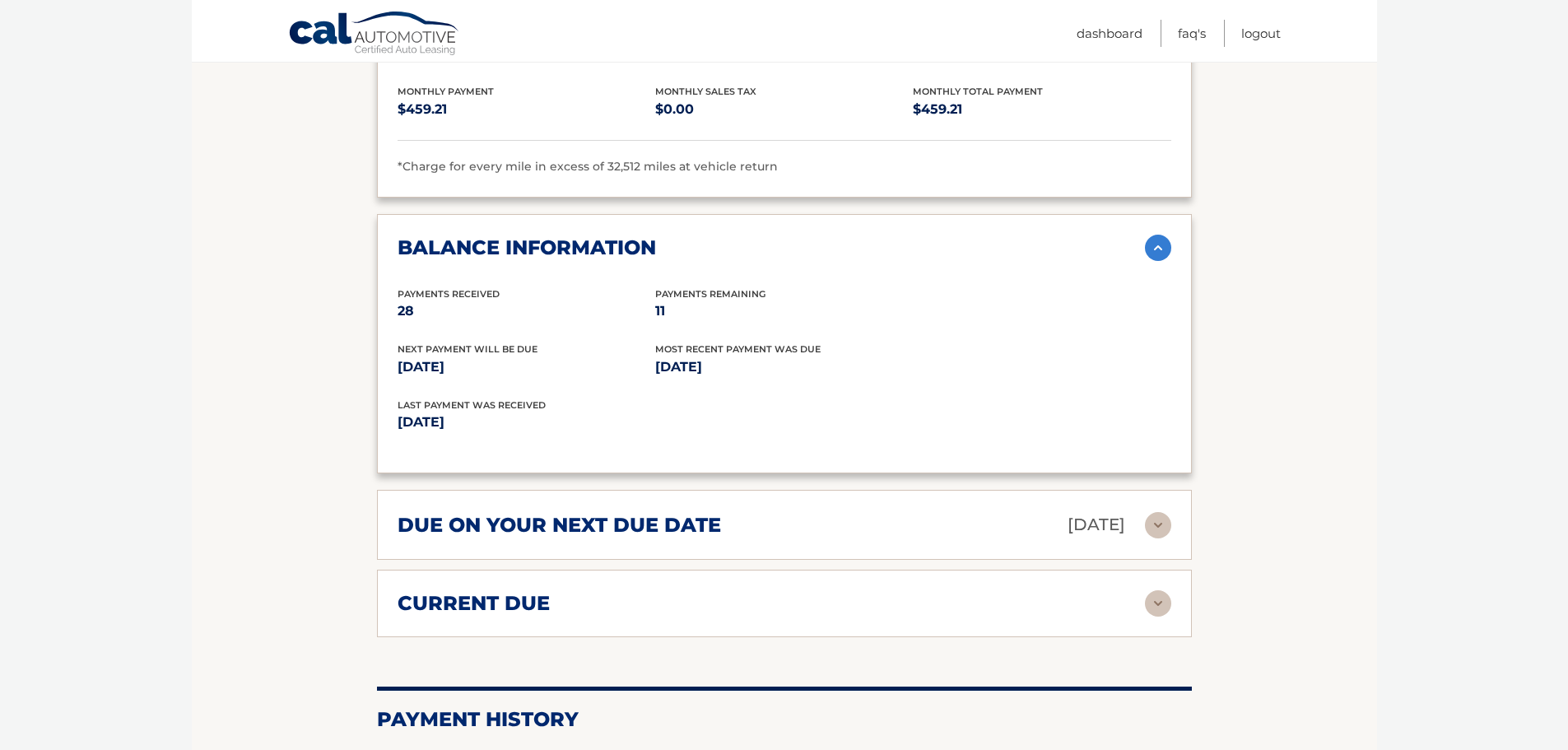
scroll to position [1235, 0]
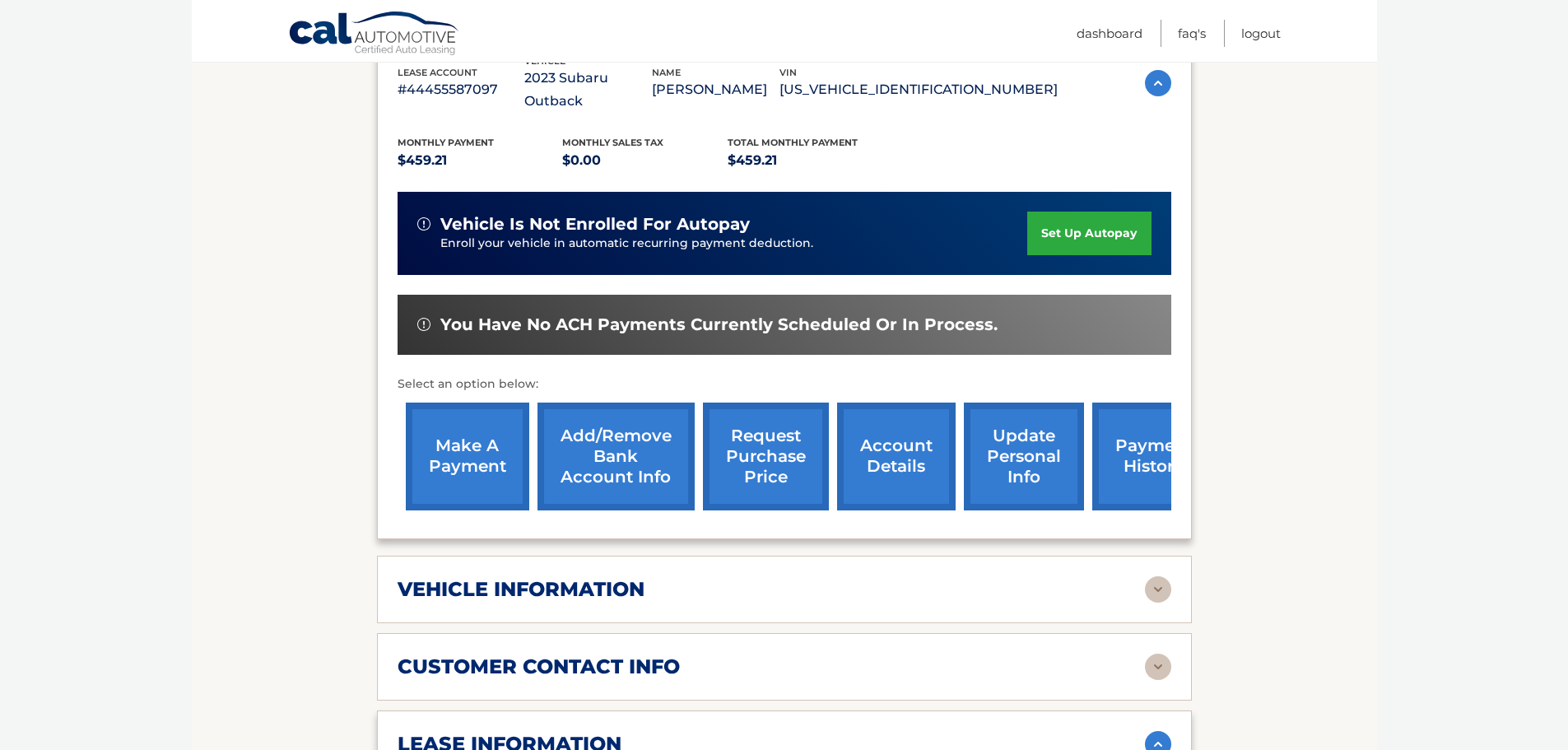
scroll to position [164, 0]
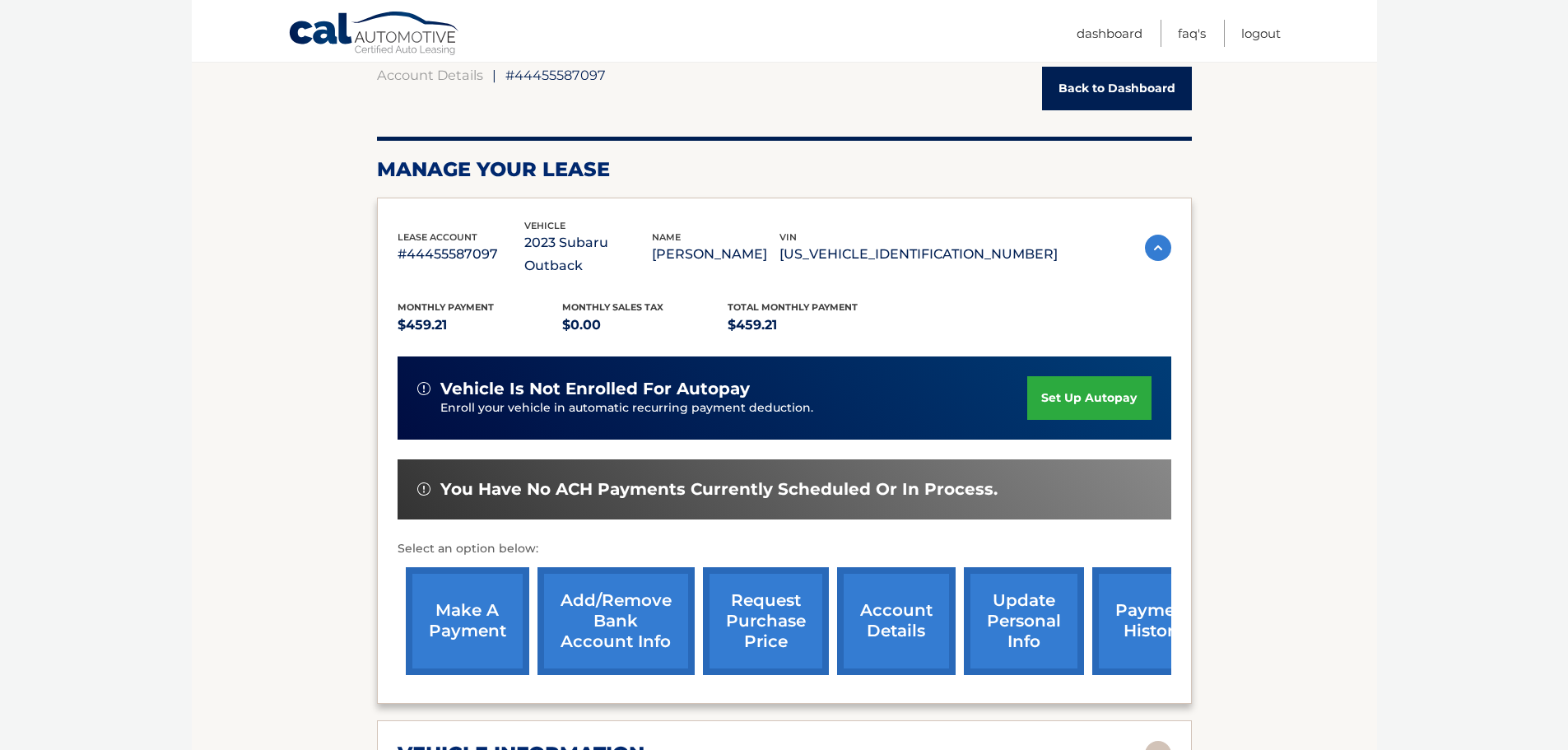
click at [454, 610] on link "make a payment" at bounding box center [467, 620] width 124 height 108
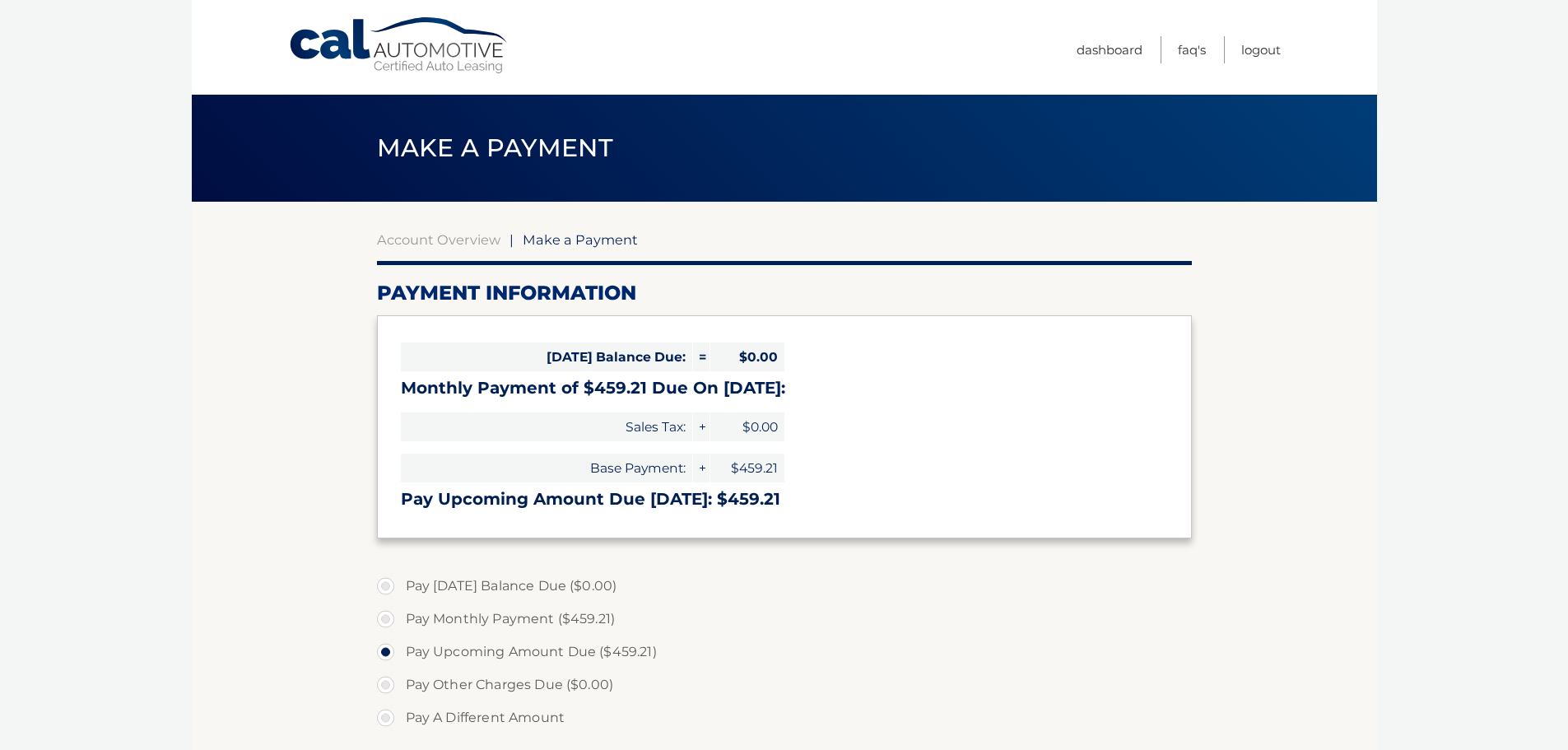
select select "YjU5YzllNTgtMDEwOS00YjY4LWI0NzctMDdlMWNkNGQ1Zjkw"
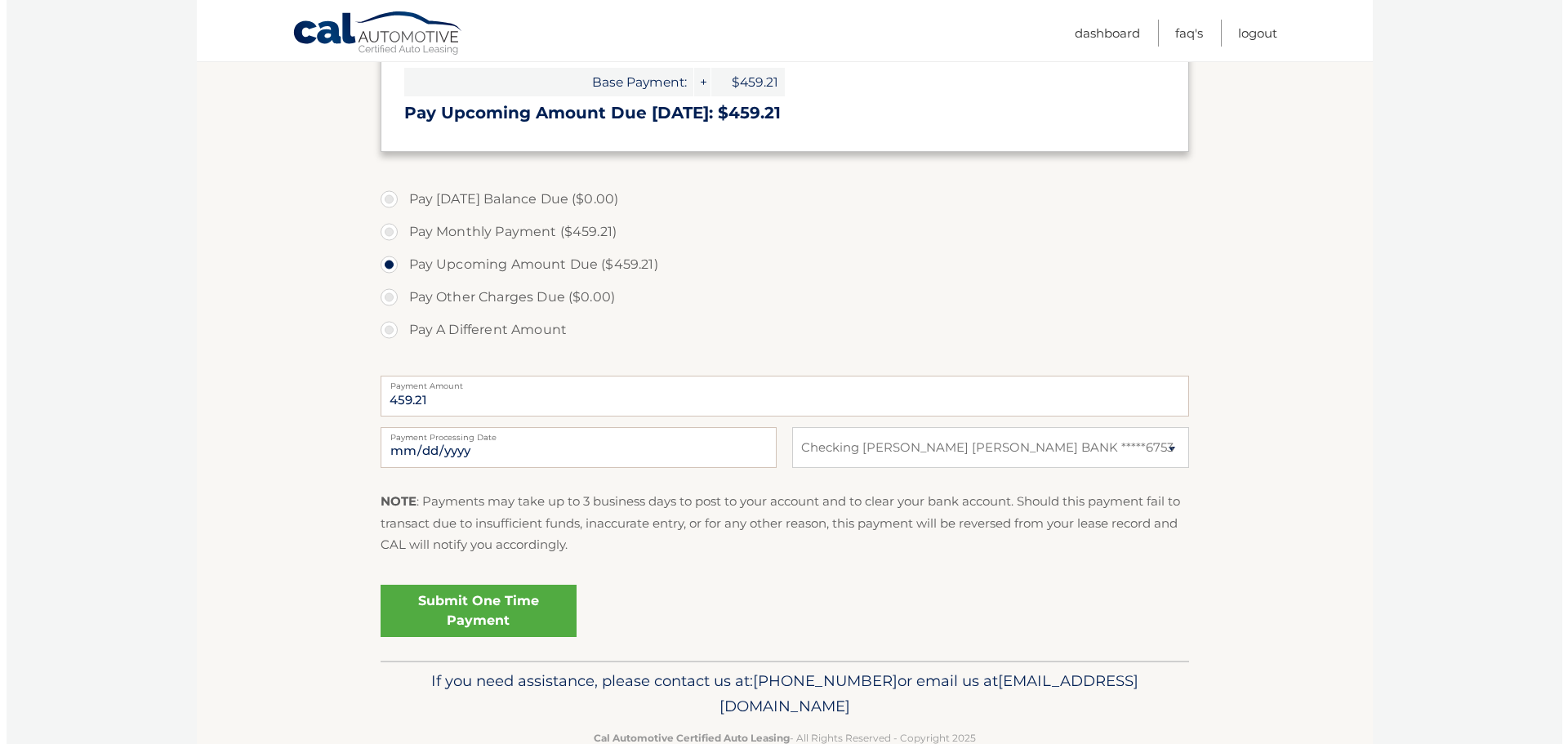
scroll to position [408, 0]
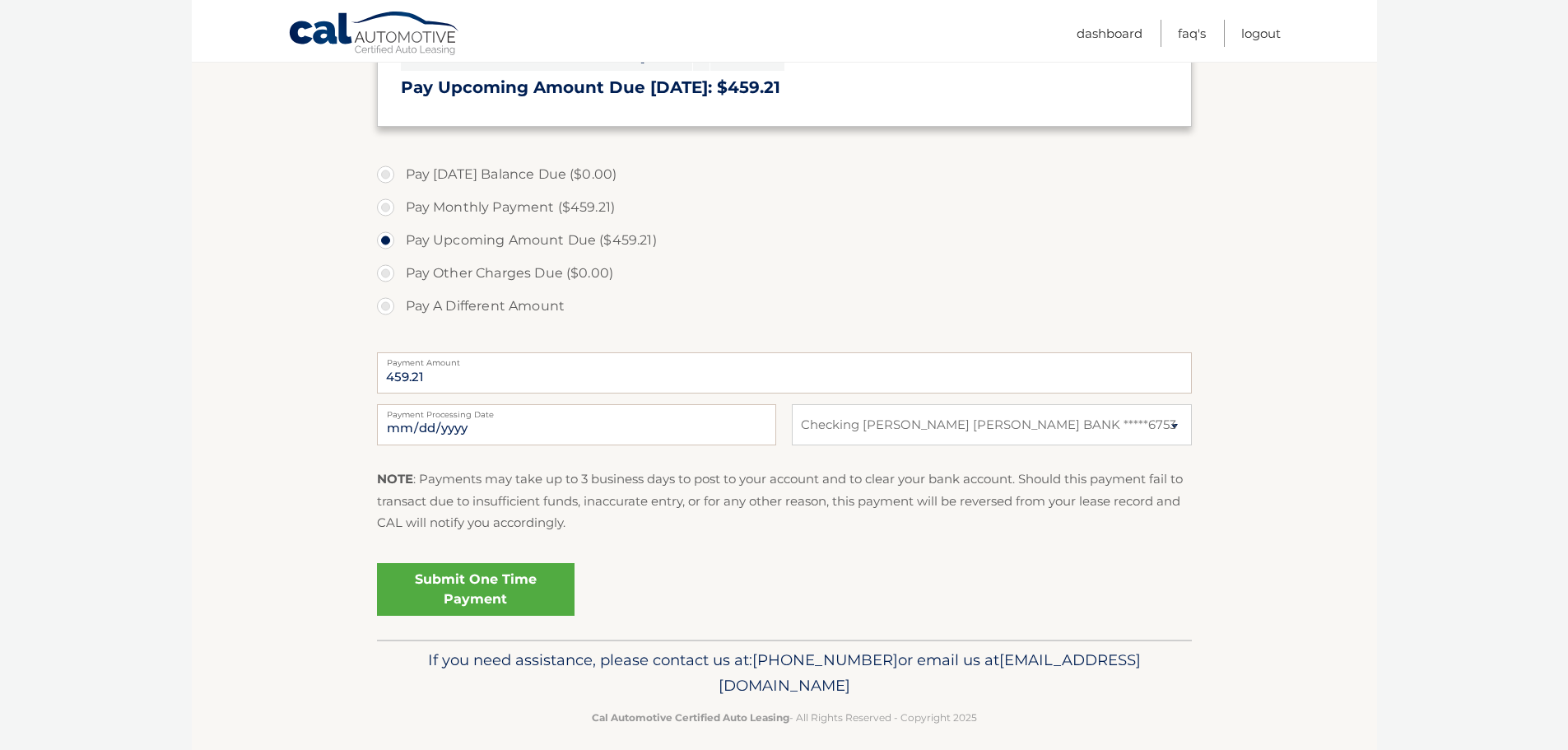
click at [455, 587] on link "Submit One Time Payment" at bounding box center [476, 589] width 198 height 52
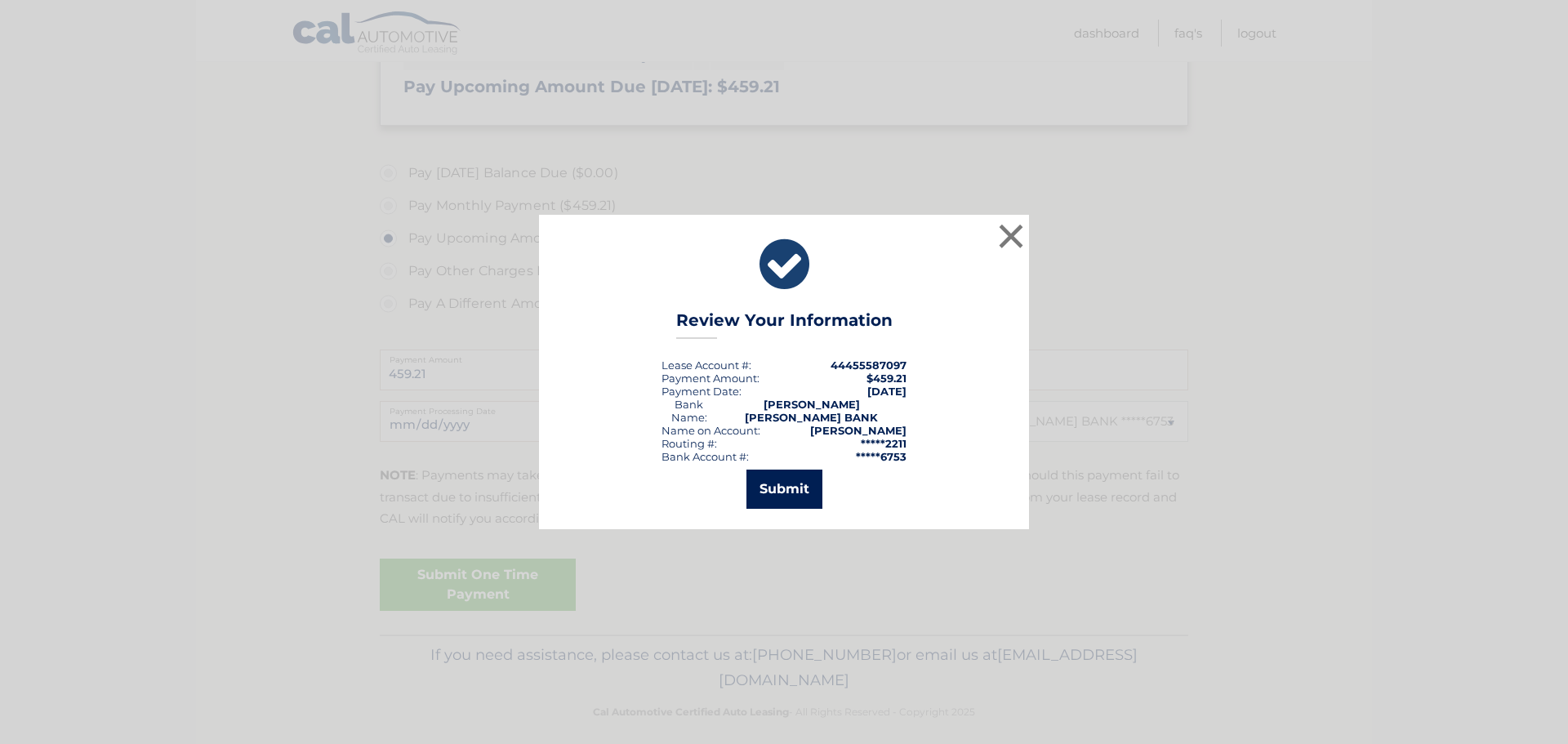
click at [789, 484] on button "Submit" at bounding box center [784, 489] width 76 height 39
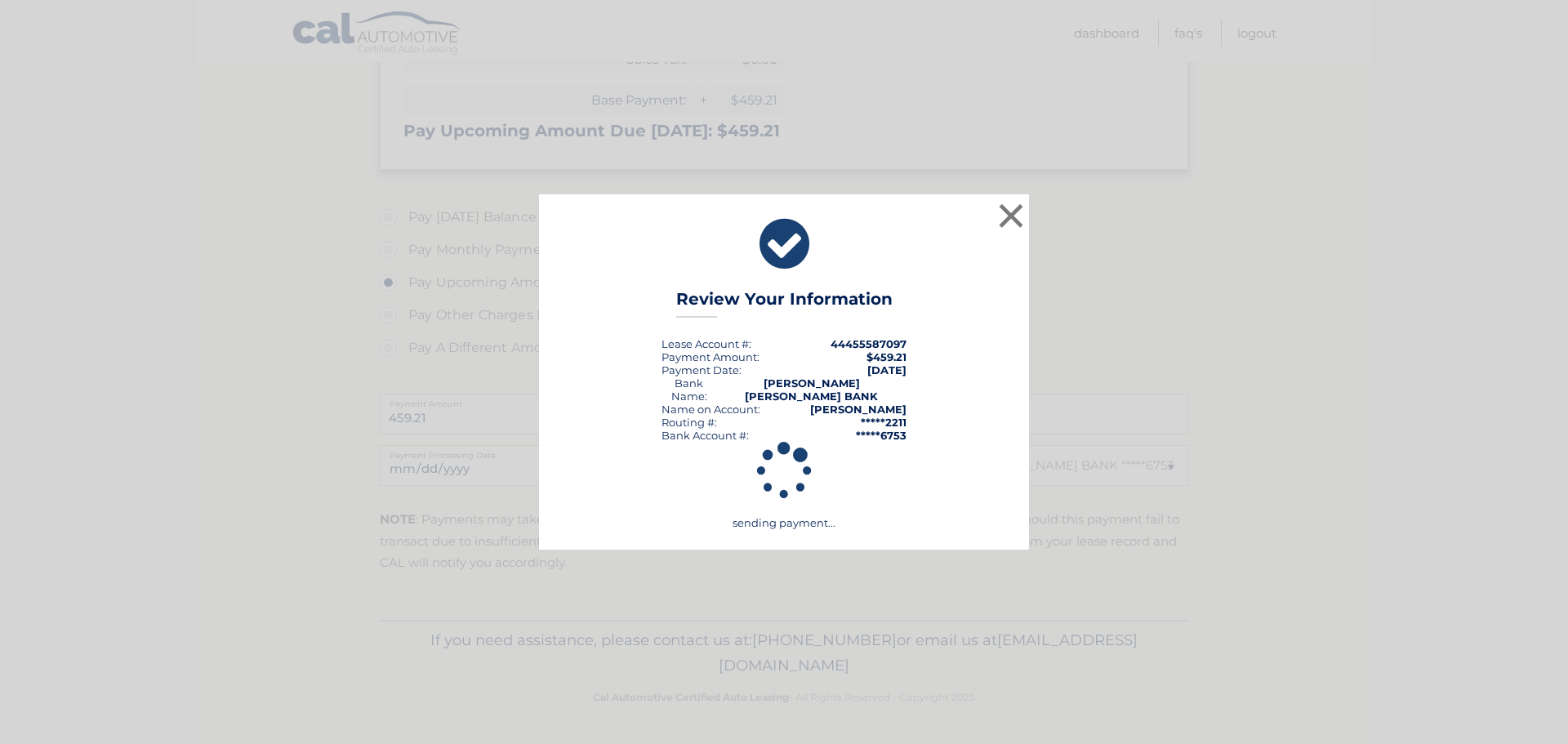
scroll to position [364, 0]
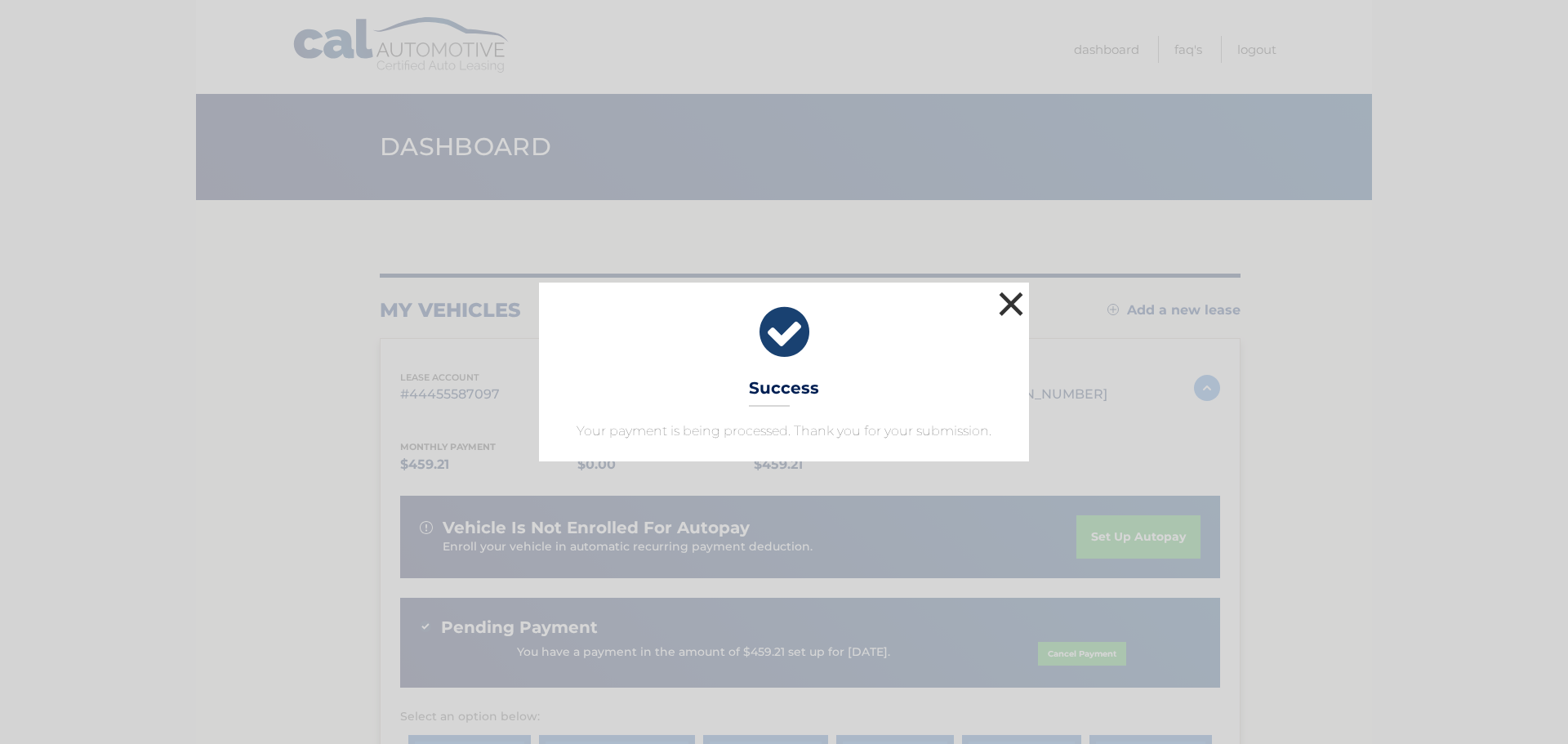
click at [1015, 304] on button "×" at bounding box center [1010, 303] width 32 height 32
